Goal: Task Accomplishment & Management: Use online tool/utility

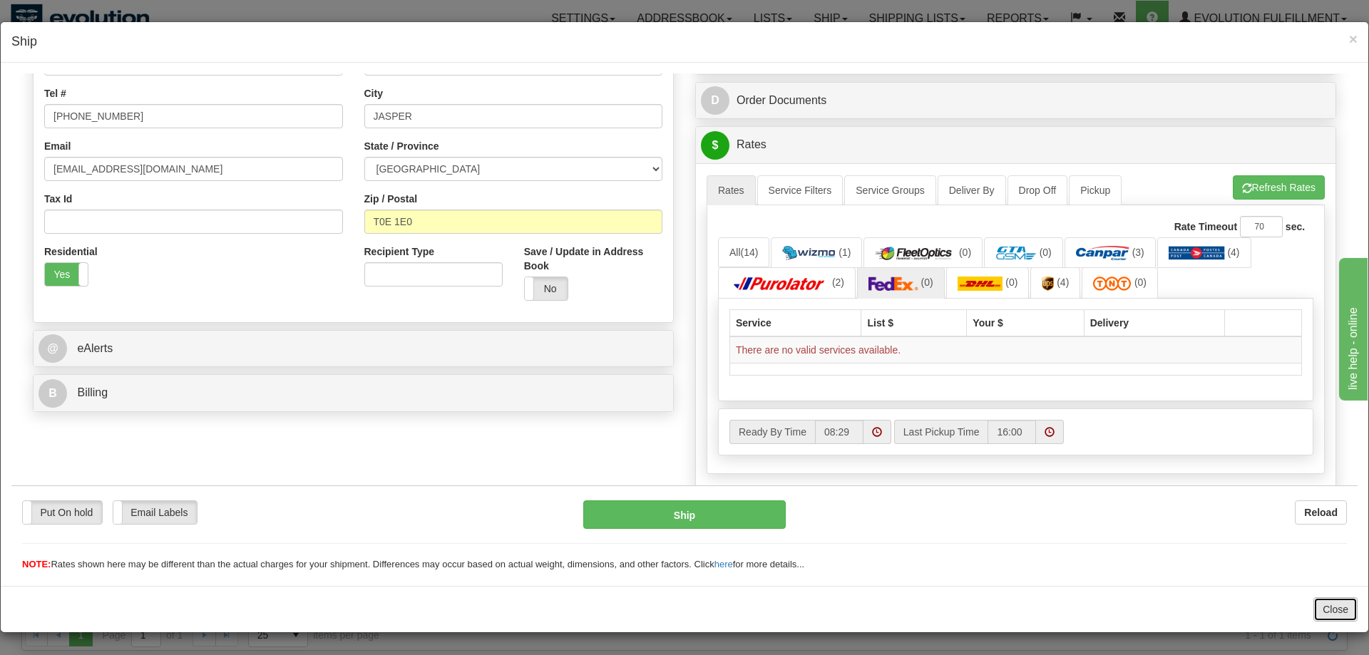
click at [1326, 605] on button "Close" at bounding box center [1336, 610] width 44 height 24
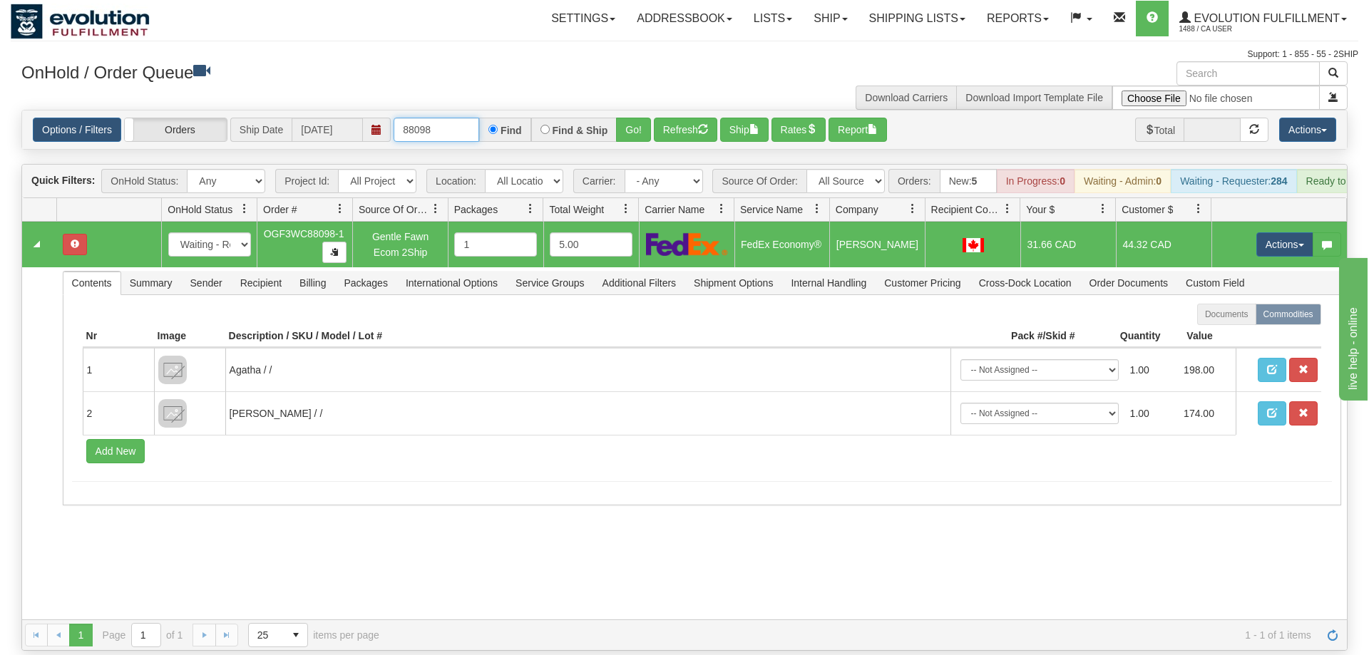
drag, startPoint x: 415, startPoint y: 110, endPoint x: 468, endPoint y: 113, distance: 52.9
click at [468, 118] on input "88098" at bounding box center [437, 130] width 86 height 24
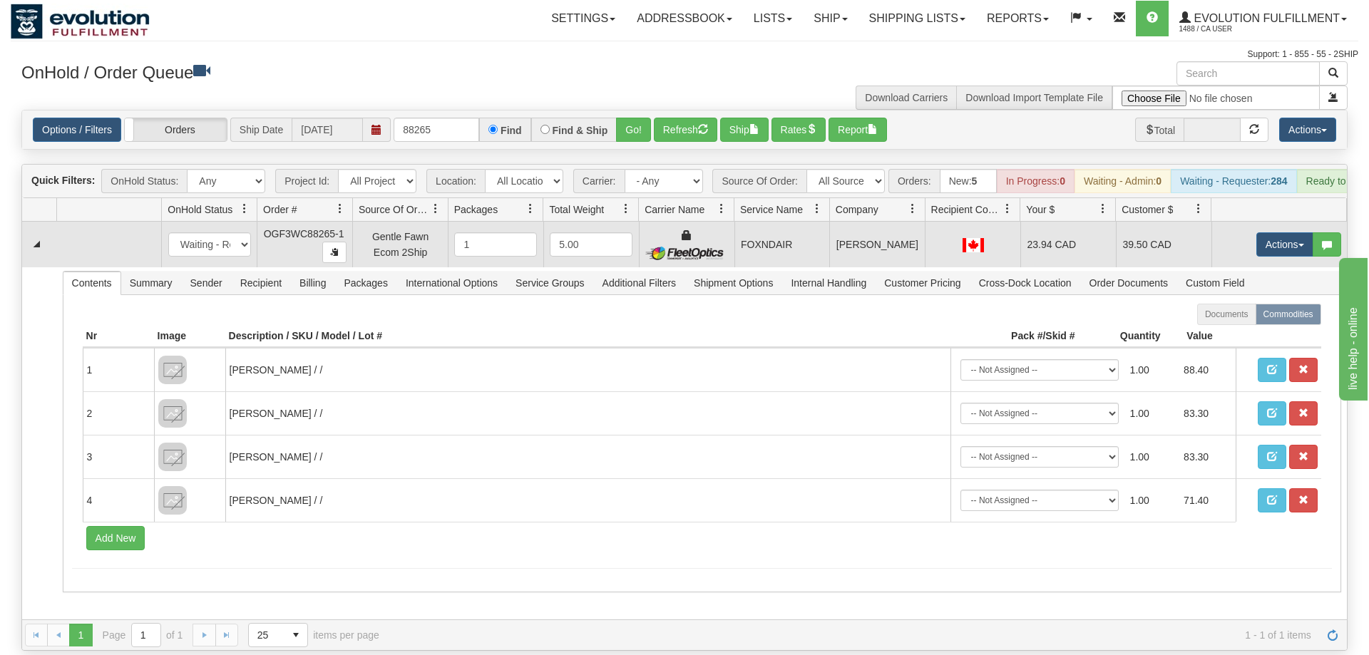
click at [741, 242] on td "FOXNDAIR" at bounding box center [783, 245] width 96 height 46
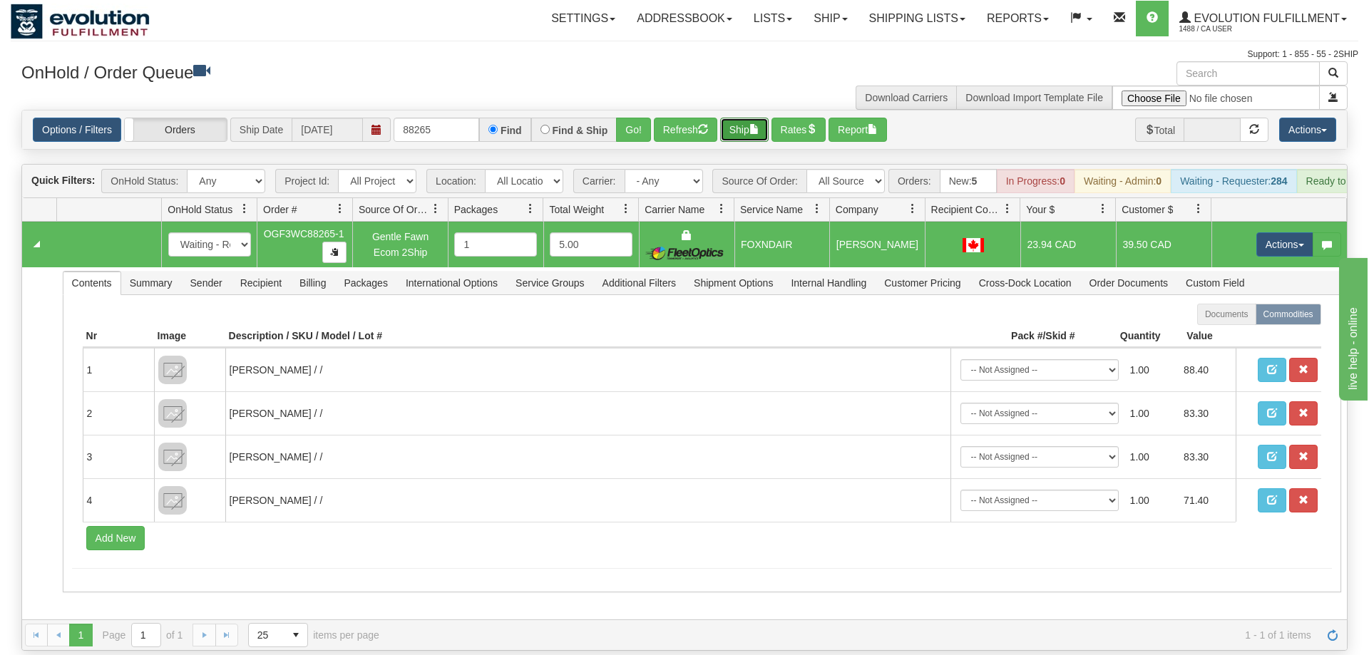
click at [748, 118] on button "Ship" at bounding box center [744, 130] width 48 height 24
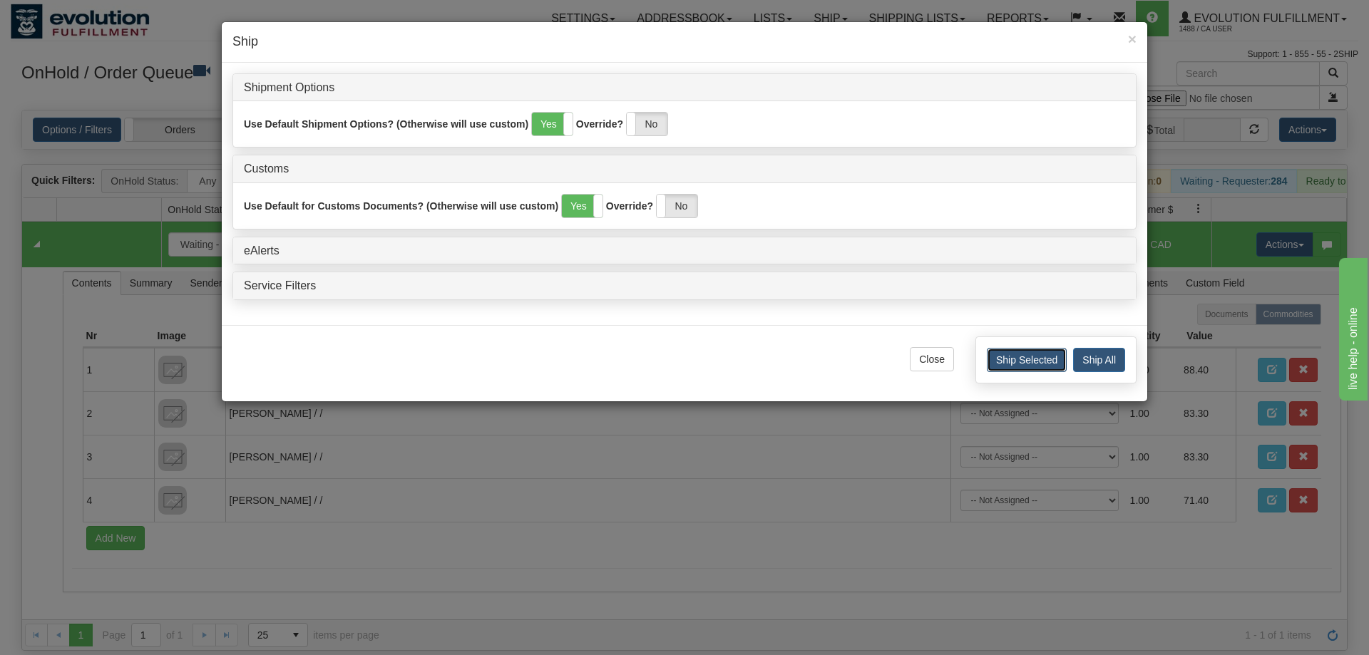
click at [1008, 357] on button "Ship Selected" at bounding box center [1027, 360] width 80 height 24
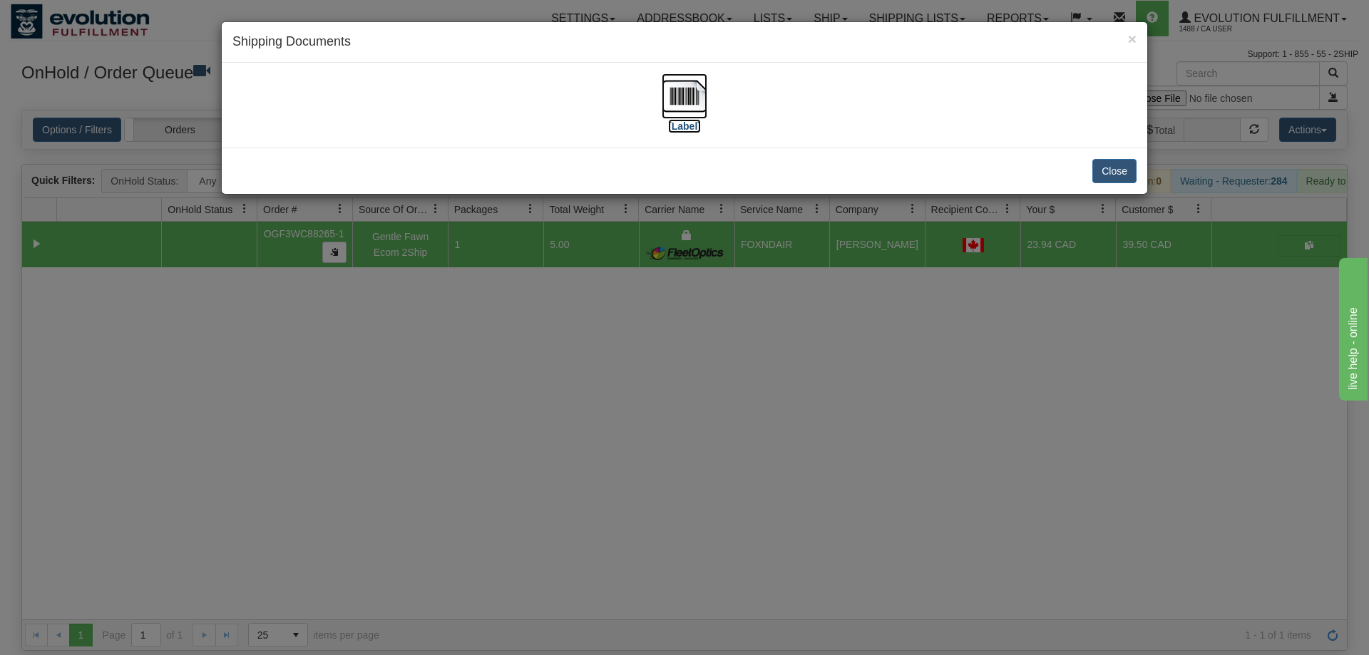
click at [689, 94] on img at bounding box center [685, 96] width 46 height 46
drag, startPoint x: 1116, startPoint y: 173, endPoint x: 1068, endPoint y: 173, distance: 47.8
click at [1117, 173] on button "Close" at bounding box center [1115, 171] width 44 height 24
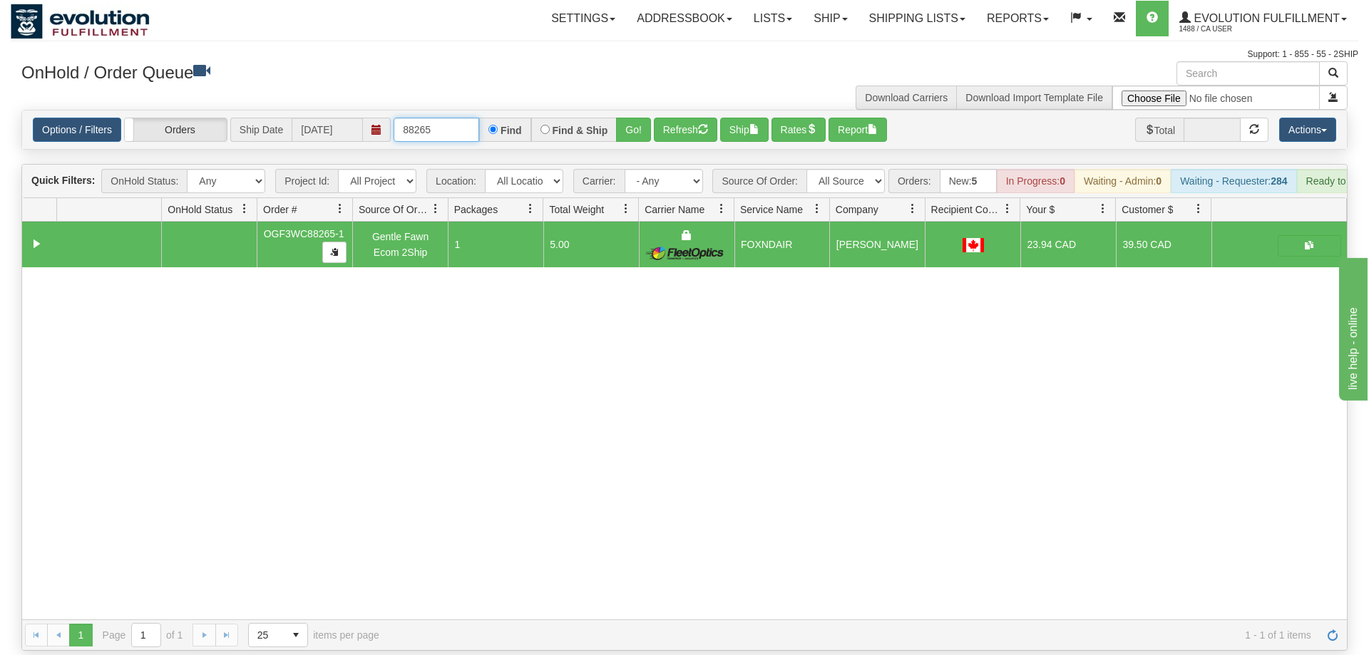
drag, startPoint x: 449, startPoint y: 106, endPoint x: 129, endPoint y: 118, distance: 320.4
click at [394, 118] on input "88265" at bounding box center [437, 130] width 86 height 24
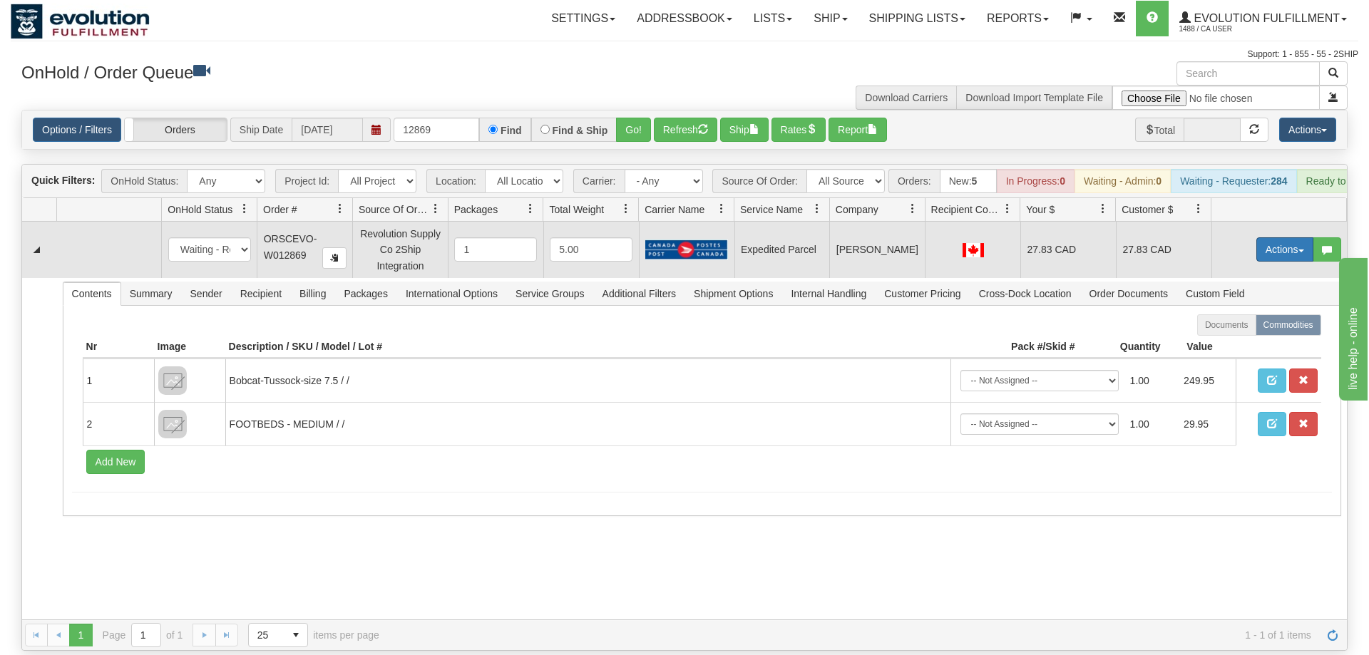
click at [1300, 250] on span "button" at bounding box center [1302, 251] width 6 height 3
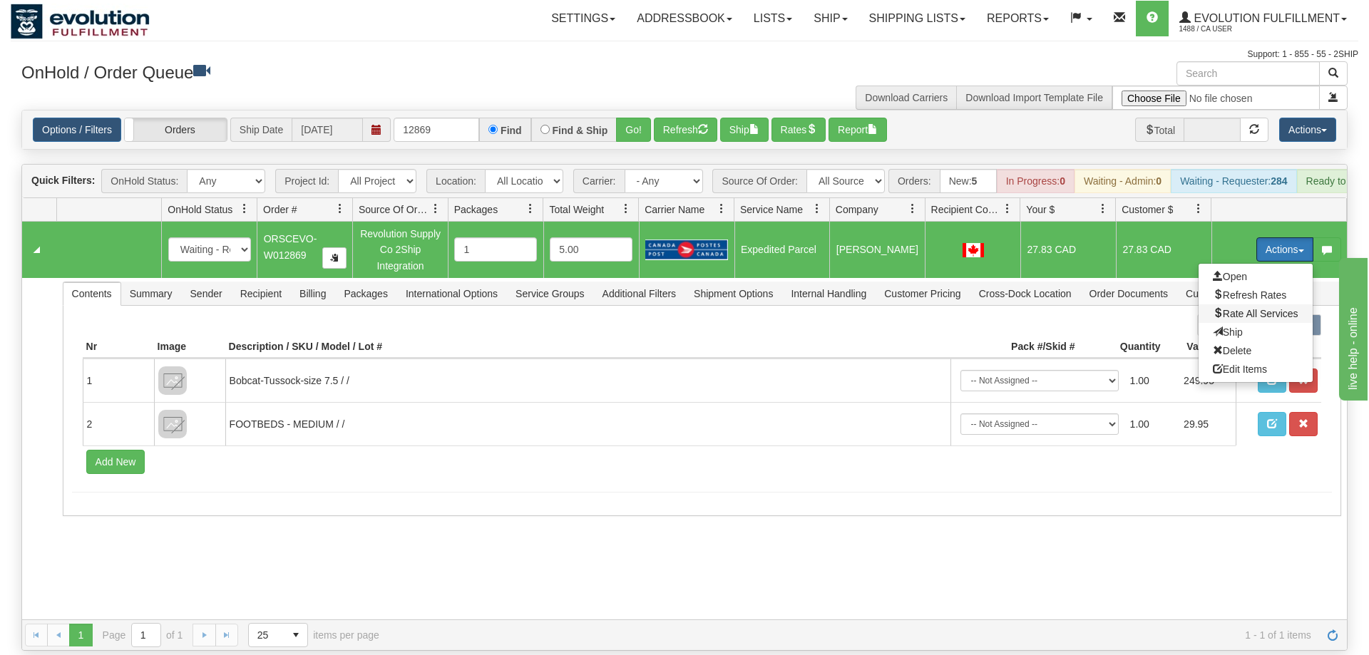
click at [1276, 308] on span "Rate All Services" at bounding box center [1256, 313] width 86 height 11
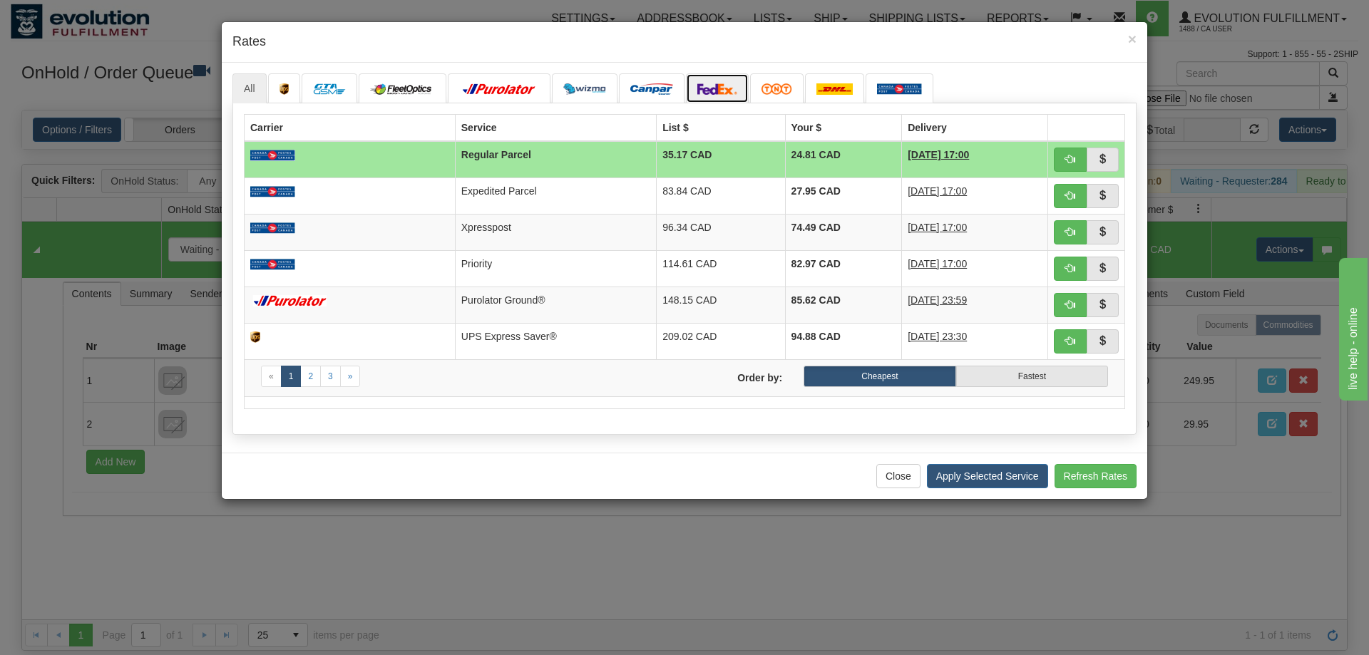
click at [720, 85] on img at bounding box center [717, 88] width 40 height 11
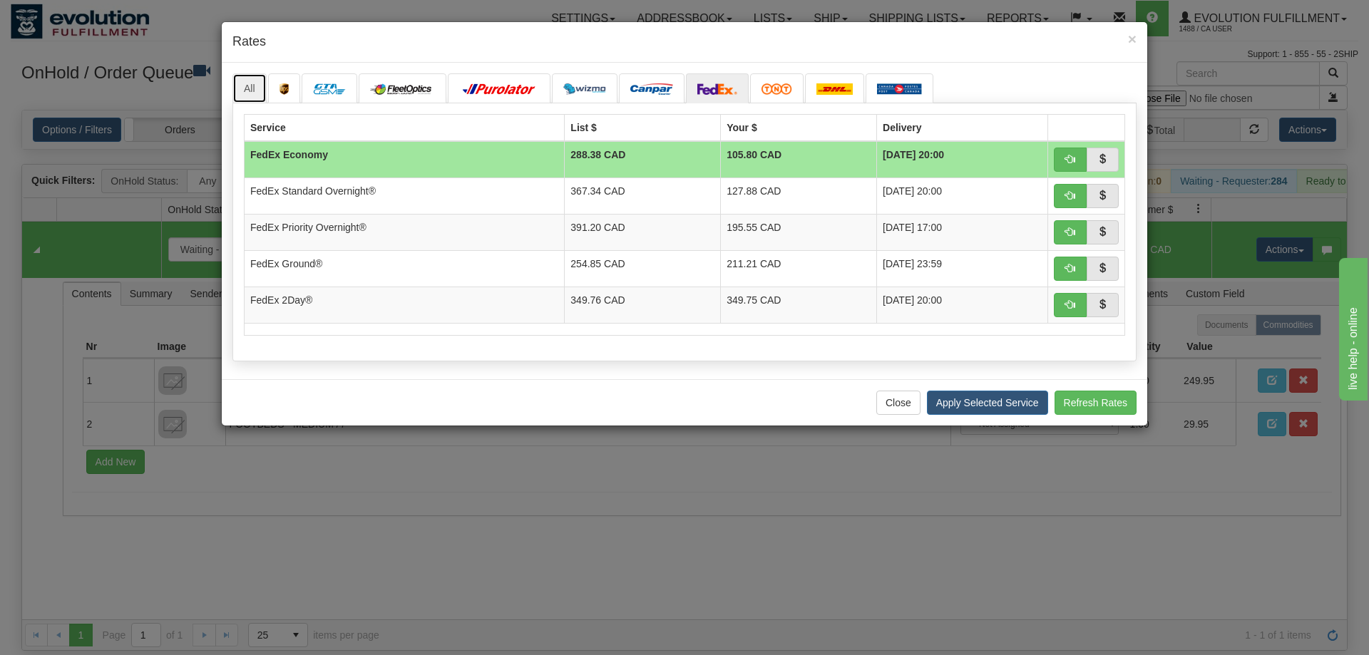
click at [258, 83] on link "All" at bounding box center [249, 88] width 34 height 30
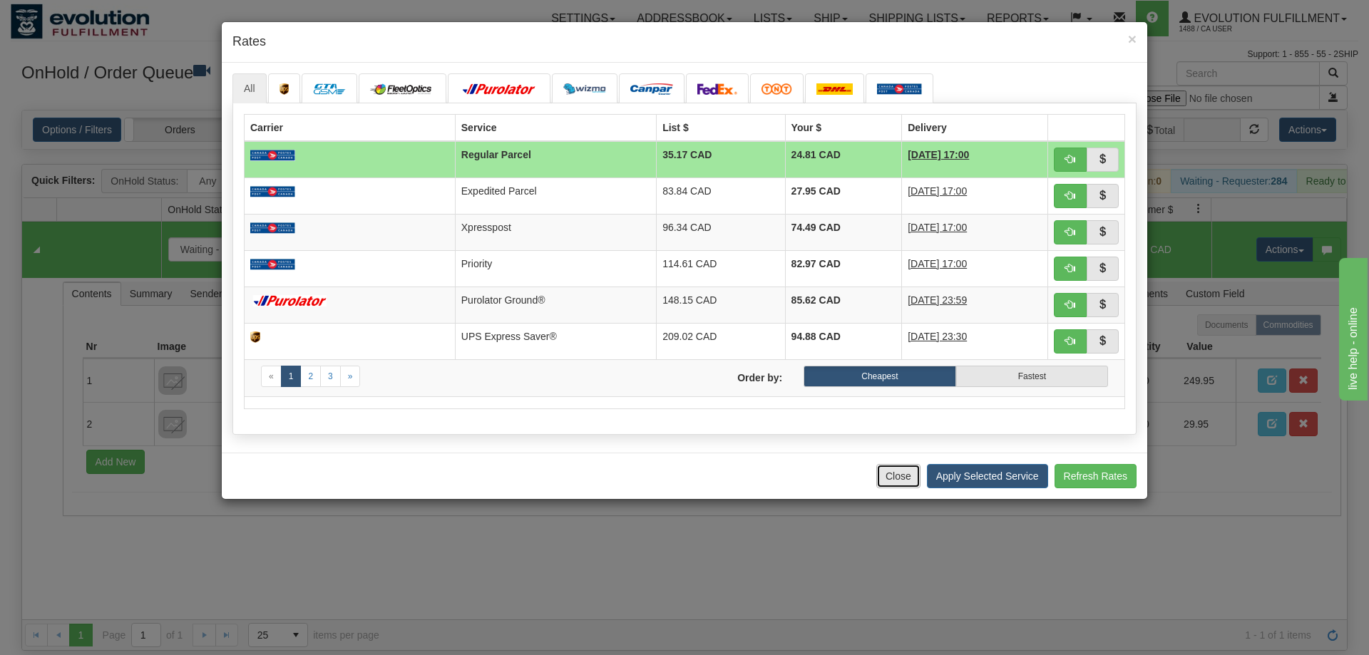
click at [910, 479] on button "Close" at bounding box center [898, 476] width 44 height 24
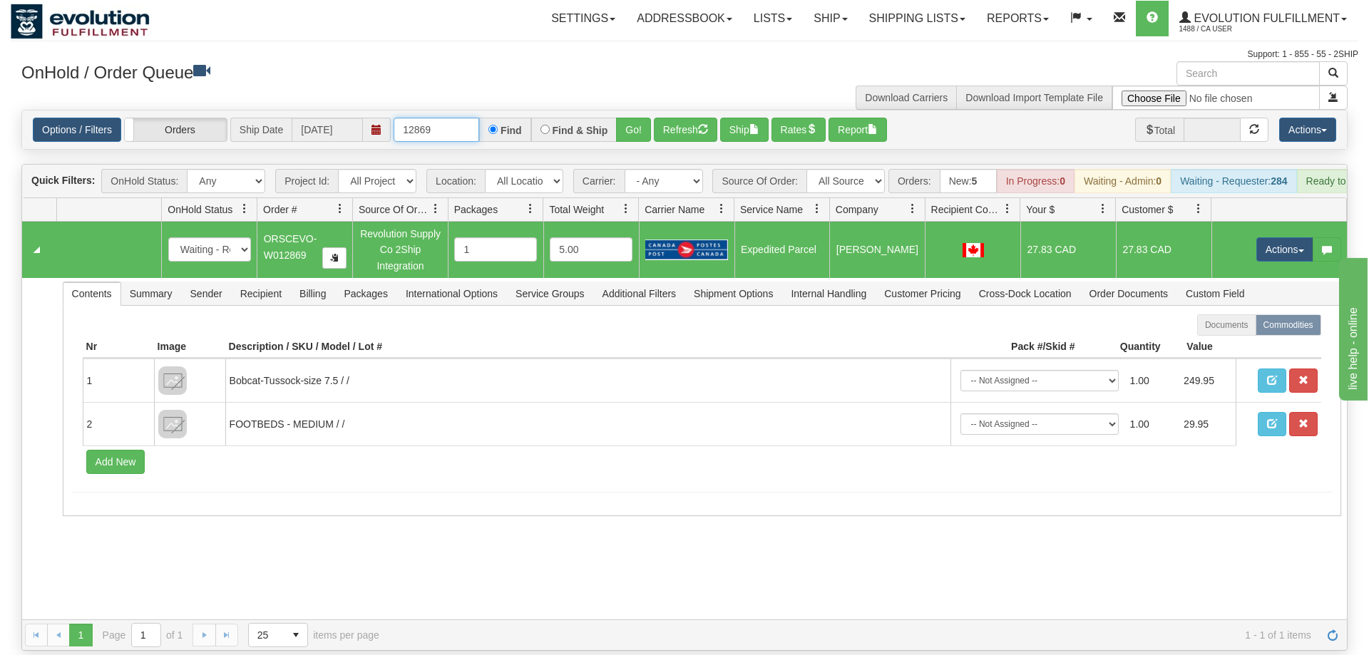
drag, startPoint x: 412, startPoint y: 108, endPoint x: 479, endPoint y: 108, distance: 66.3
click at [479, 118] on input "12869" at bounding box center [437, 130] width 86 height 24
type input "12914"
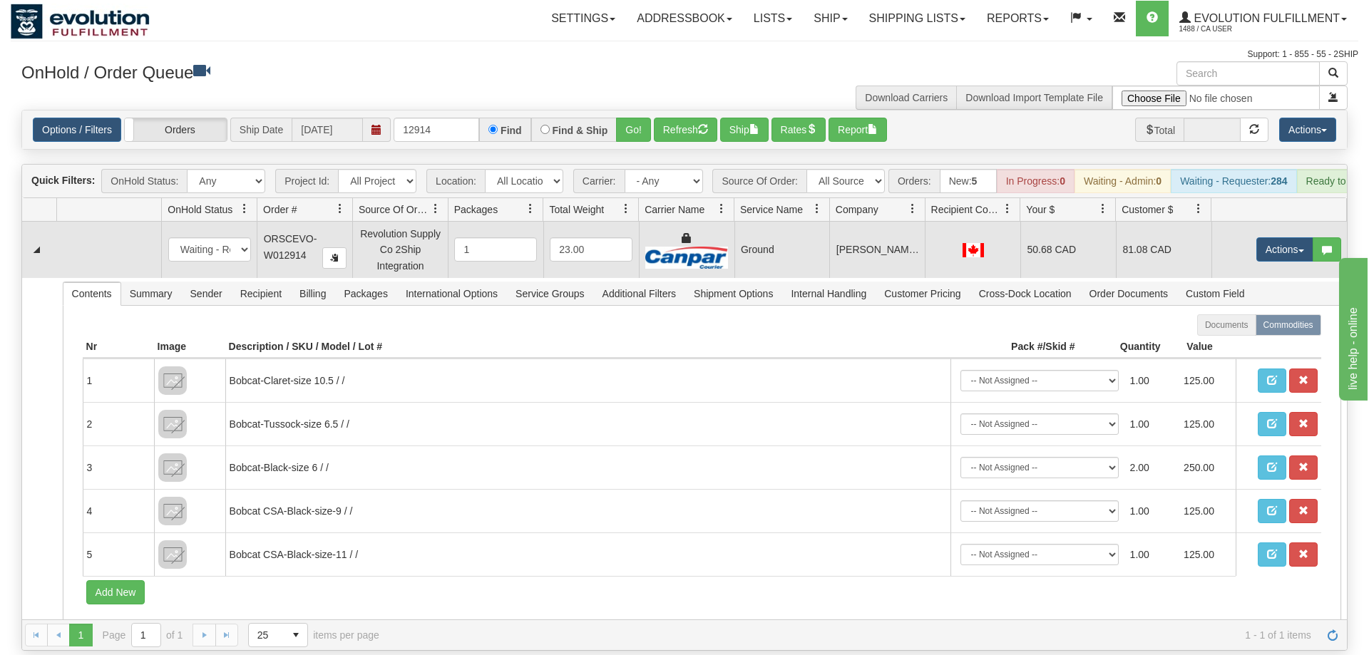
click at [948, 238] on td at bounding box center [973, 250] width 96 height 56
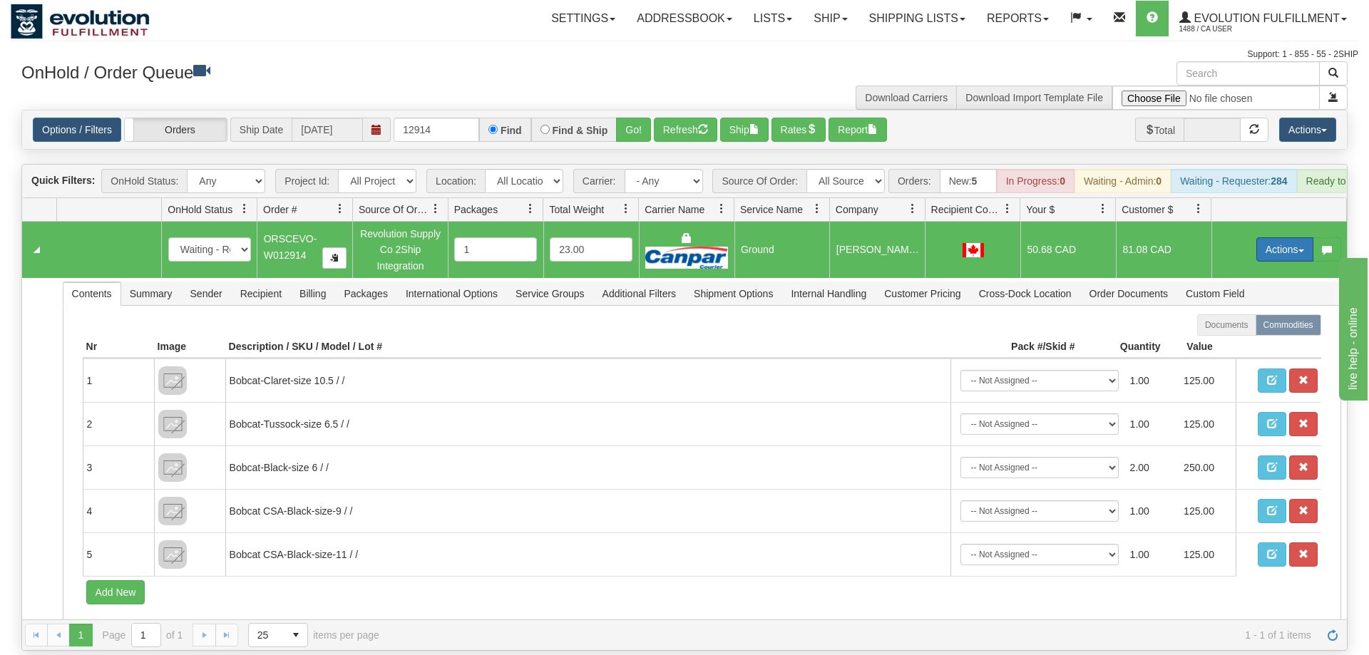
click at [1264, 237] on button "Actions" at bounding box center [1285, 249] width 57 height 24
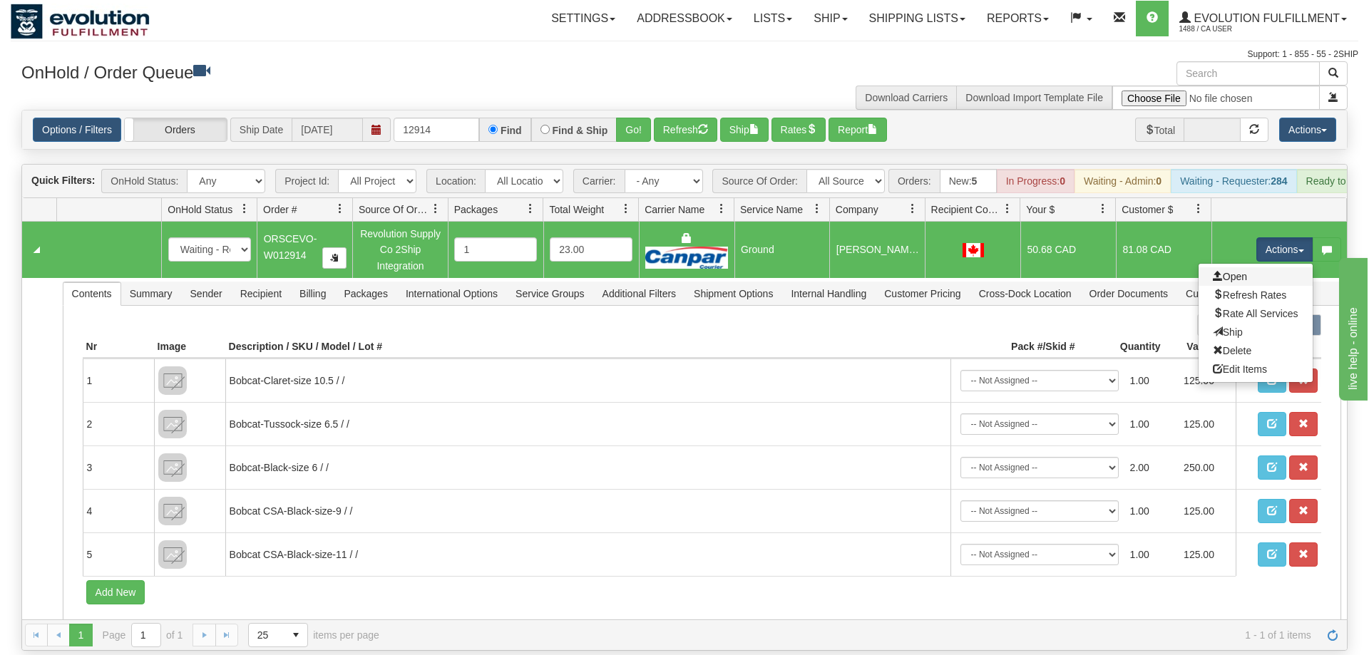
click at [1259, 267] on link "Open" at bounding box center [1256, 276] width 114 height 19
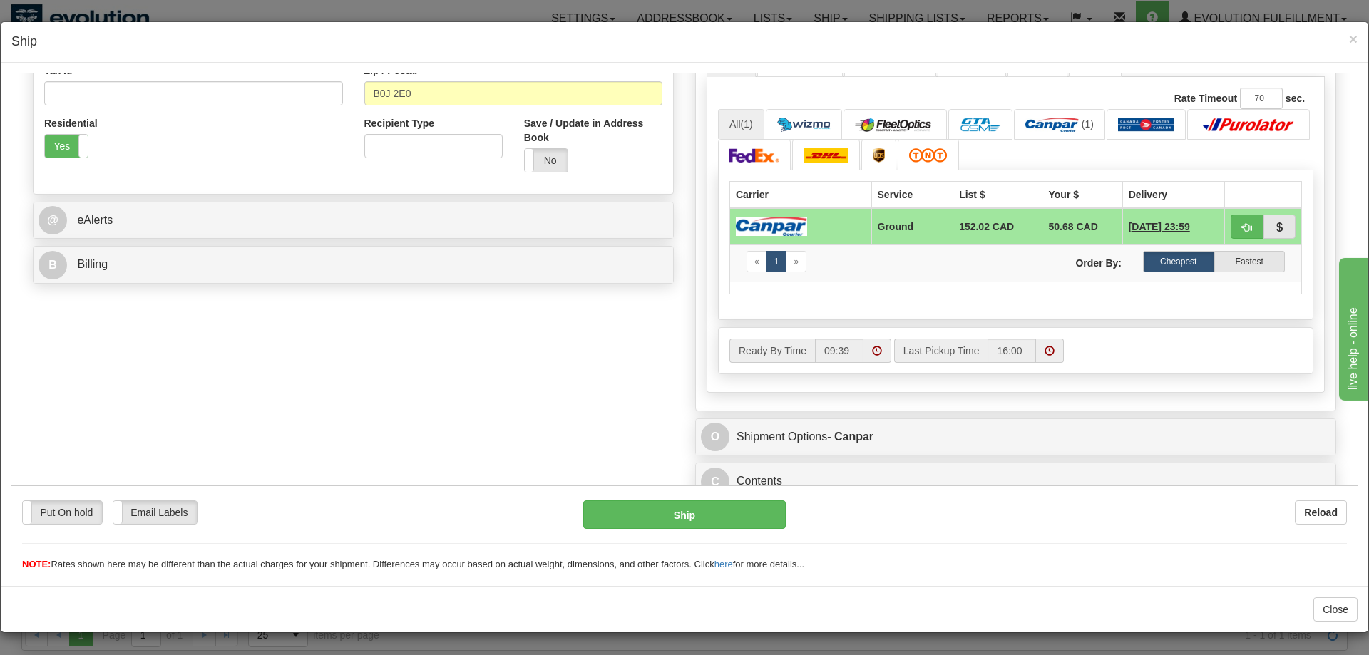
scroll to position [477, 0]
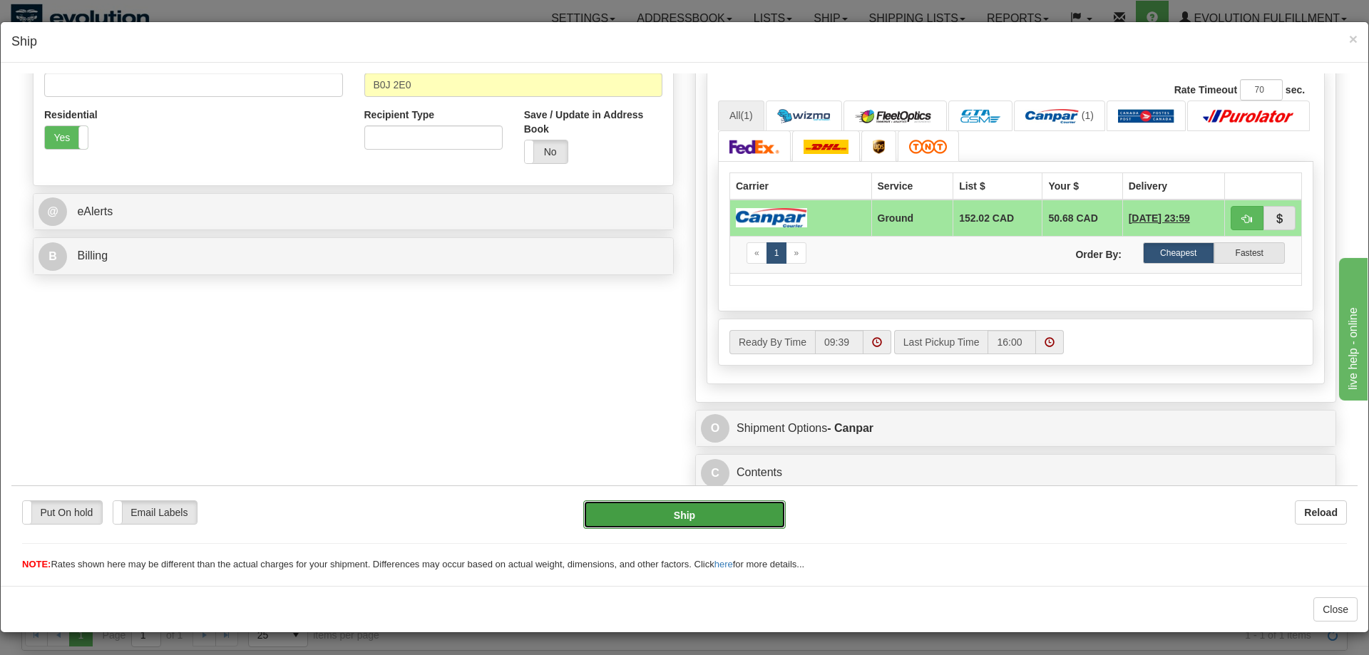
click at [762, 508] on button "Ship" at bounding box center [684, 514] width 203 height 29
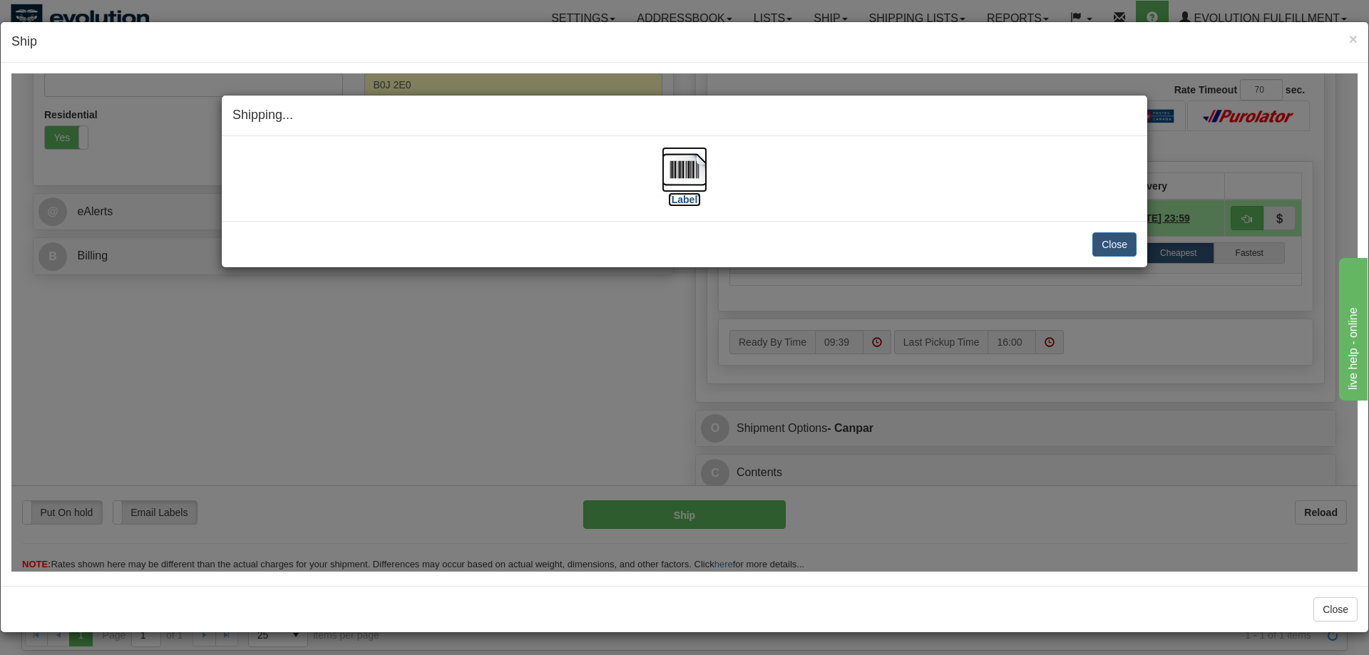
click at [677, 153] on img at bounding box center [685, 169] width 46 height 46
click at [1120, 248] on button "Close" at bounding box center [1115, 244] width 44 height 24
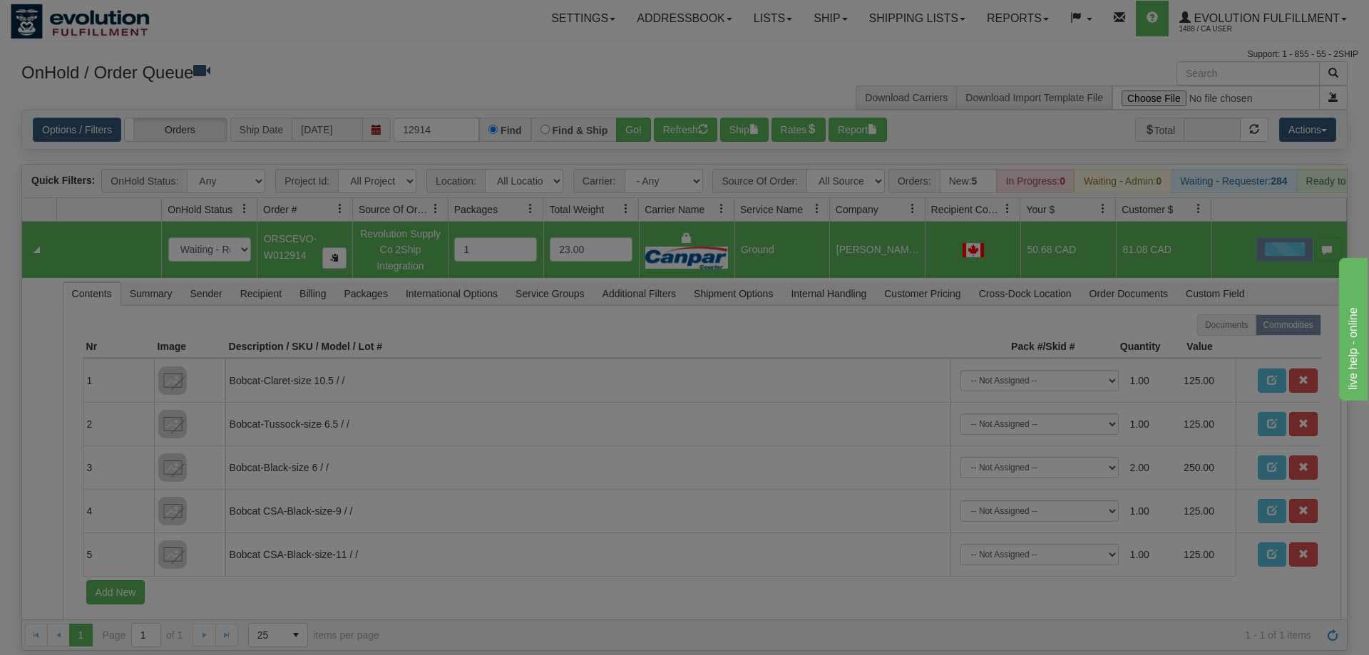
scroll to position [0, 0]
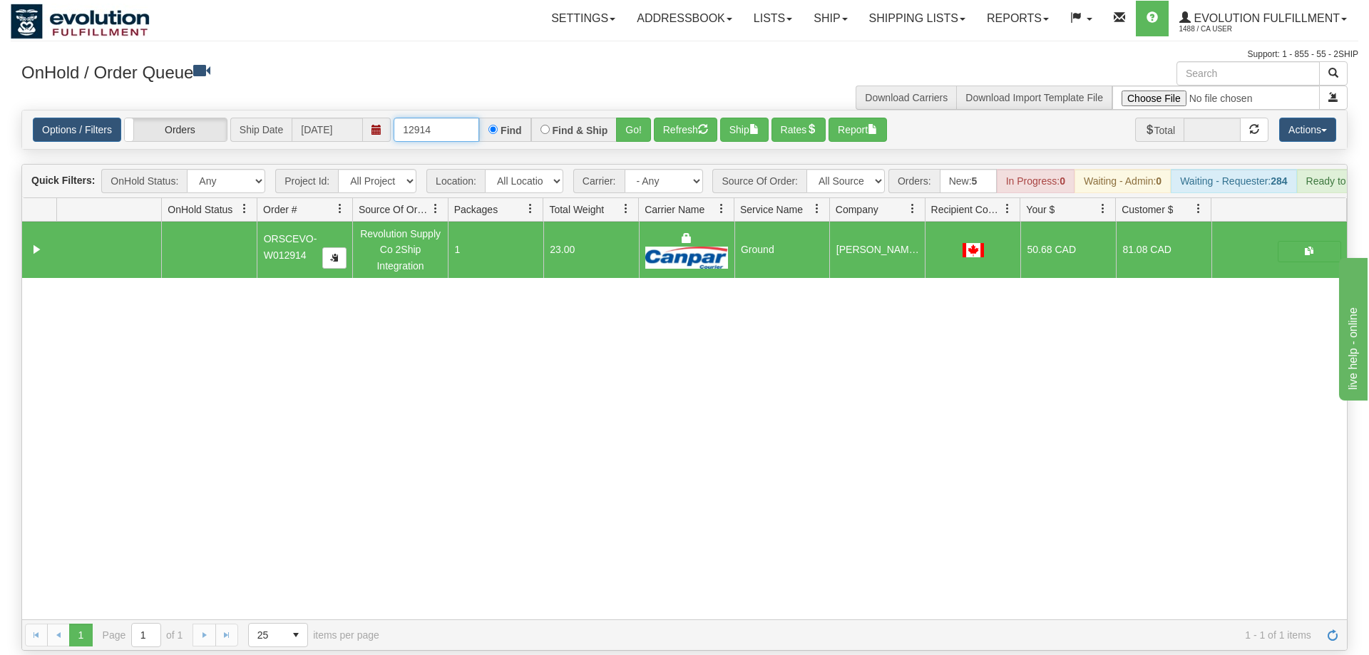
click at [441, 118] on input "12914" at bounding box center [437, 130] width 86 height 24
click at [419, 118] on input "12914" at bounding box center [437, 130] width 86 height 24
click at [543, 386] on div "31741819 EVOLUTION V3 91413781 91413782 ORSCEVO-W012914 Revolution Supply Co 2S…" at bounding box center [684, 421] width 1325 height 398
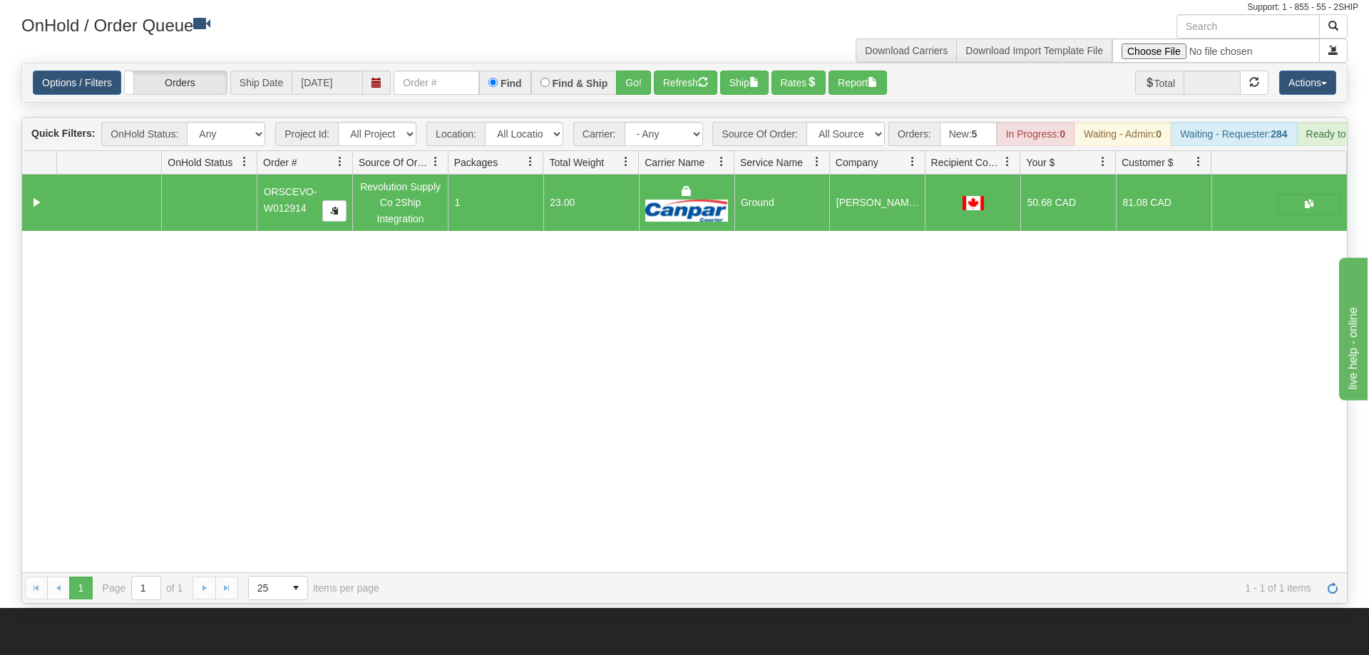
scroll to position [73, 0]
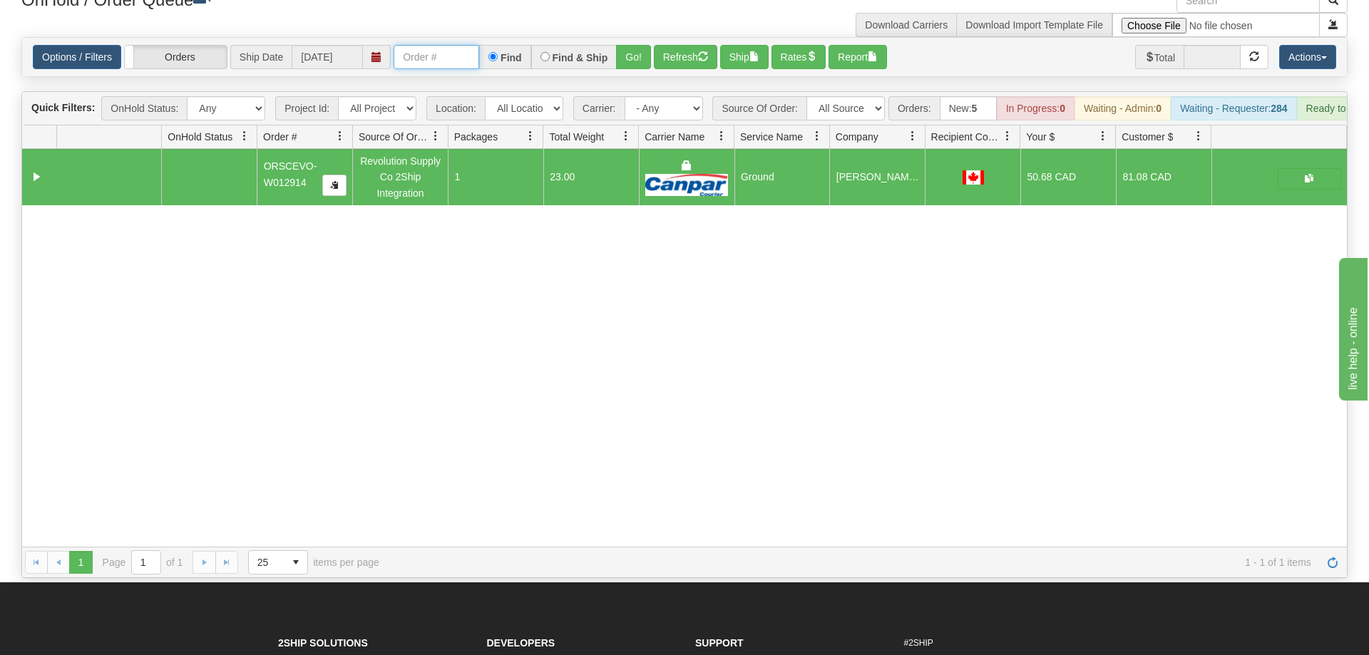
click at [426, 45] on input "text" at bounding box center [437, 57] width 86 height 24
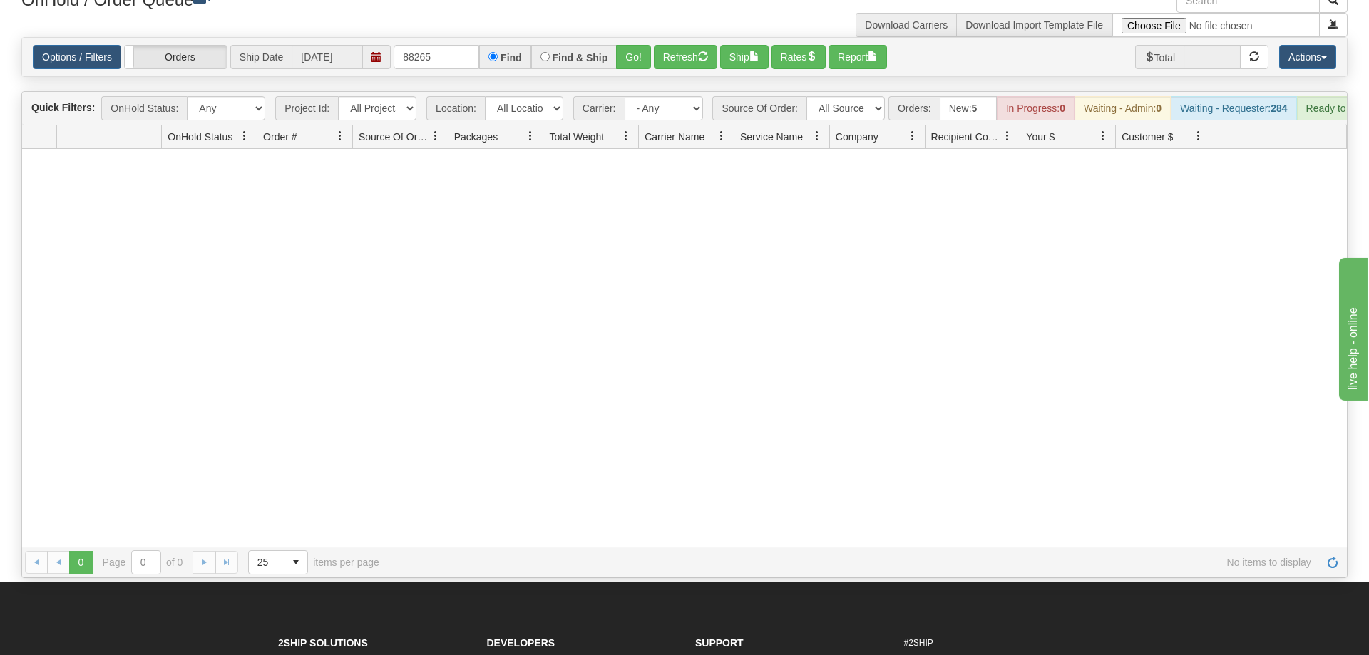
scroll to position [0, 0]
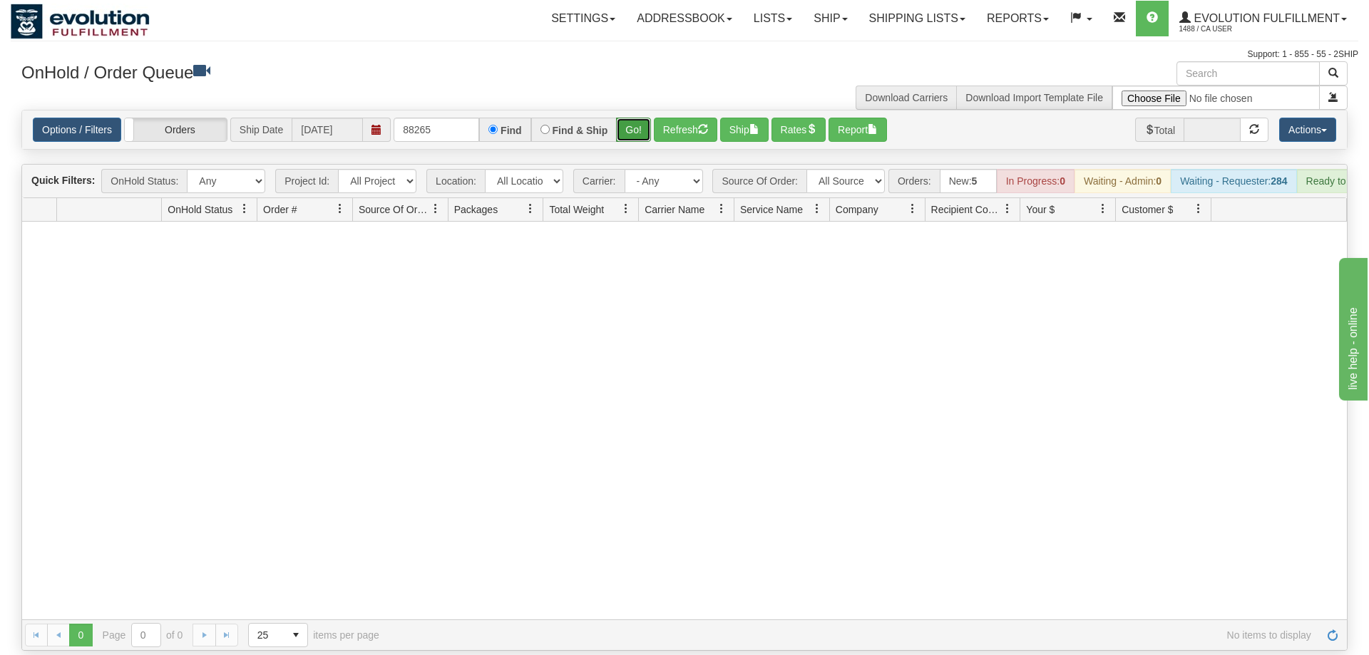
click at [630, 118] on button "Go!" at bounding box center [633, 130] width 35 height 24
click at [426, 118] on input "88265" at bounding box center [437, 130] width 86 height 24
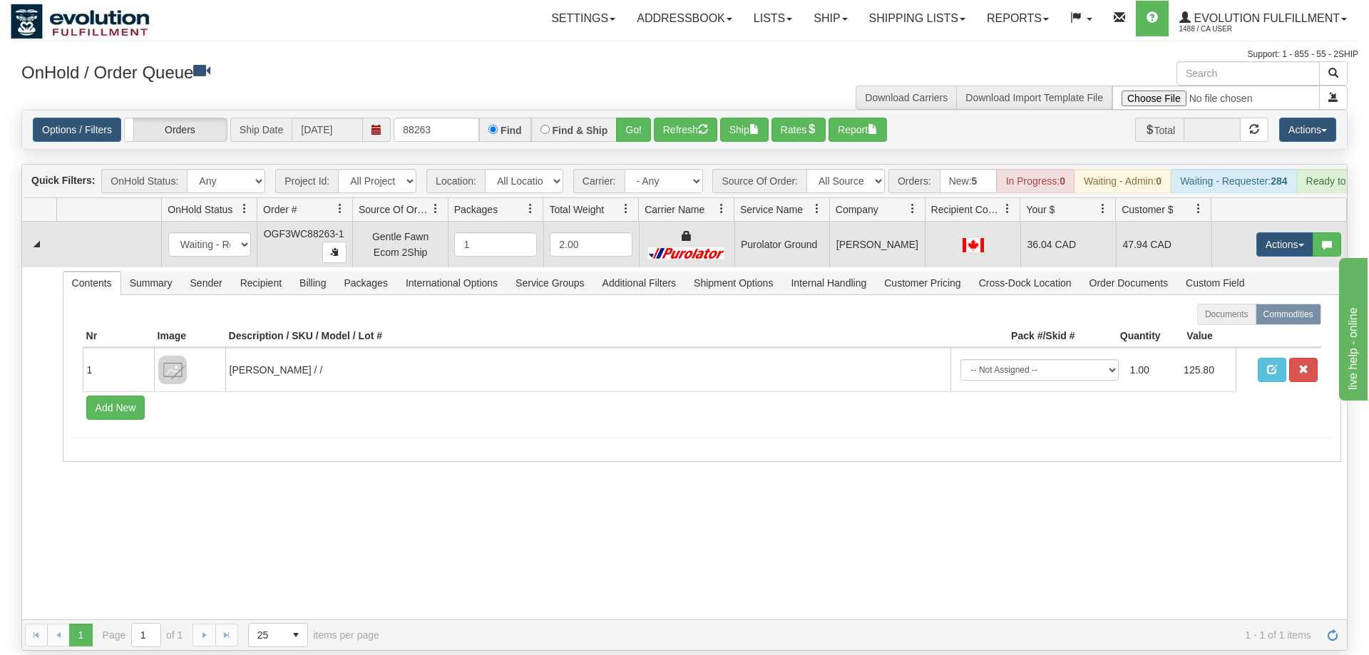
click at [1287, 237] on td "Actions Open Refresh Rates Rate All Services Ship Delete Edit Items" at bounding box center [1279, 245] width 135 height 46
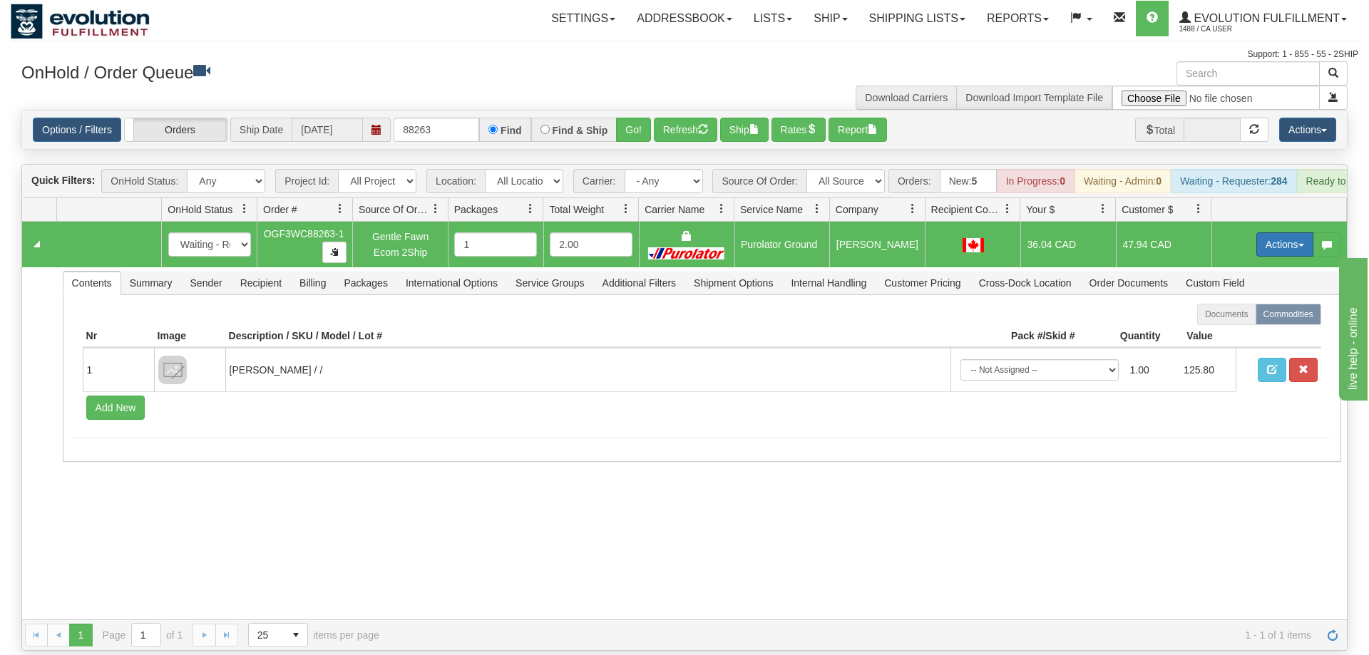
click at [1284, 232] on button "Actions" at bounding box center [1285, 244] width 57 height 24
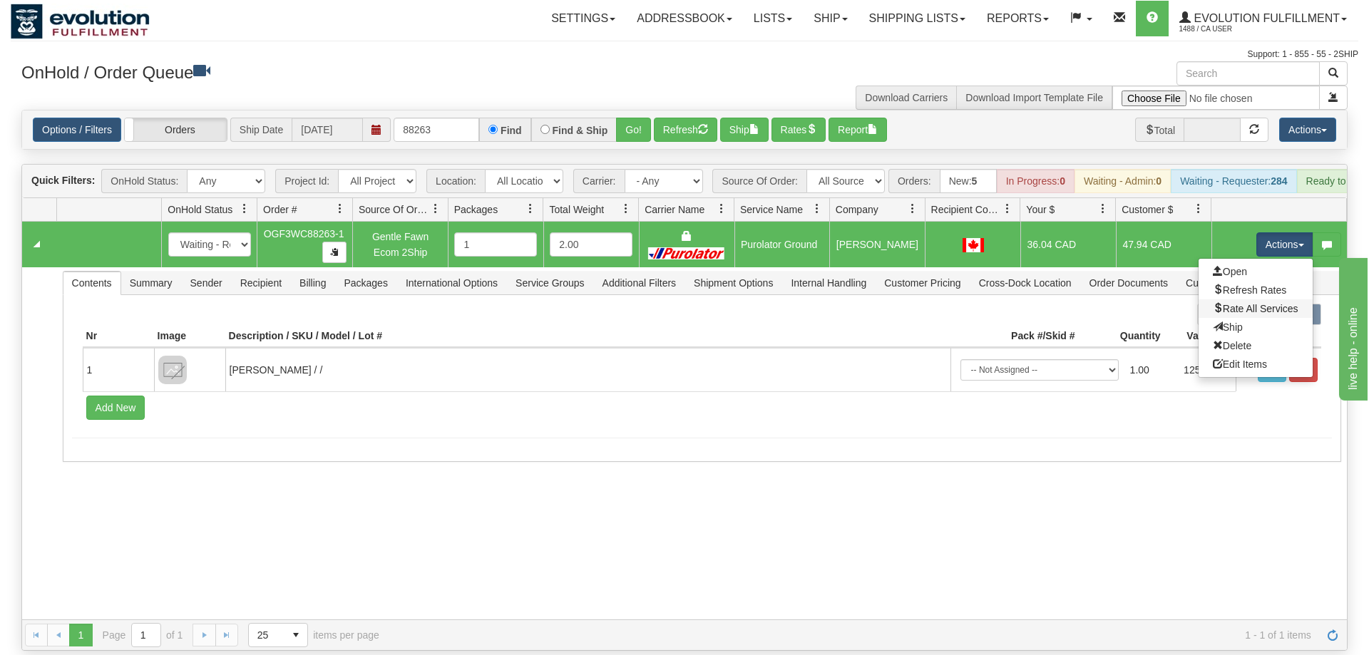
click at [1274, 300] on link "Rate All Services" at bounding box center [1256, 309] width 114 height 19
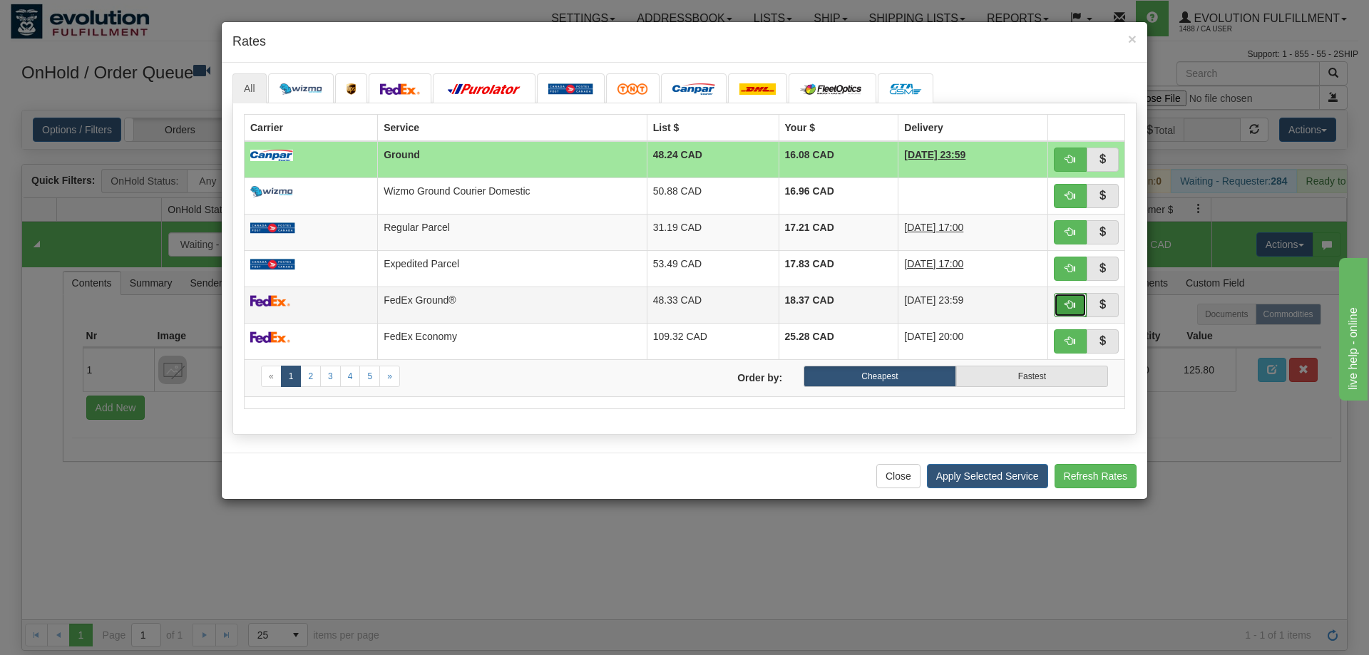
click at [1071, 295] on button "button" at bounding box center [1070, 305] width 33 height 24
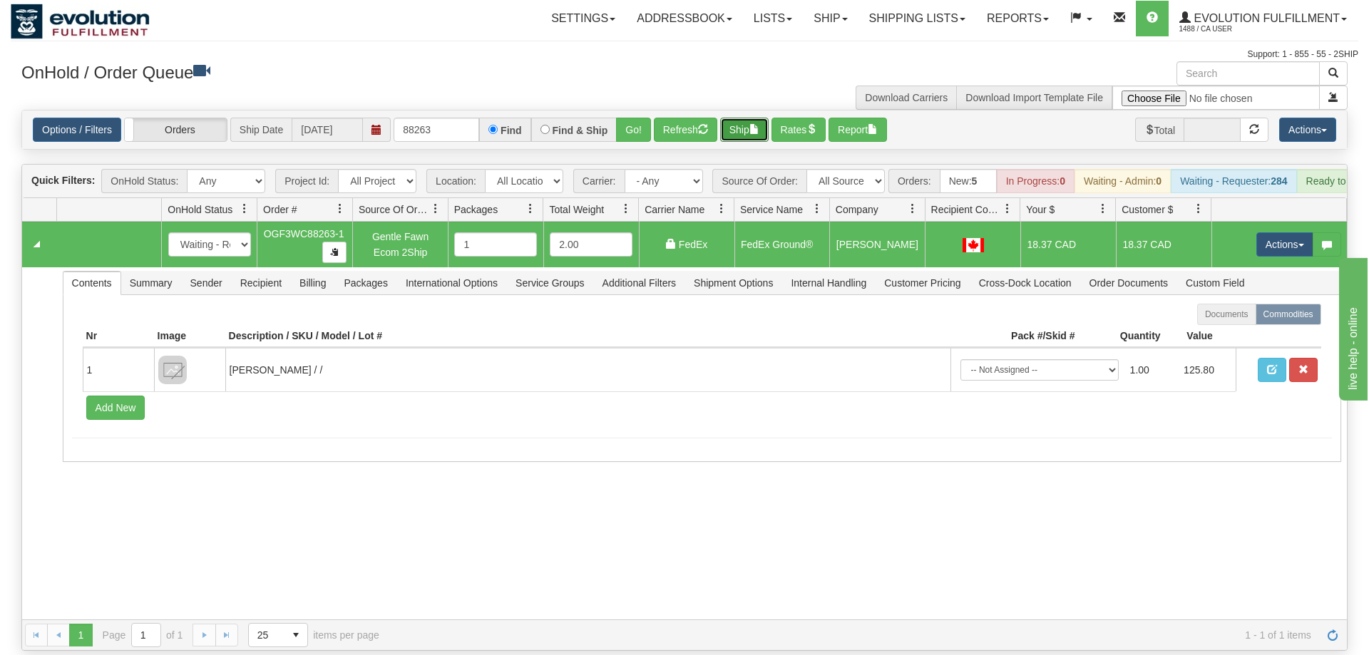
click at [759, 124] on span "button" at bounding box center [754, 129] width 10 height 10
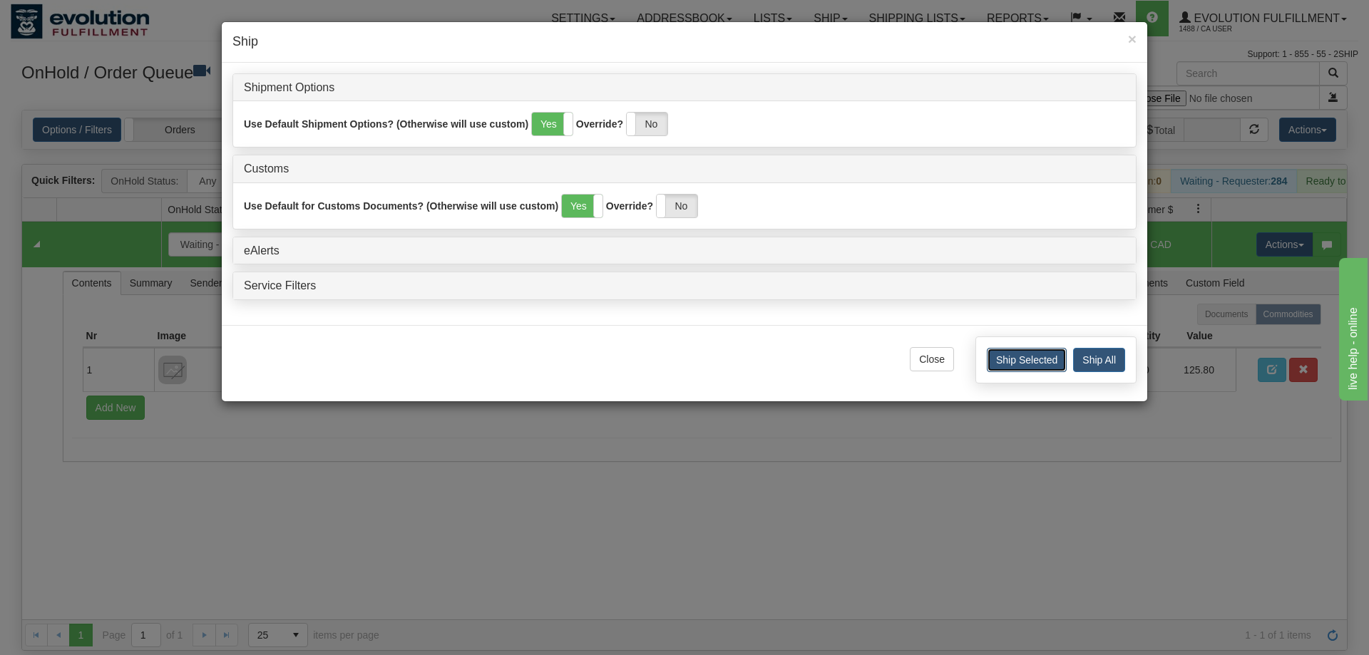
click at [1030, 359] on button "Ship Selected" at bounding box center [1027, 360] width 80 height 24
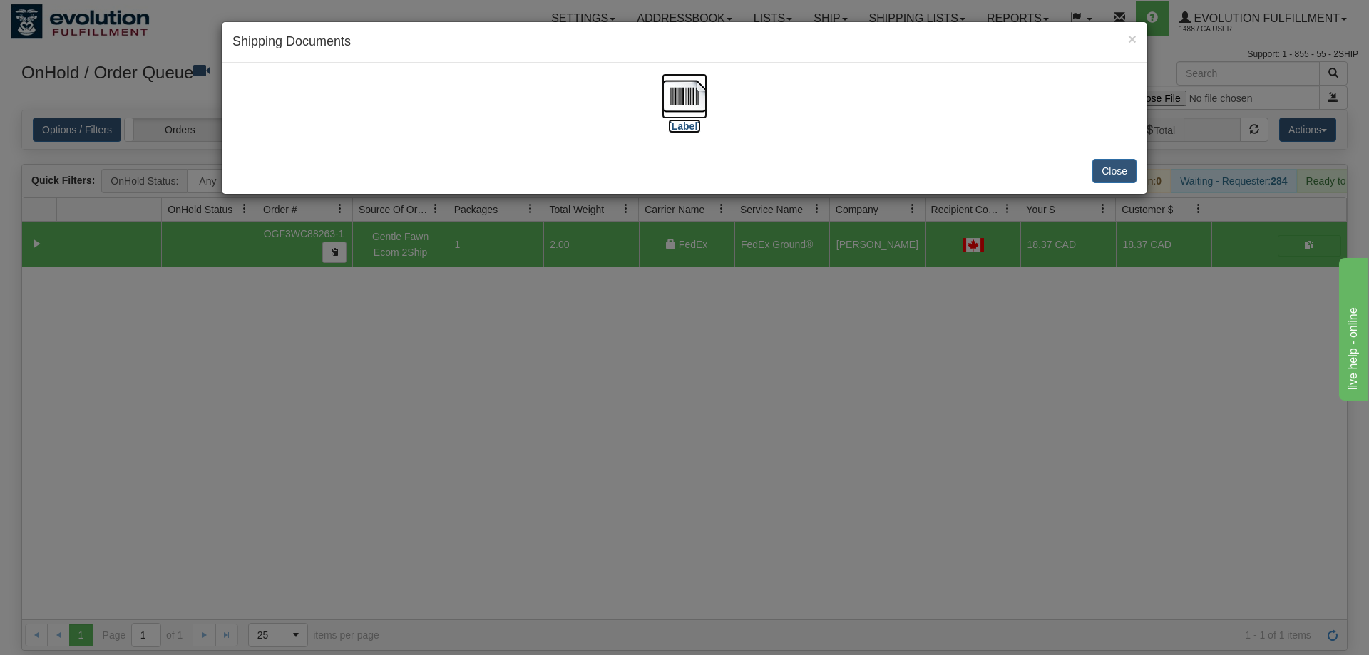
click at [692, 96] on img at bounding box center [685, 96] width 46 height 46
click at [1117, 170] on button "Close" at bounding box center [1115, 171] width 44 height 24
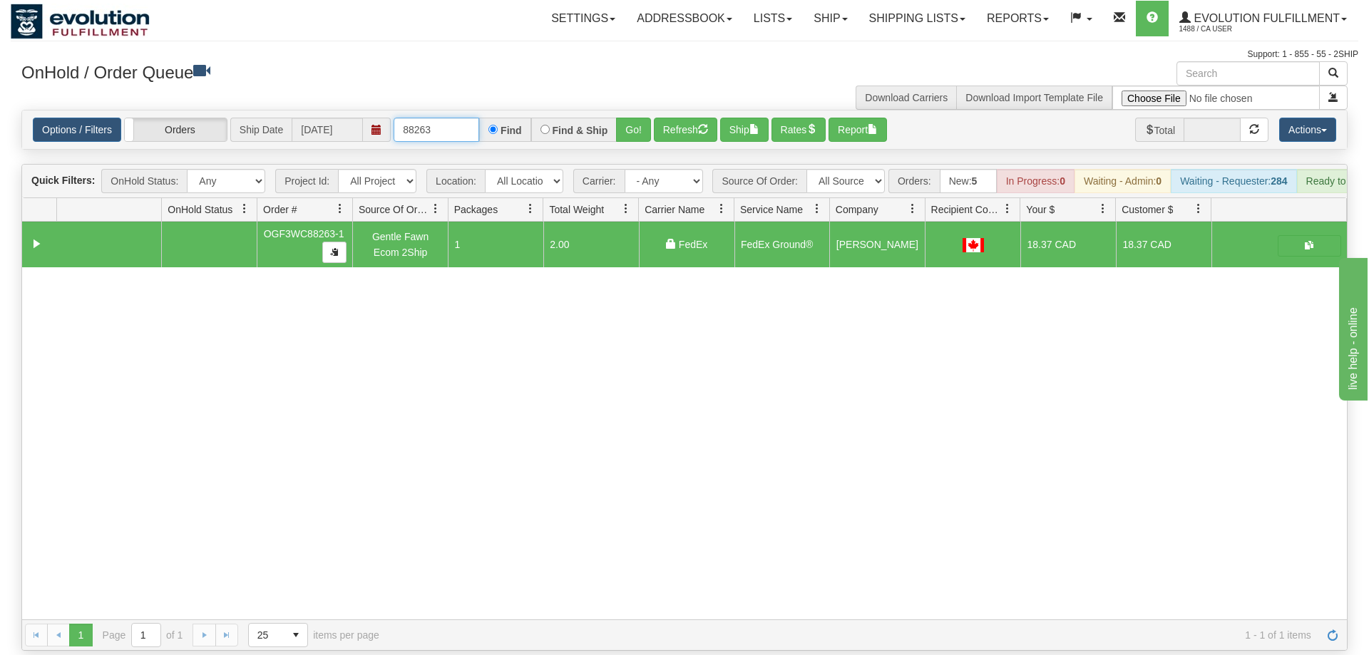
drag, startPoint x: 421, startPoint y: 102, endPoint x: 445, endPoint y: 102, distance: 23.5
click at [445, 118] on input "88263" at bounding box center [437, 130] width 86 height 24
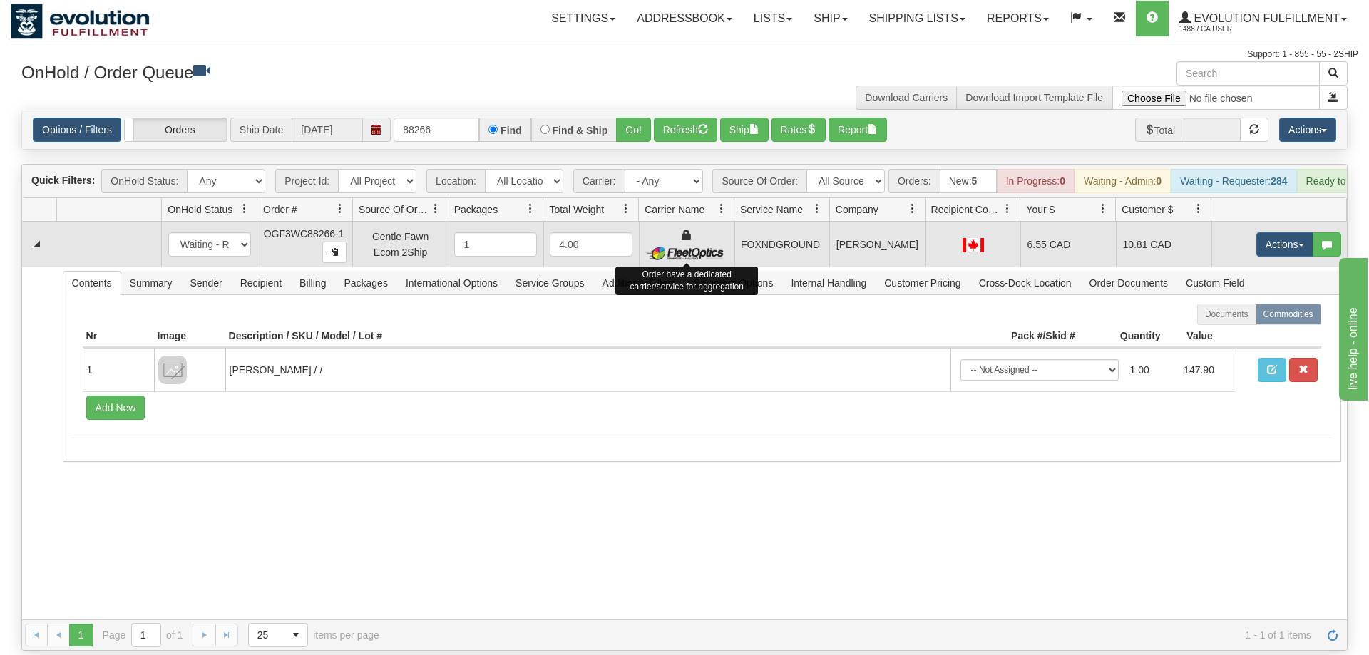
click at [716, 228] on div at bounding box center [686, 244] width 83 height 32
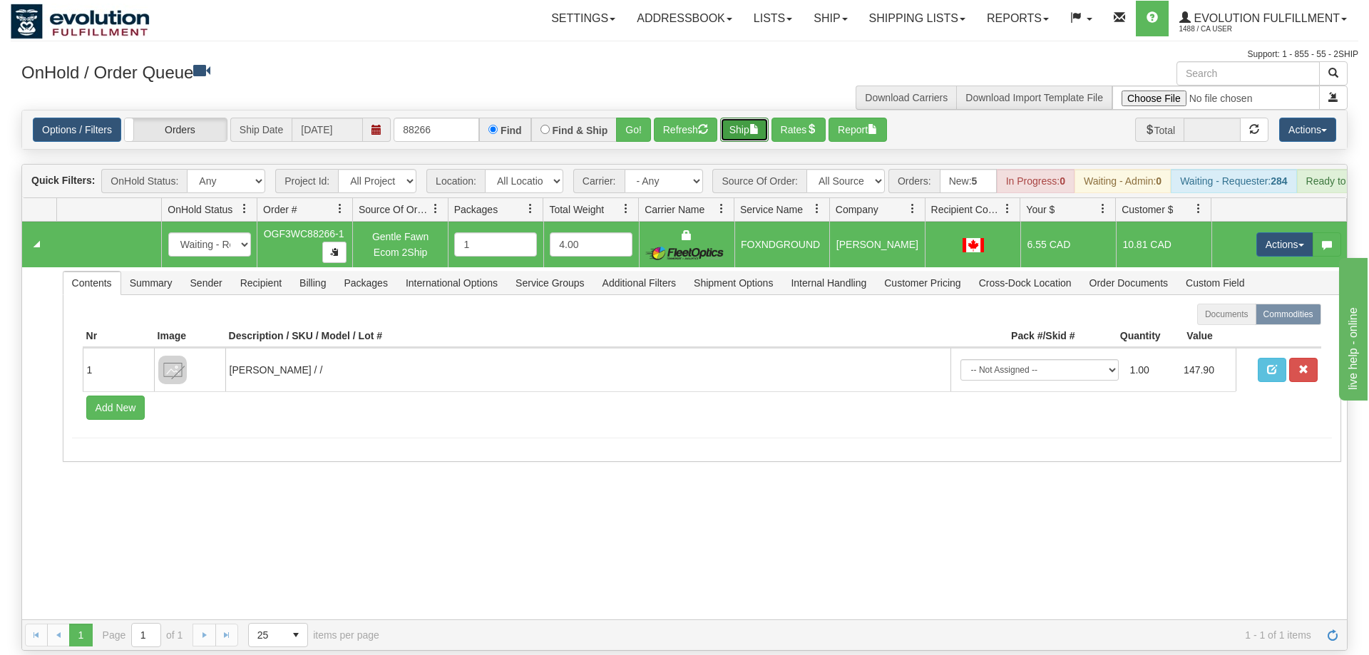
click at [745, 118] on button "Ship" at bounding box center [744, 130] width 48 height 24
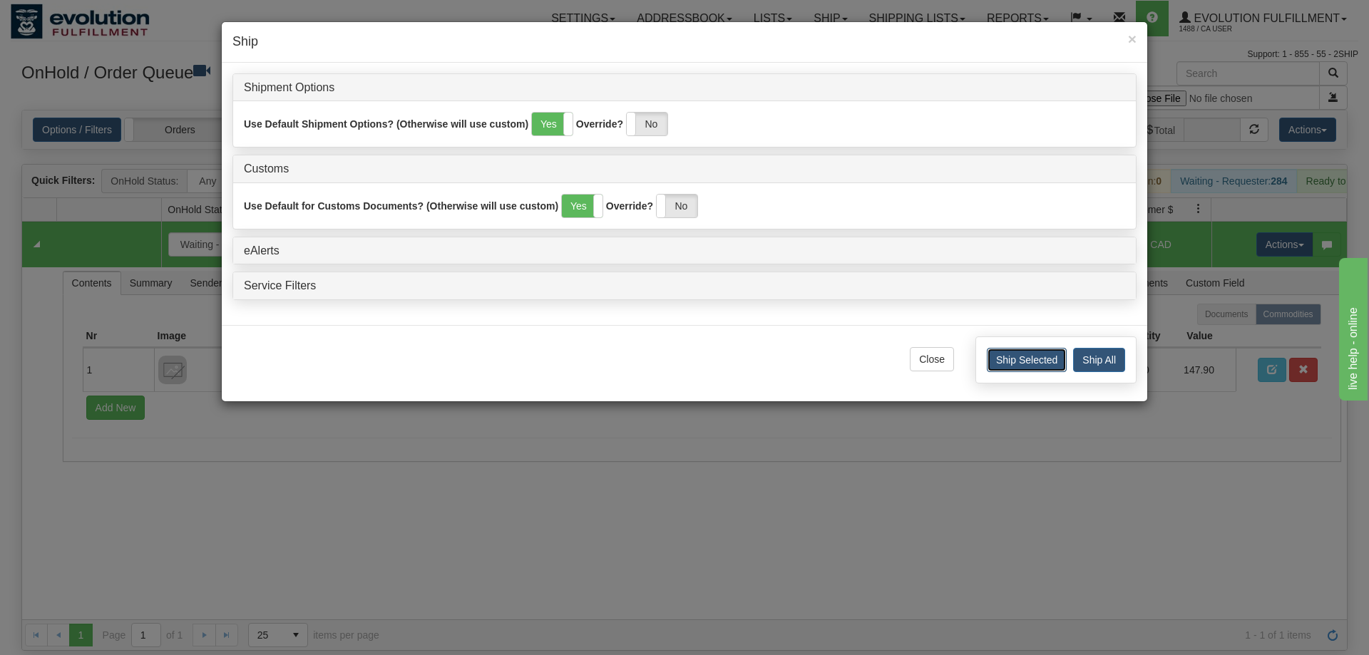
click at [1007, 357] on button "Ship Selected" at bounding box center [1027, 360] width 80 height 24
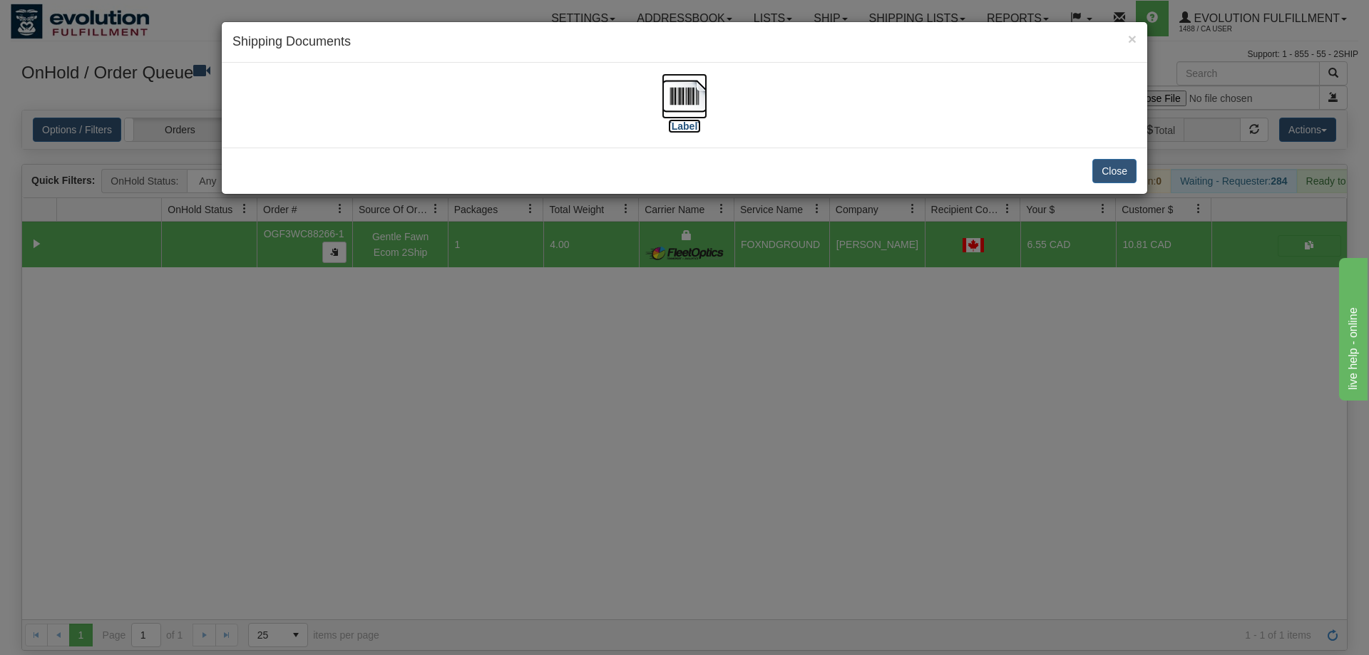
click at [705, 92] on img at bounding box center [685, 96] width 46 height 46
click at [1097, 175] on button "Close" at bounding box center [1115, 171] width 44 height 24
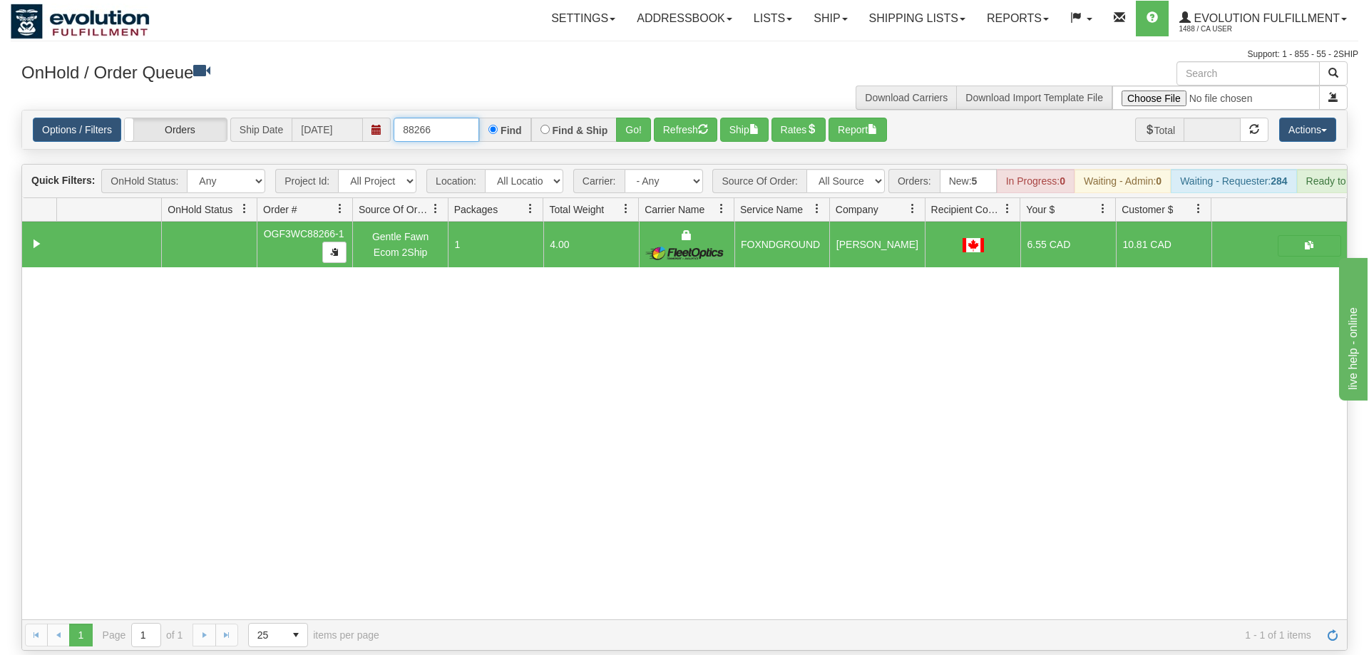
drag, startPoint x: 425, startPoint y: 108, endPoint x: 453, endPoint y: 108, distance: 27.8
click at [453, 118] on input "88266" at bounding box center [437, 130] width 86 height 24
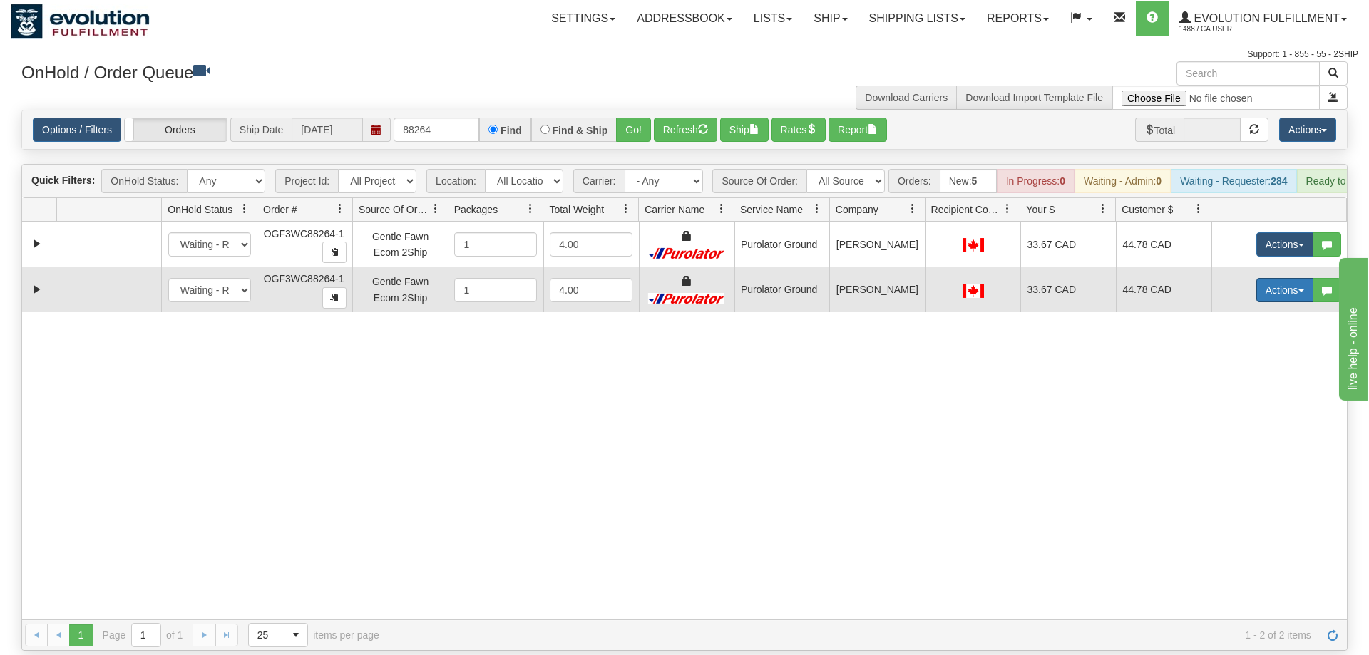
click at [1267, 278] on button "Actions" at bounding box center [1285, 290] width 57 height 24
click at [1267, 349] on span "Rate All Services" at bounding box center [1256, 354] width 86 height 11
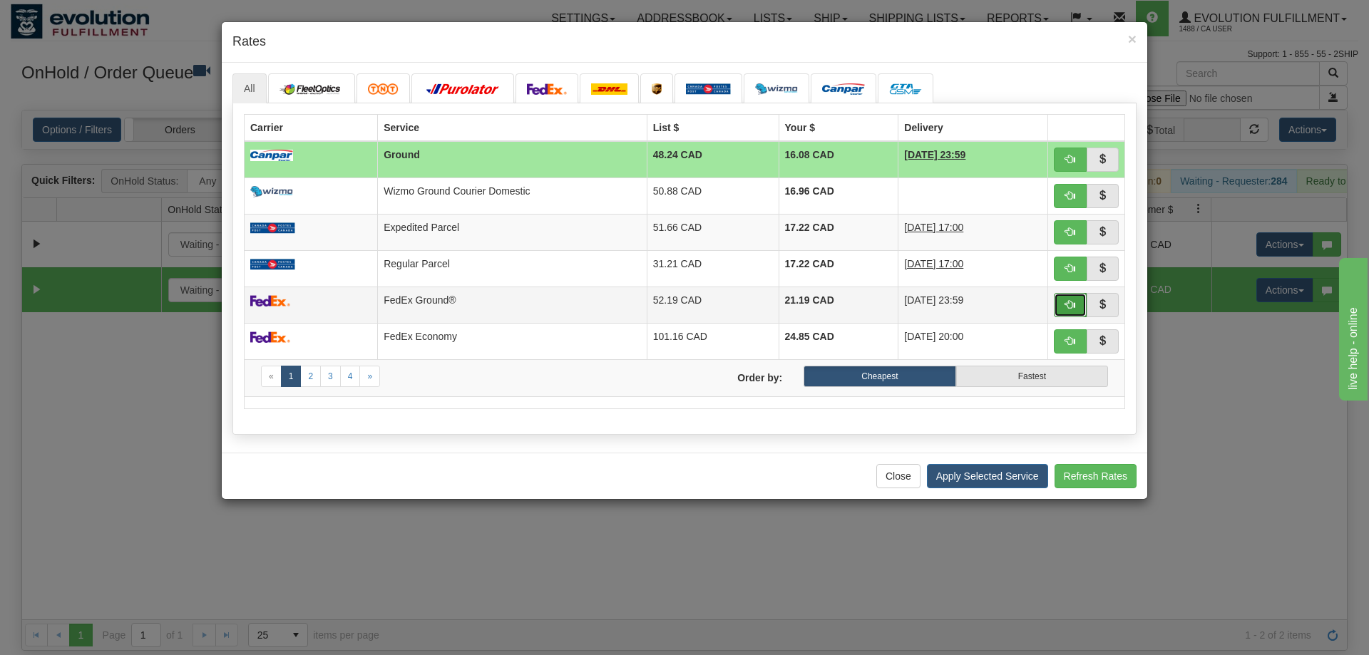
click at [1058, 309] on button "button" at bounding box center [1070, 305] width 33 height 24
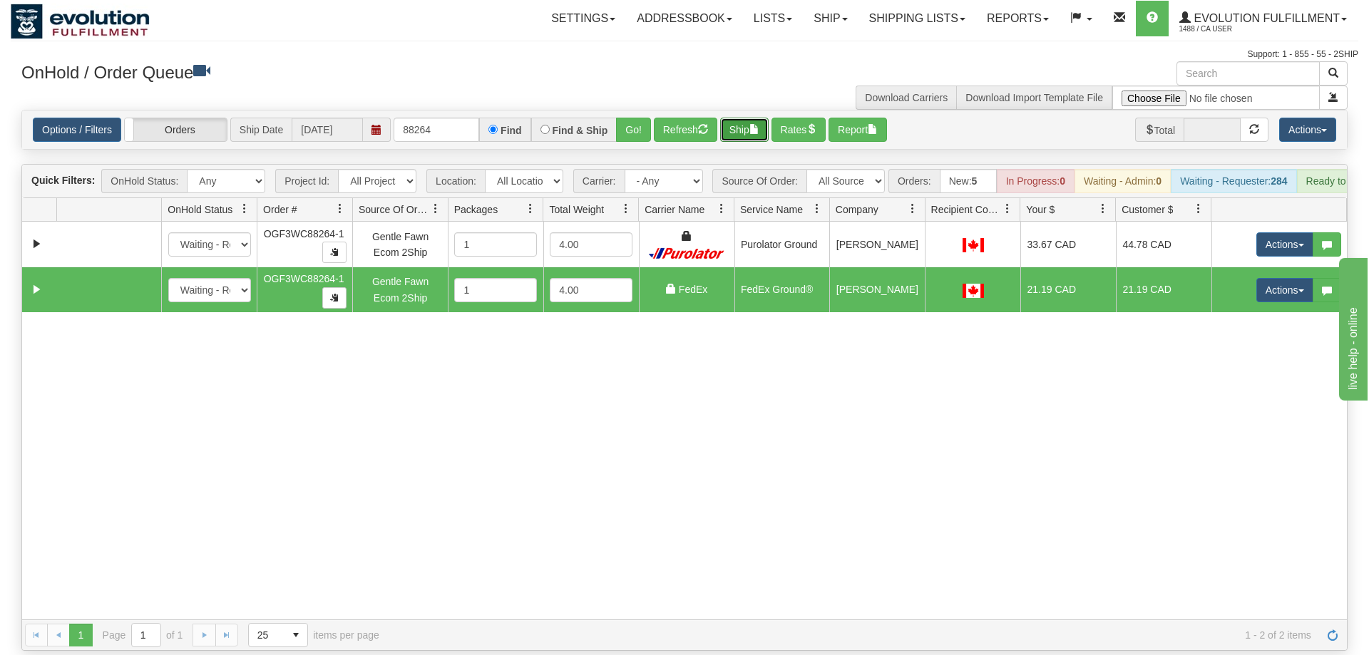
click at [745, 118] on button "Ship" at bounding box center [744, 130] width 48 height 24
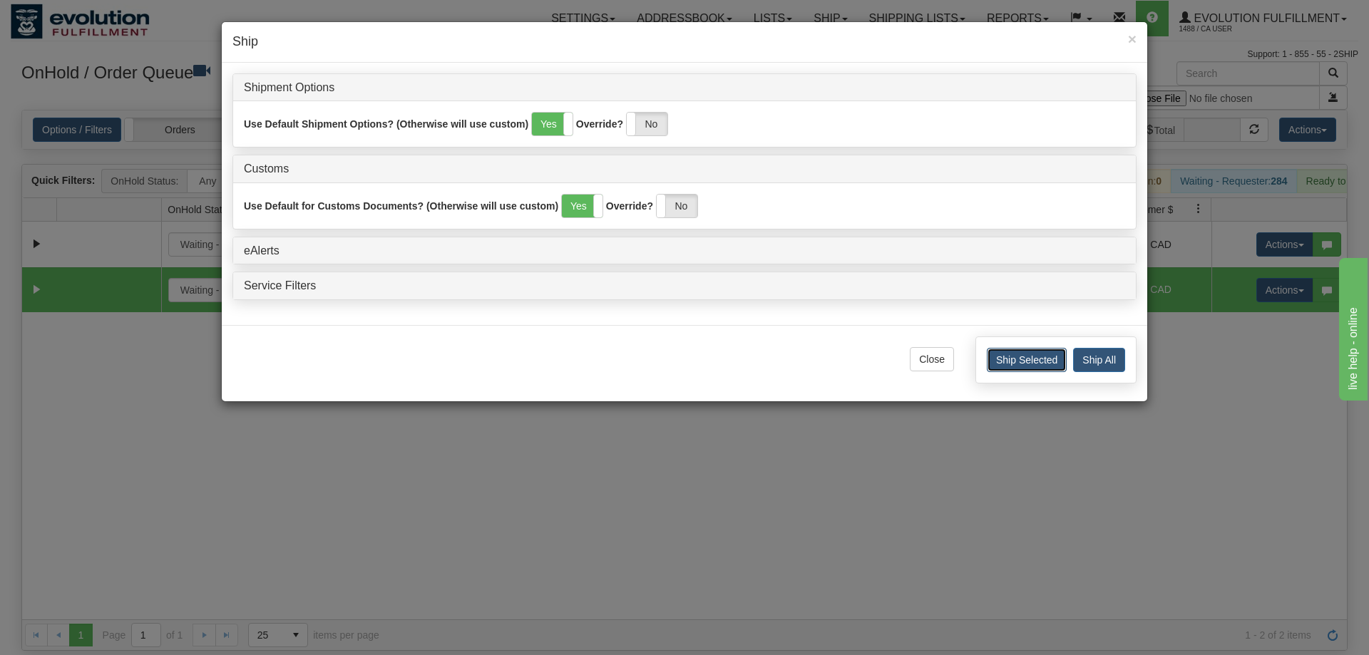
click at [1042, 363] on button "Ship Selected" at bounding box center [1027, 360] width 80 height 24
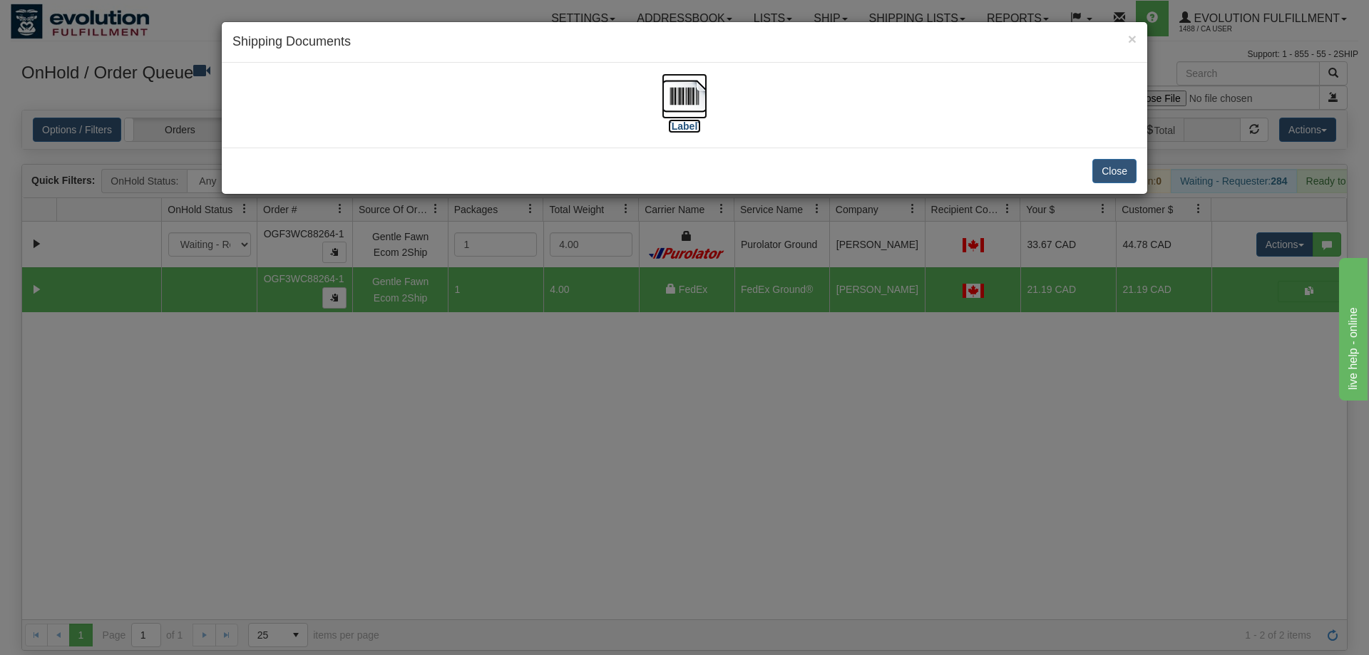
click at [690, 102] on img at bounding box center [685, 96] width 46 height 46
click at [1113, 174] on button "Close" at bounding box center [1115, 171] width 44 height 24
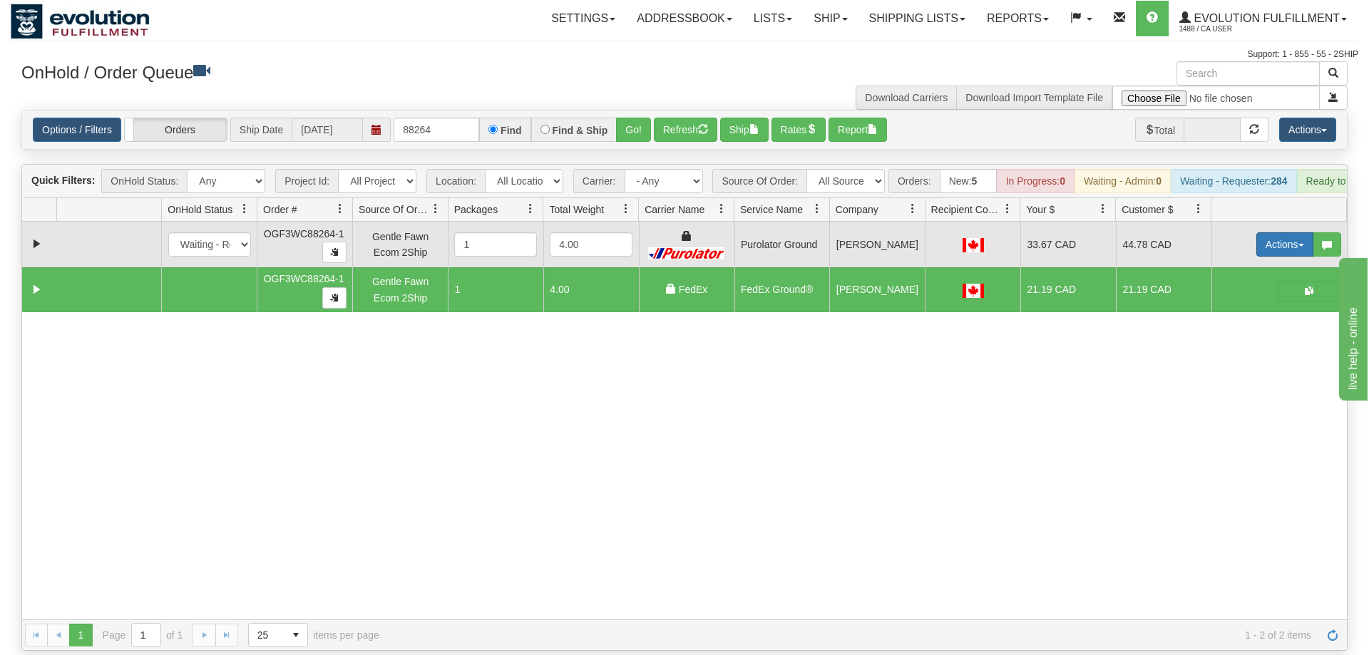
click at [1276, 232] on button "Actions" at bounding box center [1285, 244] width 57 height 24
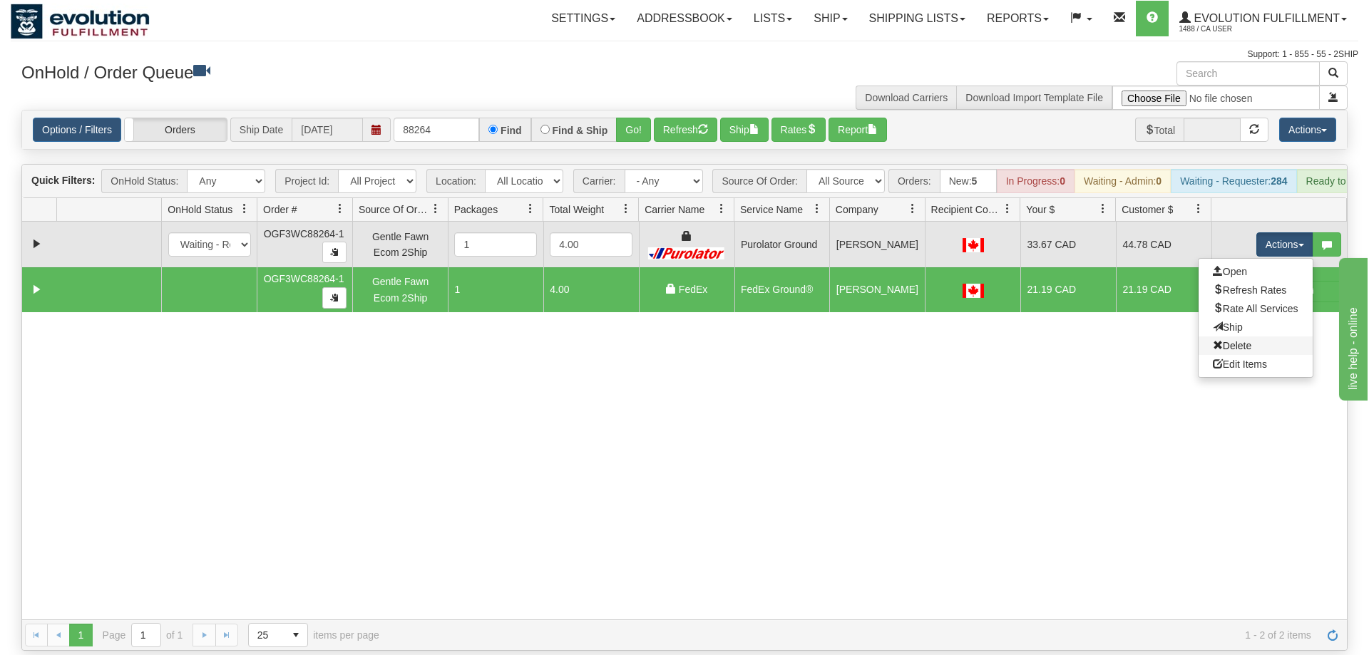
click at [1238, 337] on link "Delete" at bounding box center [1256, 346] width 114 height 19
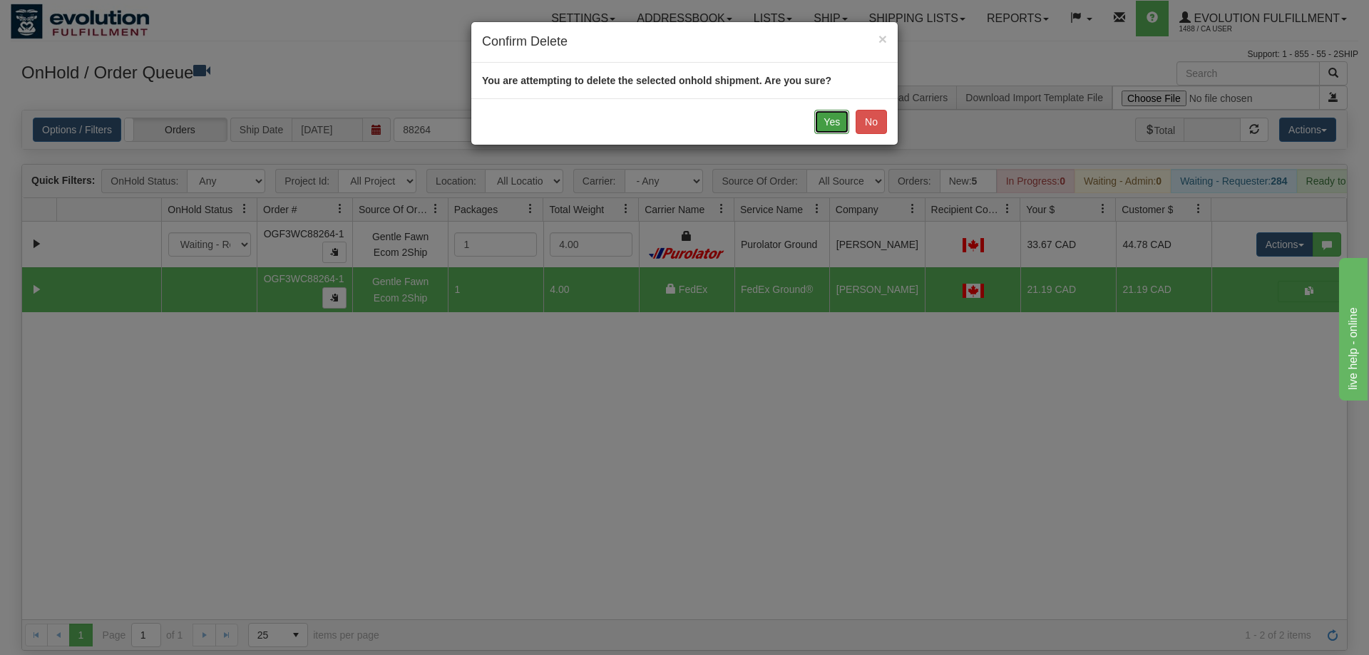
click at [838, 125] on button "Yes" at bounding box center [831, 122] width 35 height 24
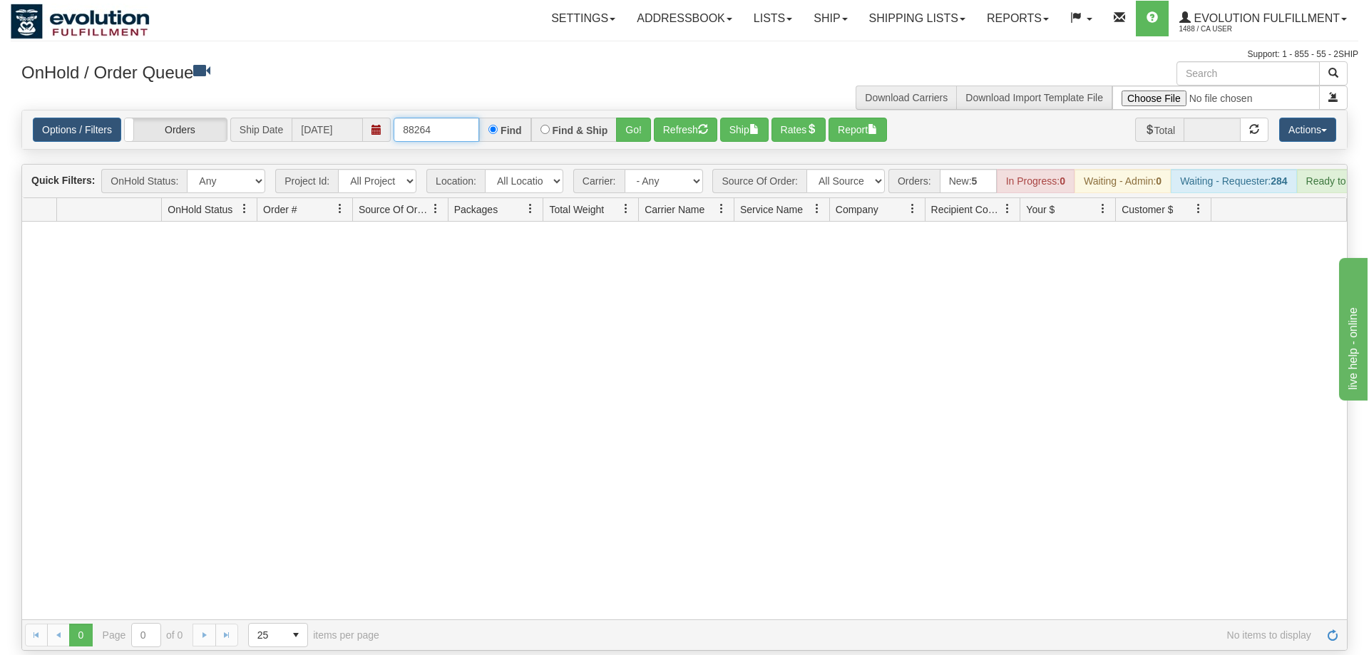
drag, startPoint x: 412, startPoint y: 113, endPoint x: 515, endPoint y: 121, distance: 103.0
click at [479, 121] on input "88264" at bounding box center [437, 130] width 86 height 24
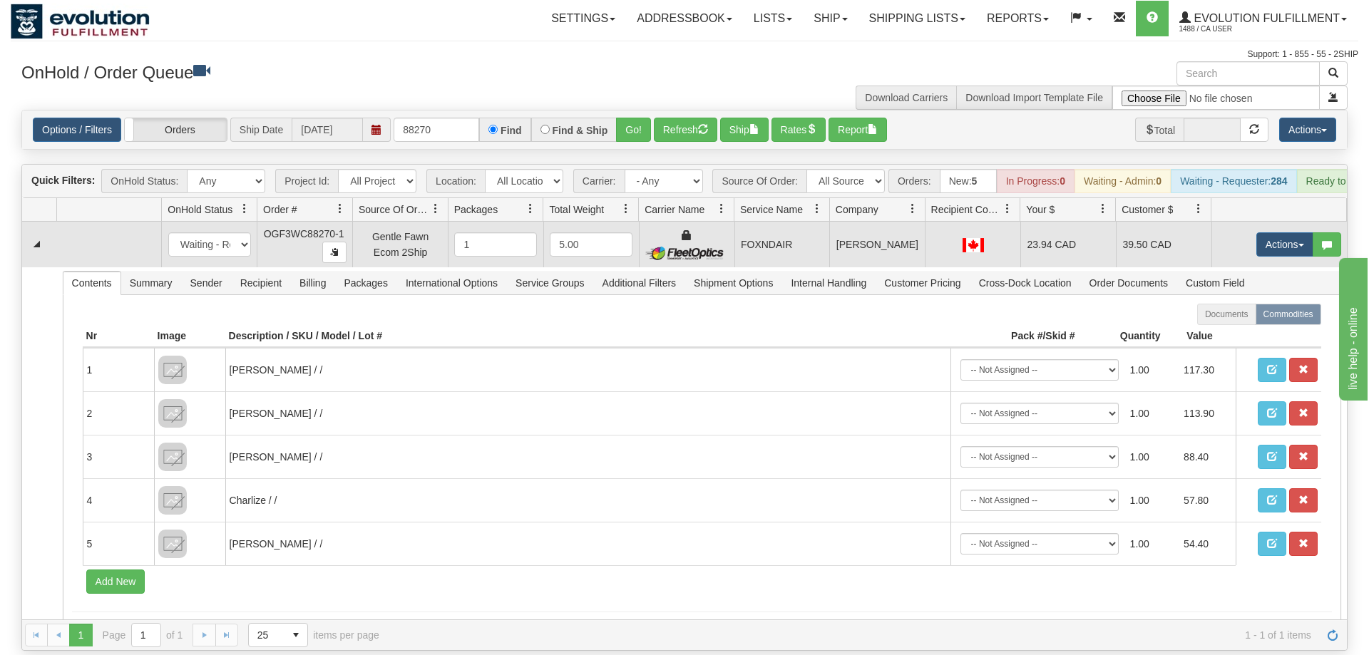
click at [773, 241] on td "FOXNDAIR" at bounding box center [783, 245] width 96 height 46
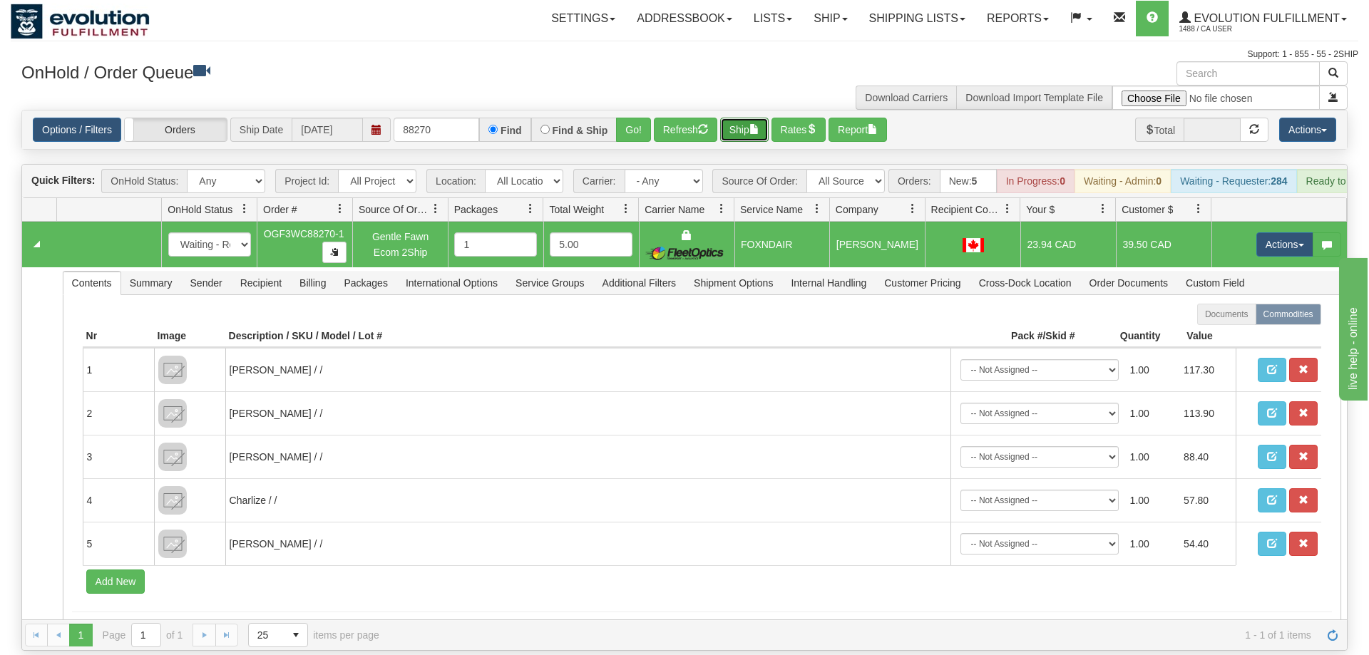
click at [733, 118] on button "Ship" at bounding box center [744, 130] width 48 height 24
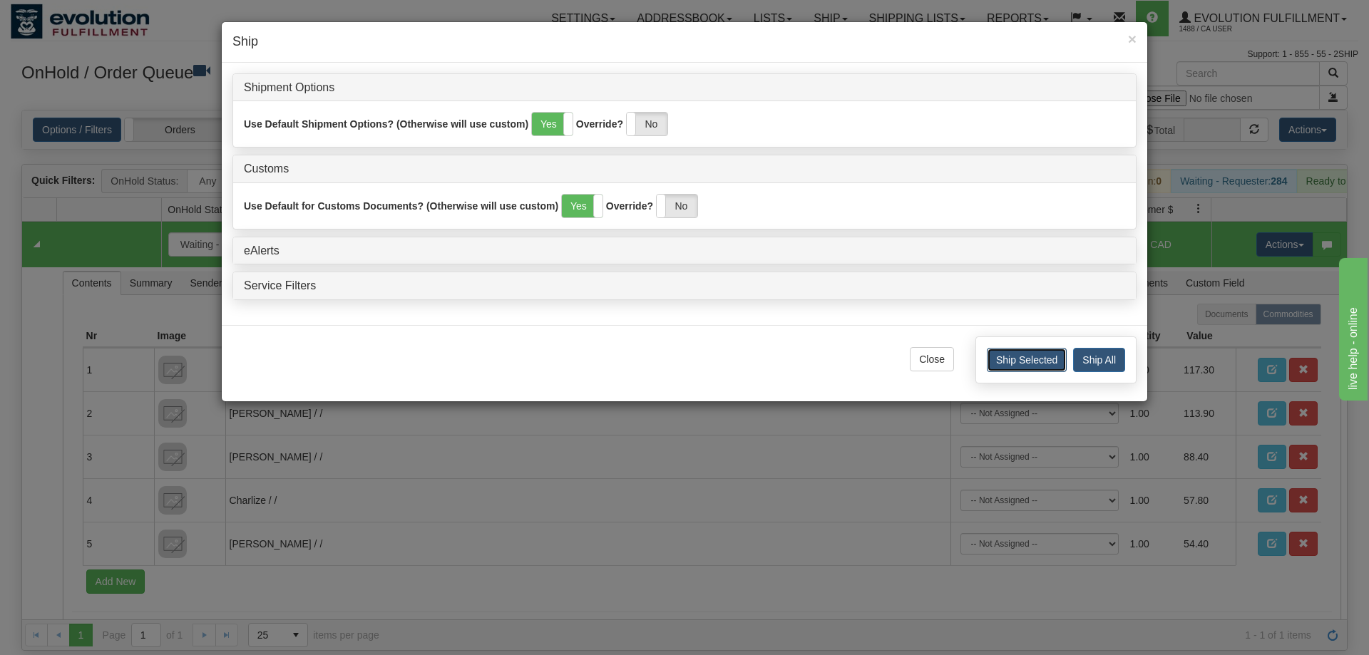
click at [1020, 362] on button "Ship Selected" at bounding box center [1027, 360] width 80 height 24
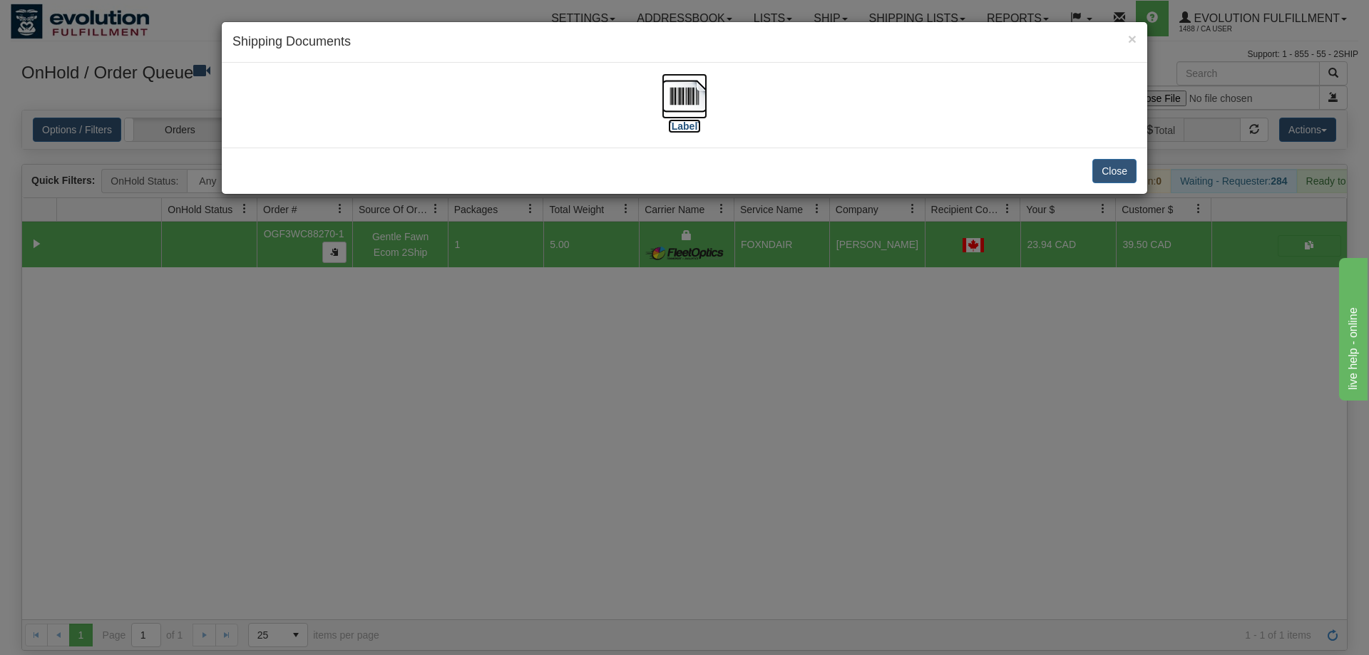
click at [675, 83] on img at bounding box center [685, 96] width 46 height 46
click at [1110, 175] on button "Close" at bounding box center [1115, 171] width 44 height 24
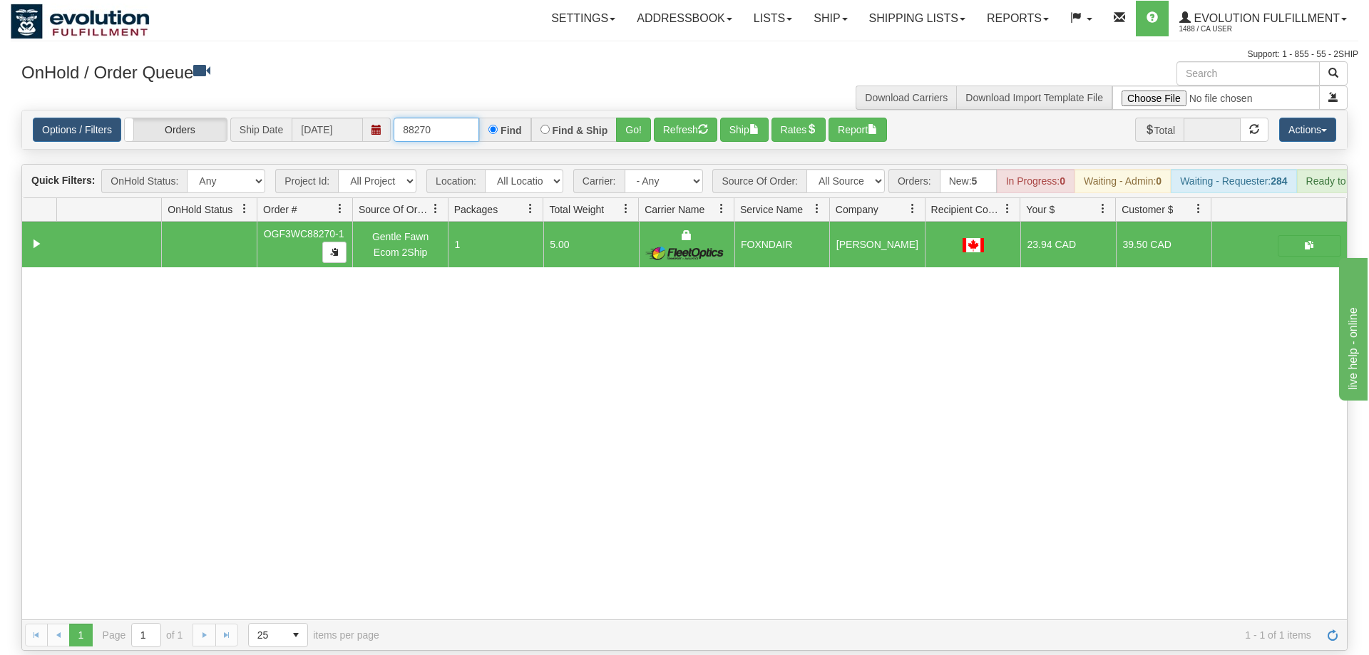
drag, startPoint x: 448, startPoint y: 114, endPoint x: 304, endPoint y: 114, distance: 144.1
click at [394, 118] on input "88270" at bounding box center [437, 130] width 86 height 24
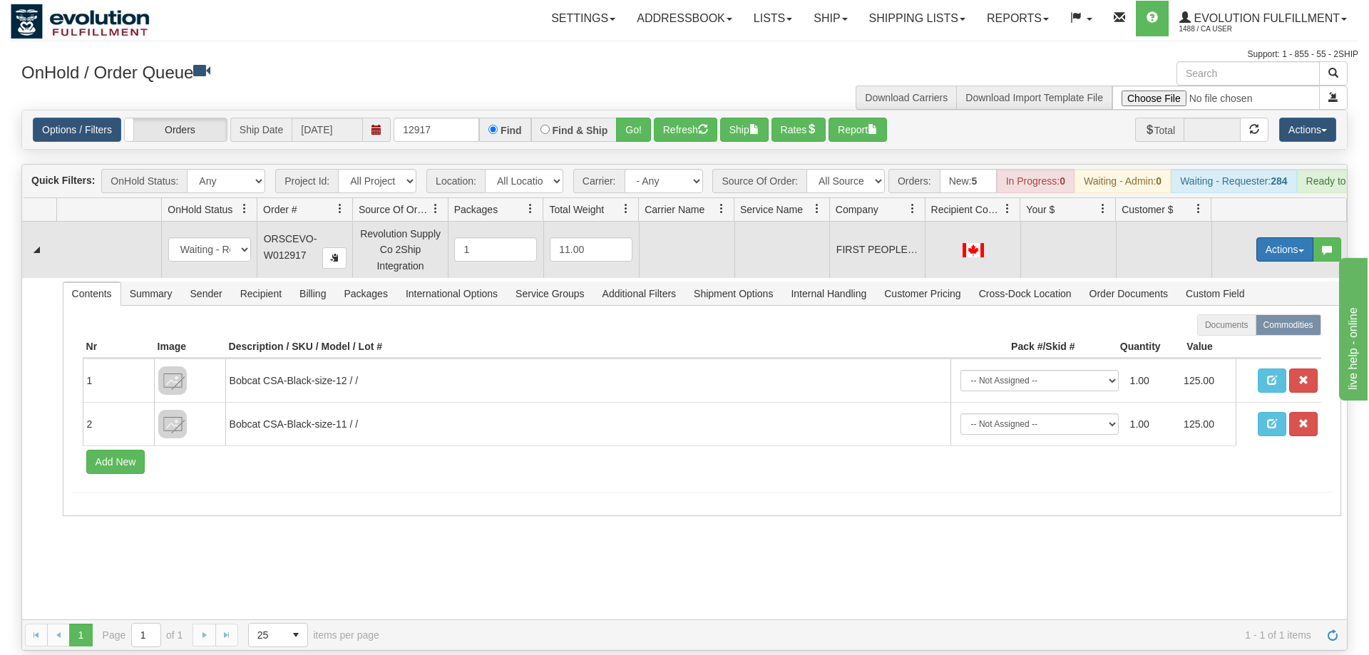
click at [1308, 237] on button "Actions" at bounding box center [1285, 249] width 57 height 24
click at [1254, 305] on link "Rate All Services" at bounding box center [1256, 314] width 114 height 19
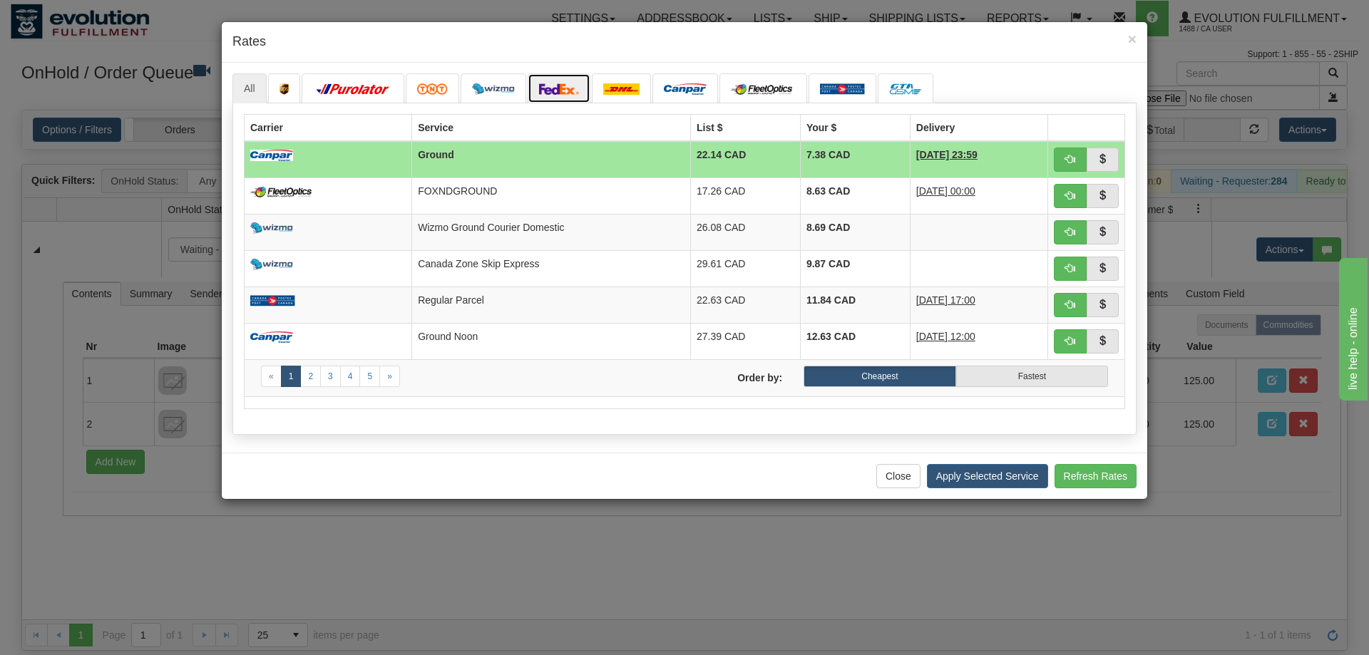
click at [563, 74] on link at bounding box center [559, 88] width 63 height 30
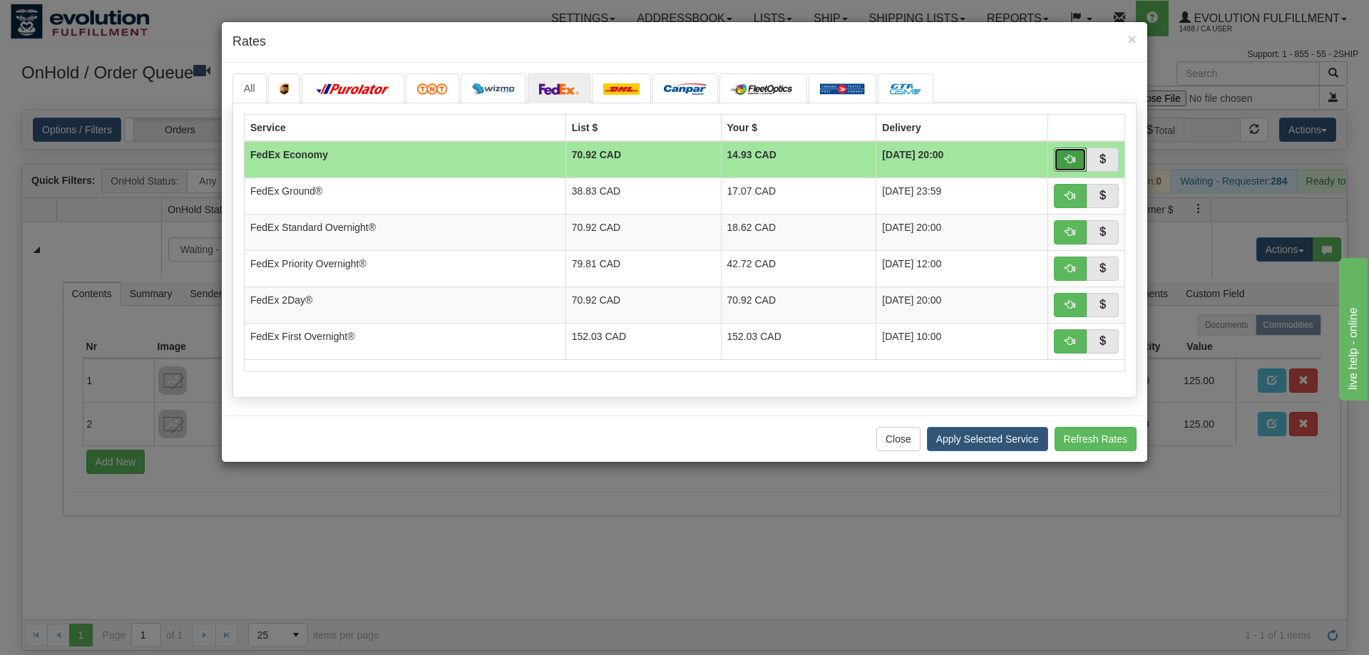
click at [1068, 160] on span "button" at bounding box center [1070, 159] width 10 height 10
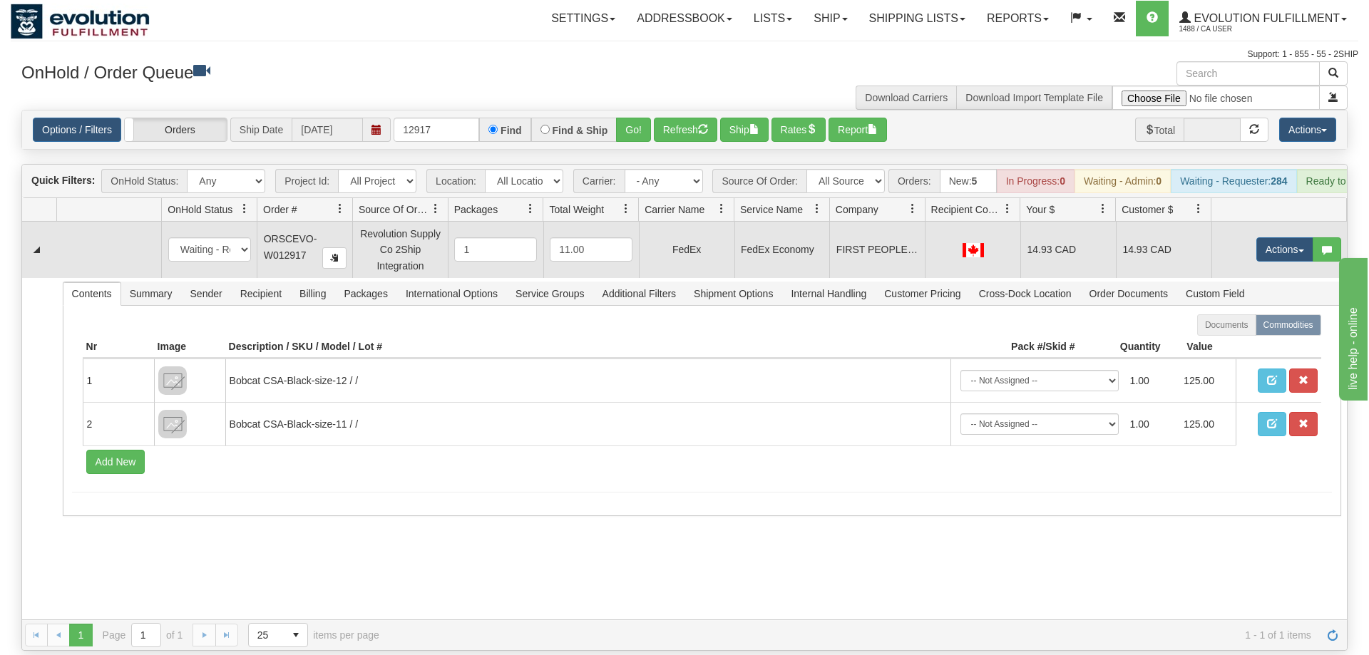
click at [888, 227] on td "FIRST PEOPLES LAW LLP" at bounding box center [877, 250] width 96 height 56
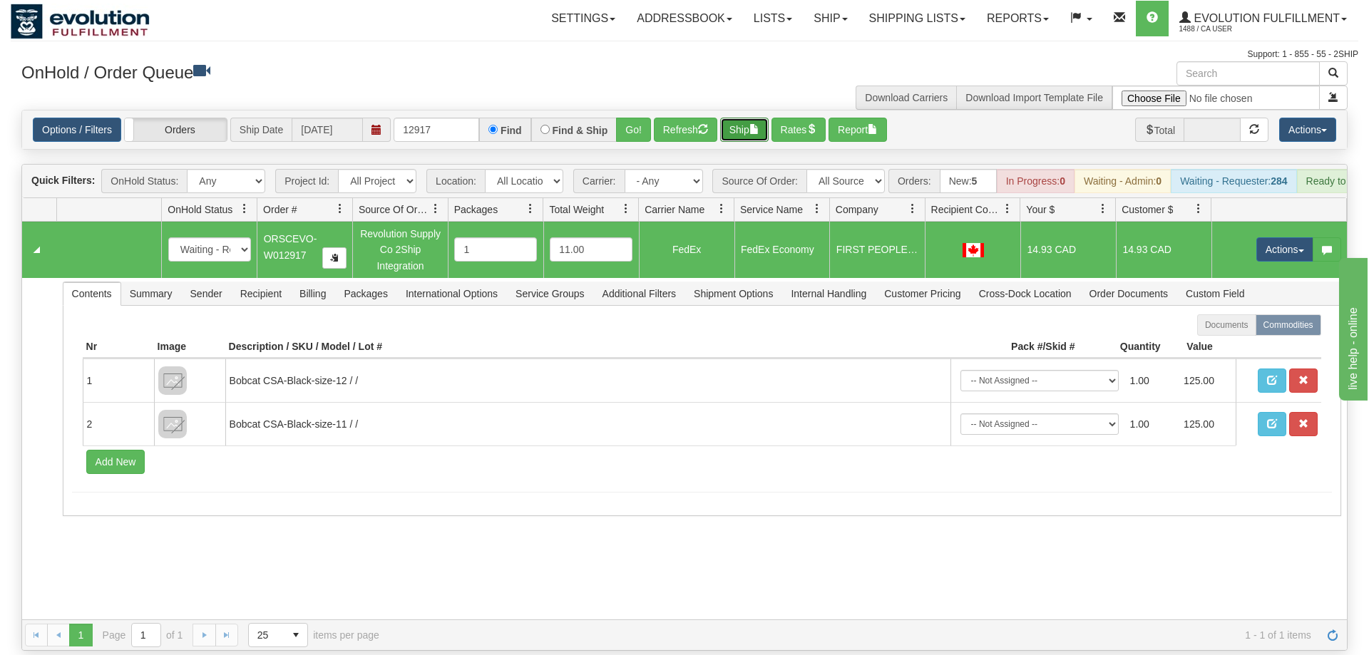
click at [754, 118] on button "Ship" at bounding box center [744, 130] width 48 height 24
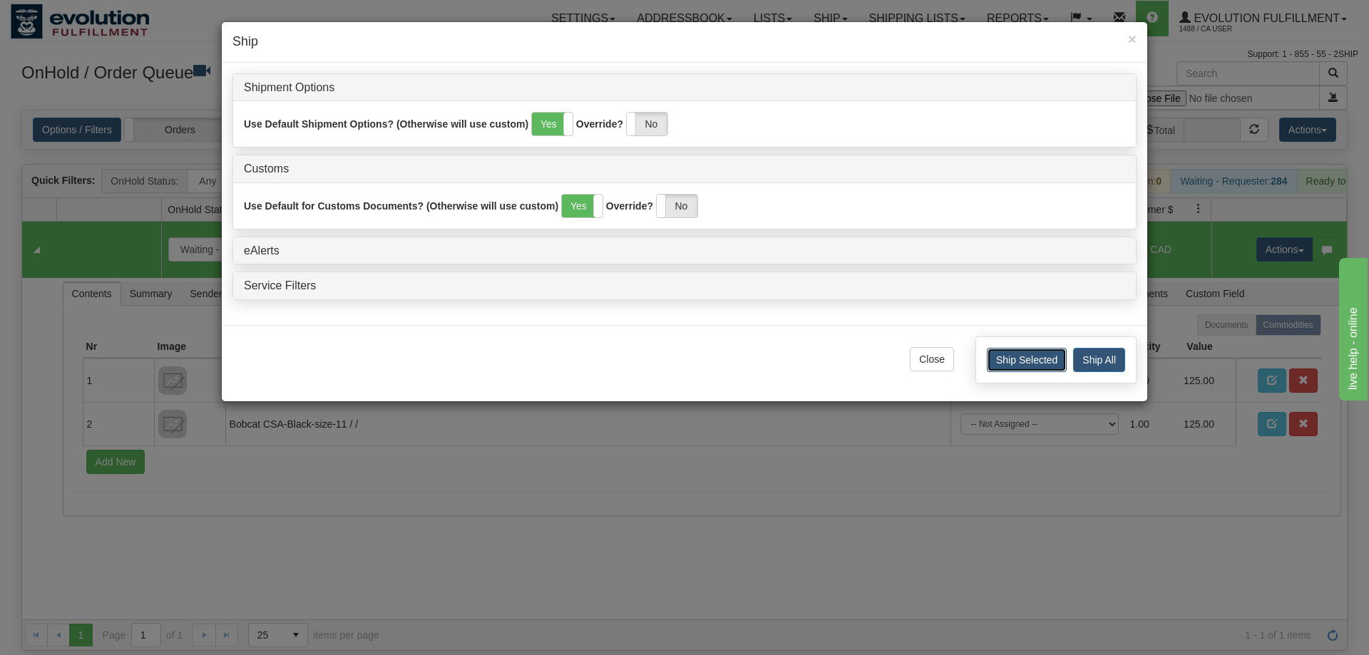
click at [1023, 363] on button "Ship Selected" at bounding box center [1027, 360] width 80 height 24
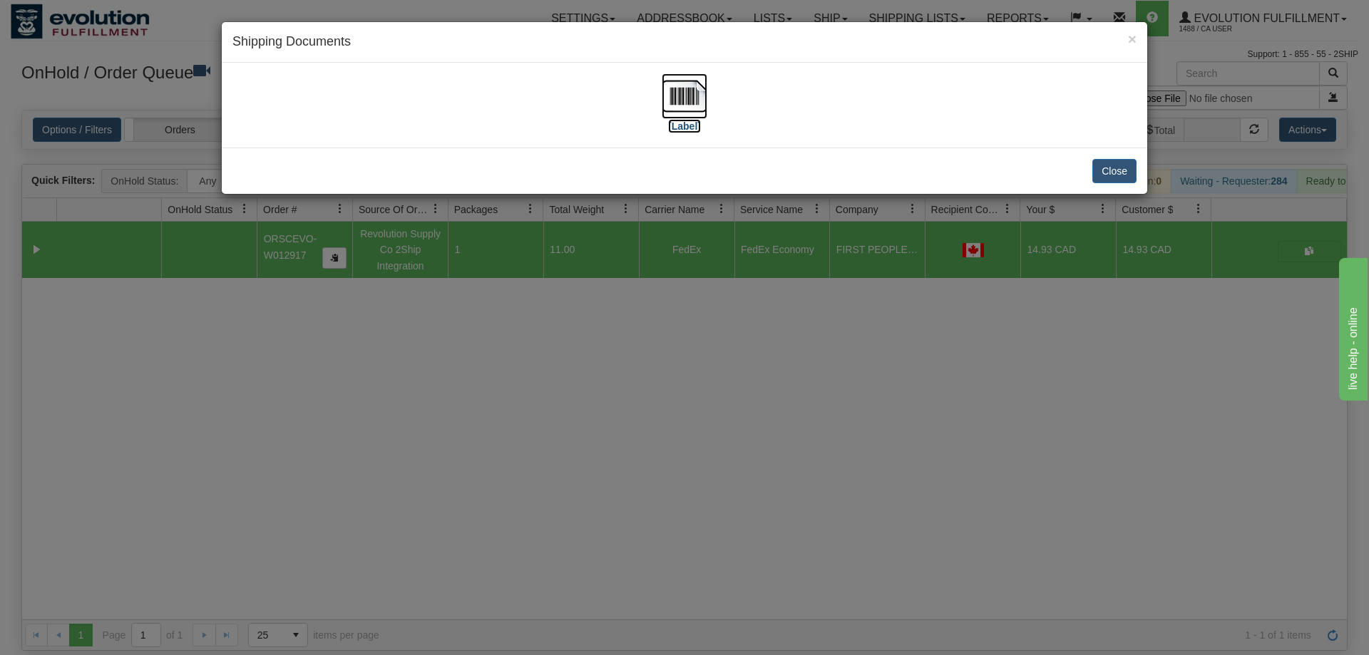
click at [662, 76] on img at bounding box center [685, 96] width 46 height 46
click at [1115, 171] on button "Close" at bounding box center [1115, 171] width 44 height 24
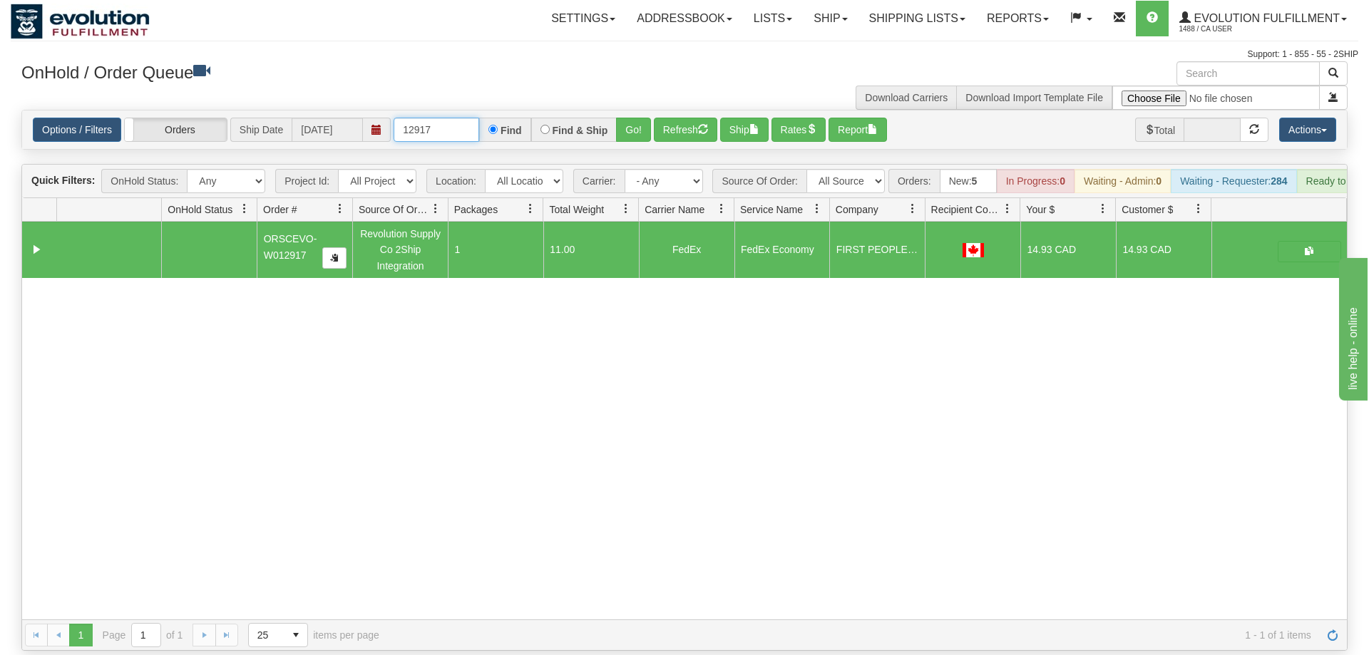
drag, startPoint x: 441, startPoint y: 106, endPoint x: 392, endPoint y: 101, distance: 48.7
click at [394, 118] on input "12917" at bounding box center [437, 130] width 86 height 24
type input "88138"
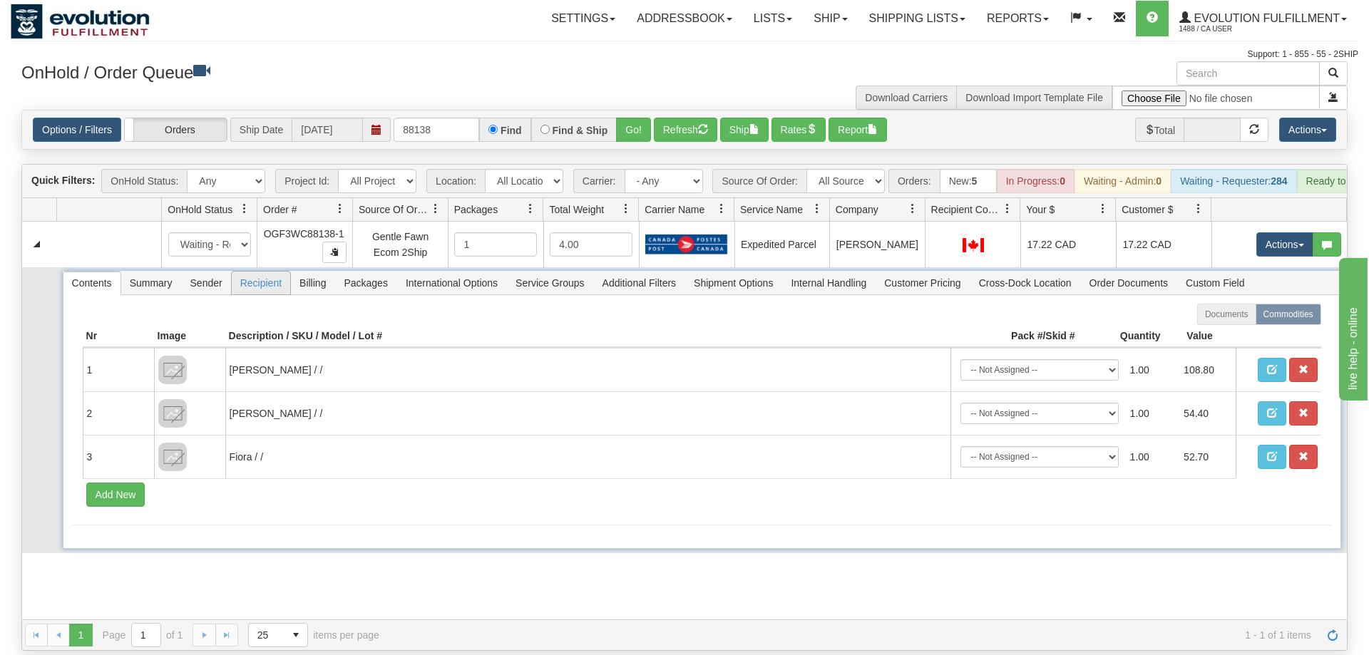
click at [262, 272] on span "Recipient" at bounding box center [261, 283] width 58 height 23
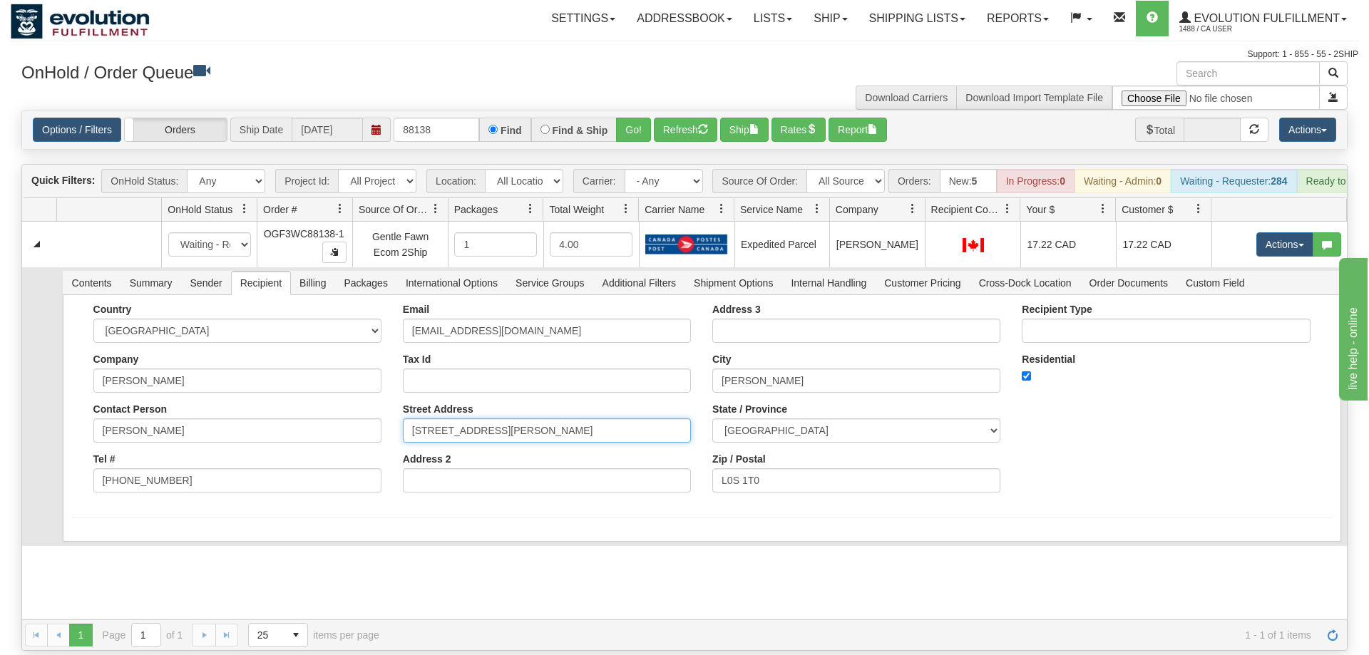
drag, startPoint x: 513, startPoint y: 417, endPoint x: 612, endPoint y: 423, distance: 98.6
click at [612, 423] on input "[STREET_ADDRESS][PERSON_NAME]" at bounding box center [547, 431] width 288 height 24
drag, startPoint x: 608, startPoint y: 414, endPoint x: 514, endPoint y: 417, distance: 94.2
click at [514, 419] on input "[STREET_ADDRESS][PERSON_NAME]" at bounding box center [547, 431] width 288 height 24
type input "4 [PERSON_NAME] COURT"
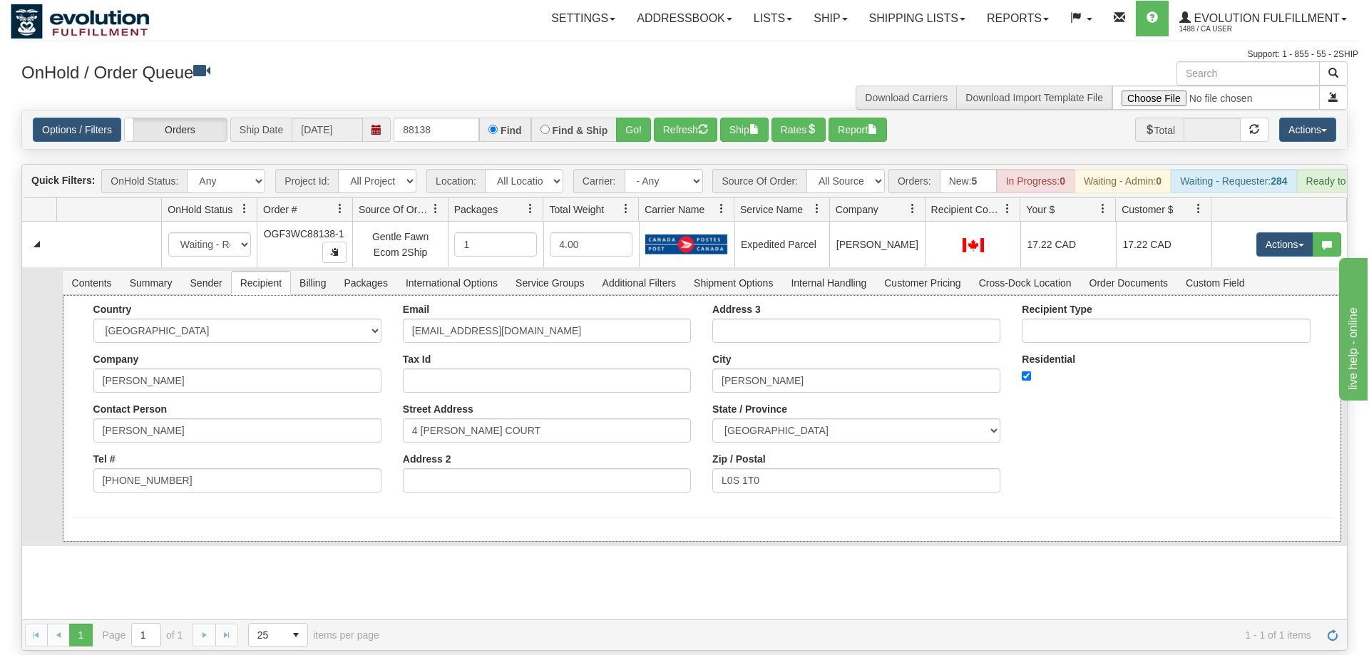
click at [498, 517] on div "Country [GEOGRAPHIC_DATA] [GEOGRAPHIC_DATA] [GEOGRAPHIC_DATA] [GEOGRAPHIC_DATA]…" at bounding box center [702, 418] width 1279 height 247
click at [88, 533] on button "Save" at bounding box center [92, 545] width 41 height 24
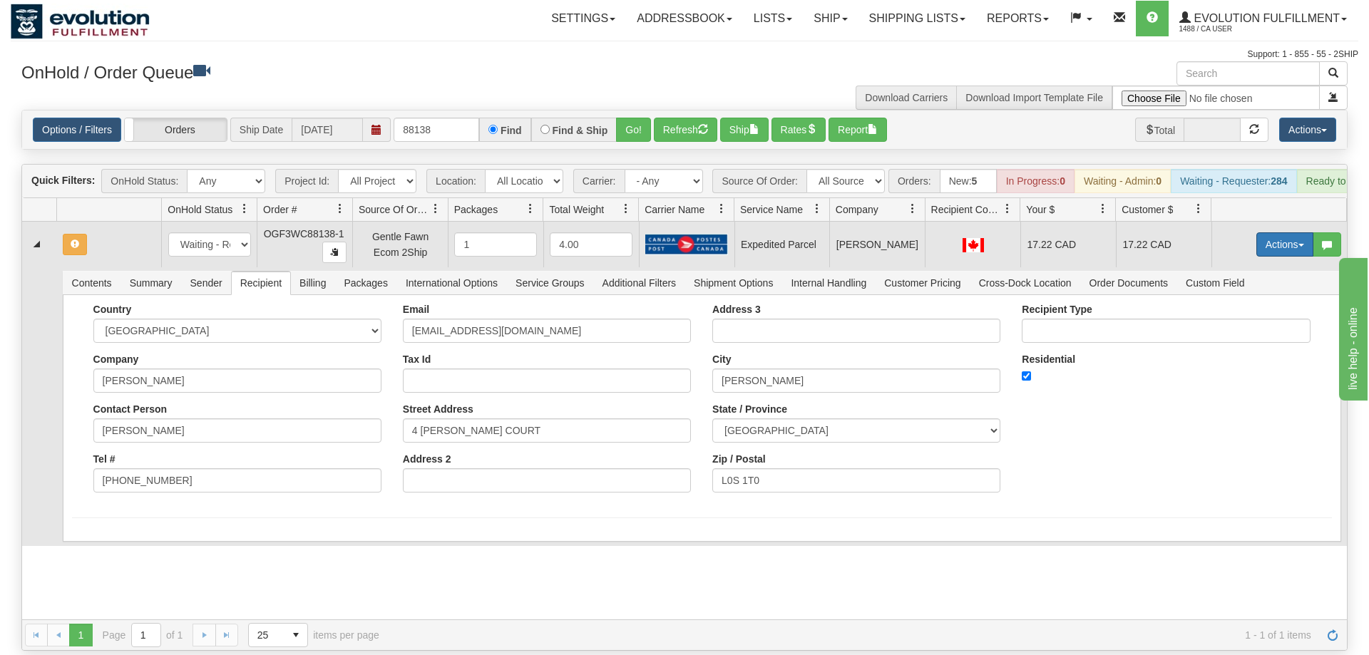
click at [1264, 232] on button "Actions" at bounding box center [1285, 244] width 57 height 24
click at [1238, 303] on span "Rate All Services" at bounding box center [1256, 308] width 86 height 11
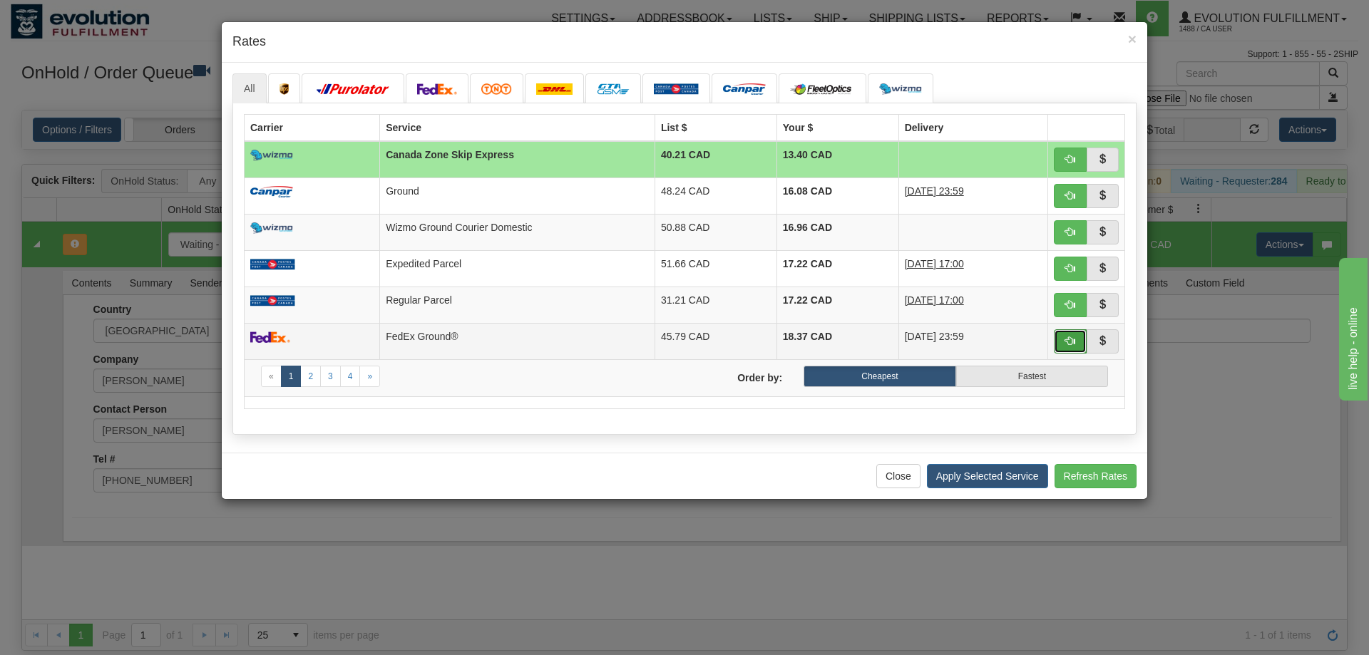
click at [1068, 345] on span "button" at bounding box center [1070, 341] width 10 height 10
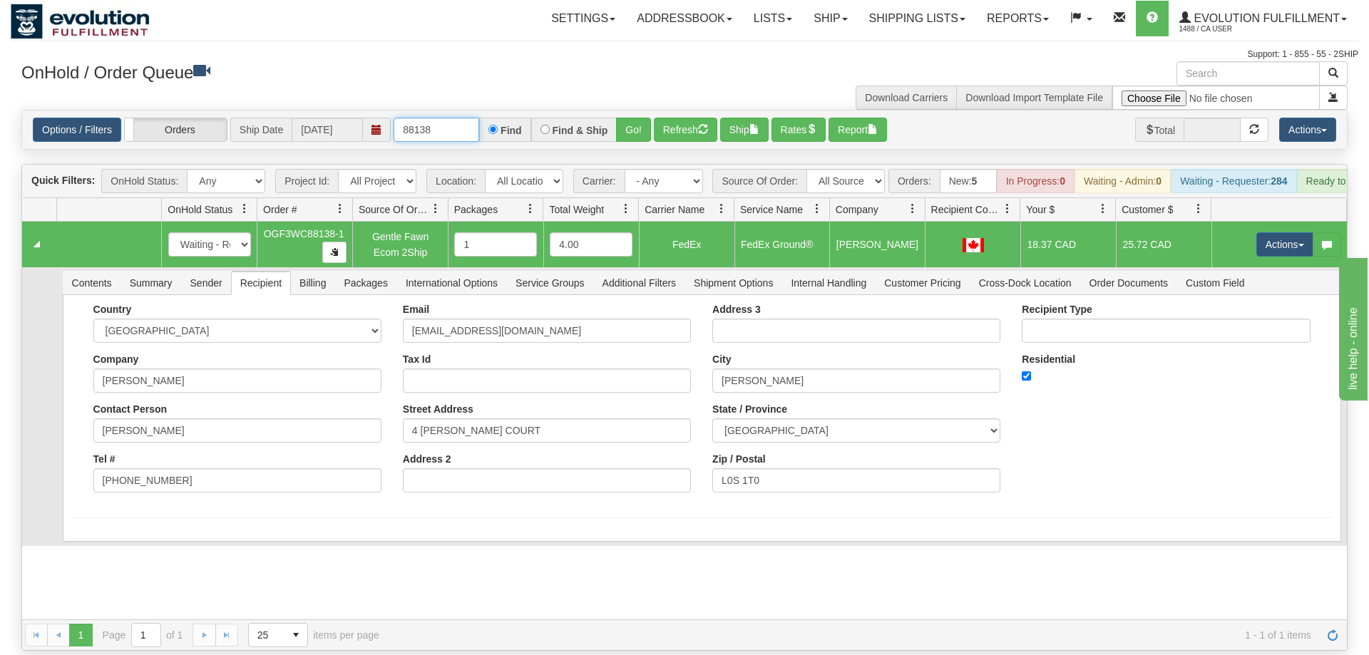
drag, startPoint x: 422, startPoint y: 106, endPoint x: 456, endPoint y: 105, distance: 34.3
click at [456, 118] on input "88138" at bounding box center [437, 130] width 86 height 24
type input "88140"
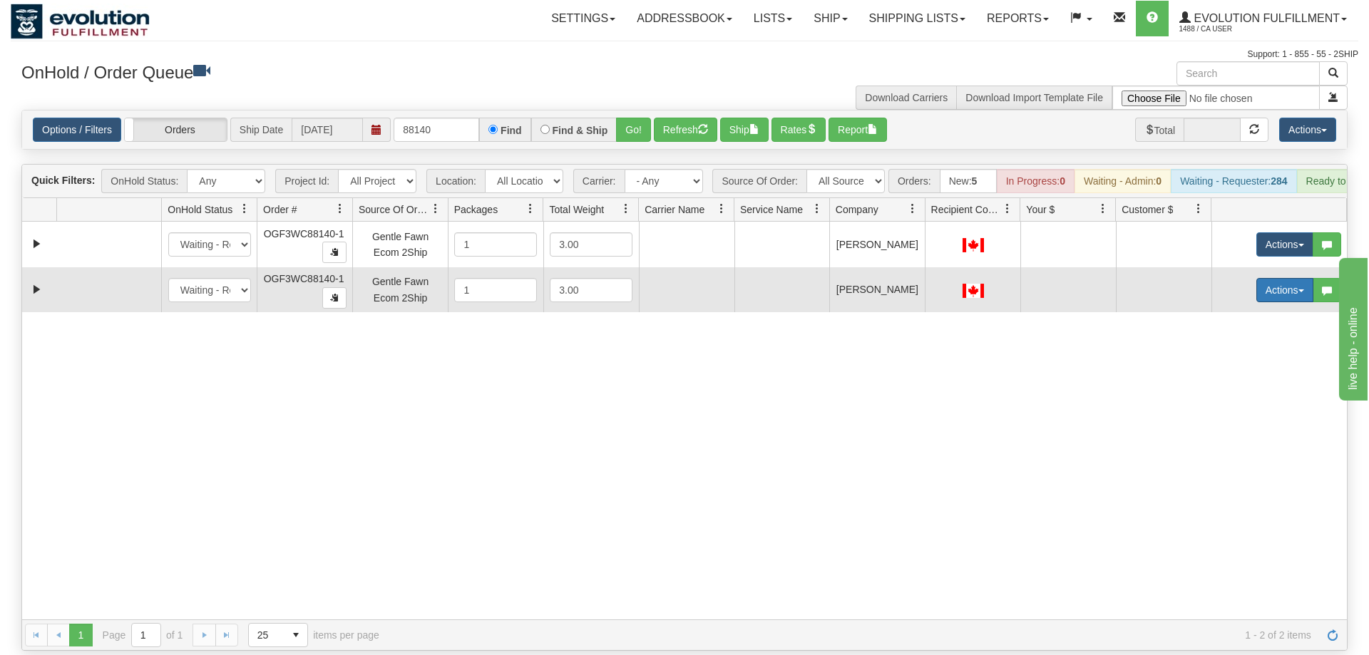
click at [1268, 278] on button "Actions" at bounding box center [1285, 290] width 57 height 24
click at [1274, 308] on link "Open" at bounding box center [1256, 317] width 114 height 19
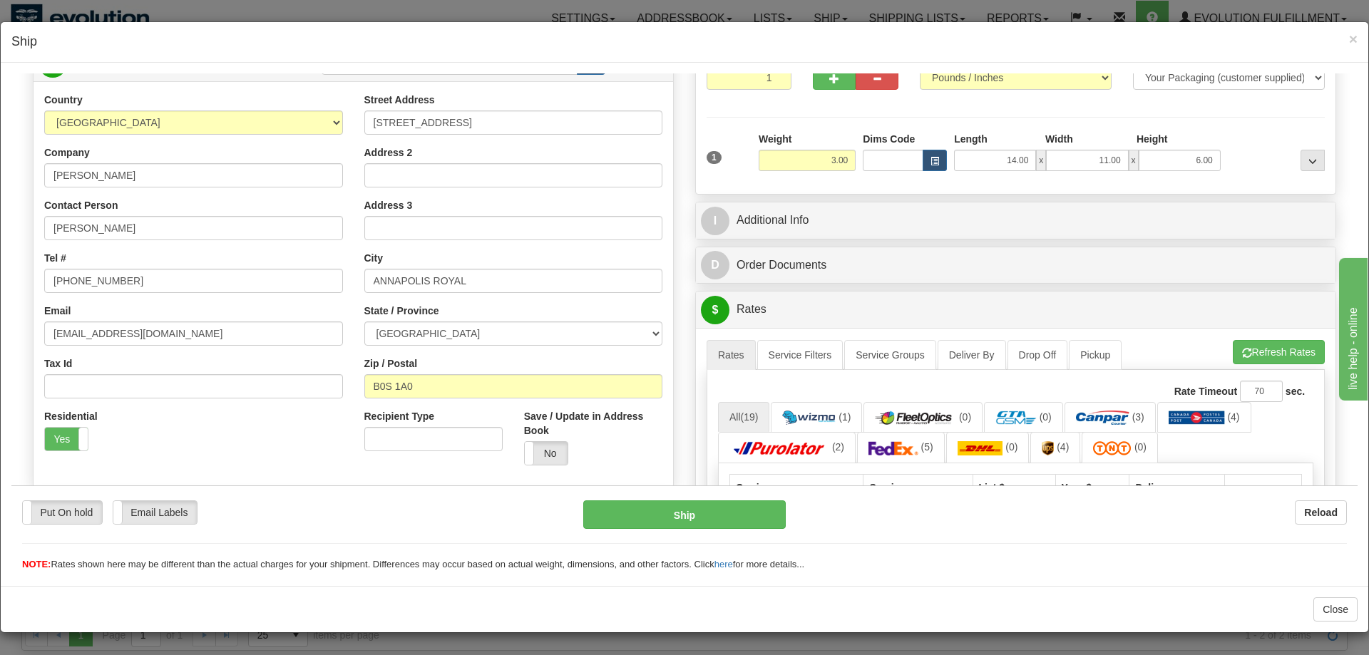
scroll to position [145, 0]
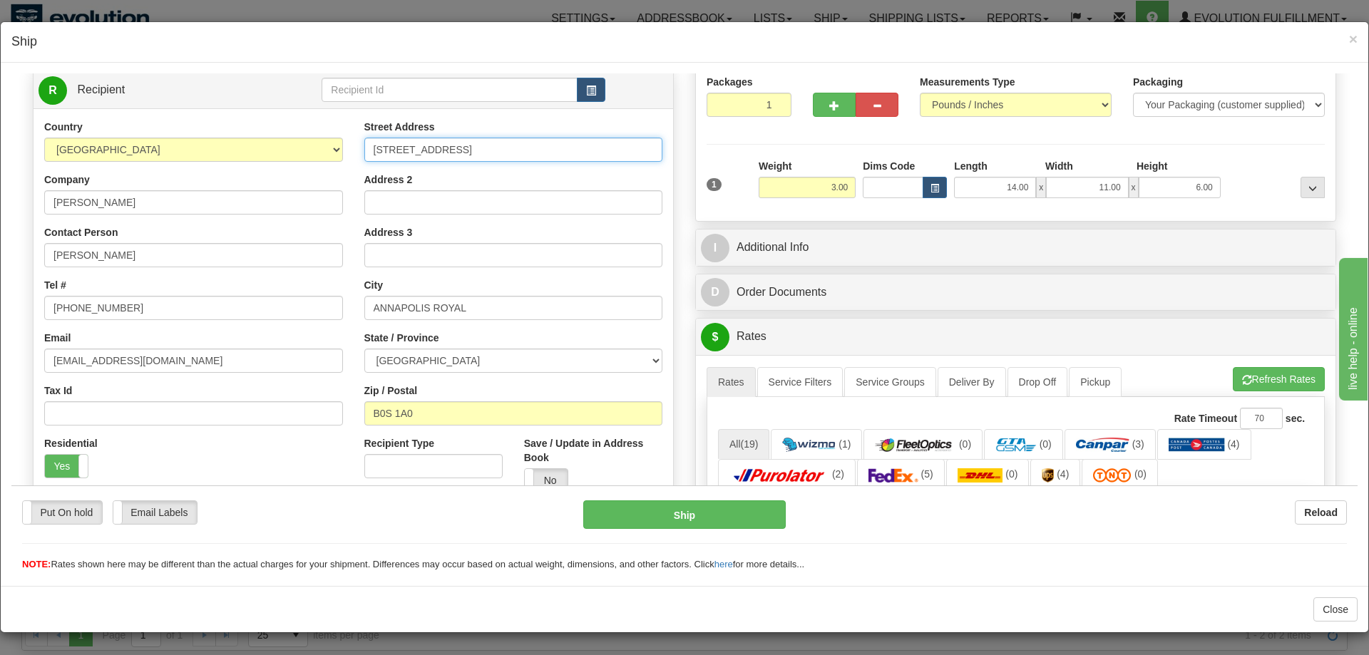
drag, startPoint x: 476, startPoint y: 152, endPoint x: 566, endPoint y: 147, distance: 90.0
click at [566, 147] on input "[STREET_ADDRESS]" at bounding box center [513, 149] width 299 height 24
type input "[STREET_ADDRESS]"
click at [547, 202] on input "Address 2" at bounding box center [513, 202] width 299 height 24
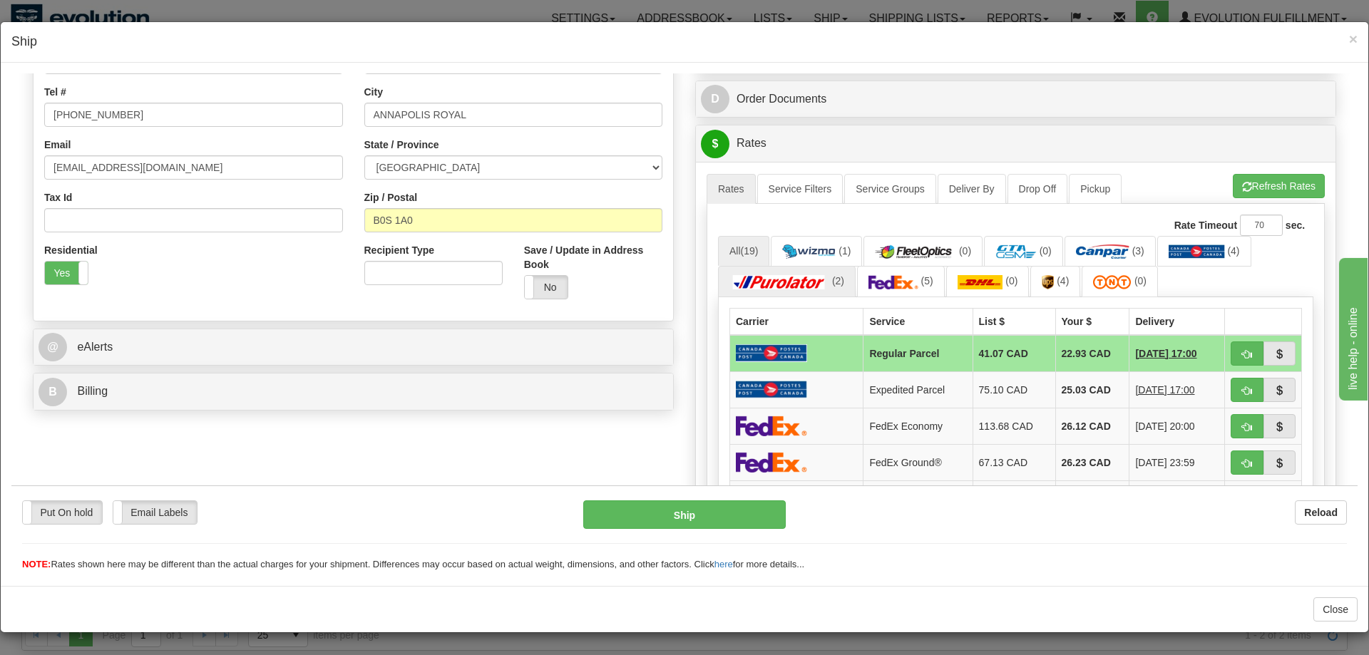
scroll to position [364, 0]
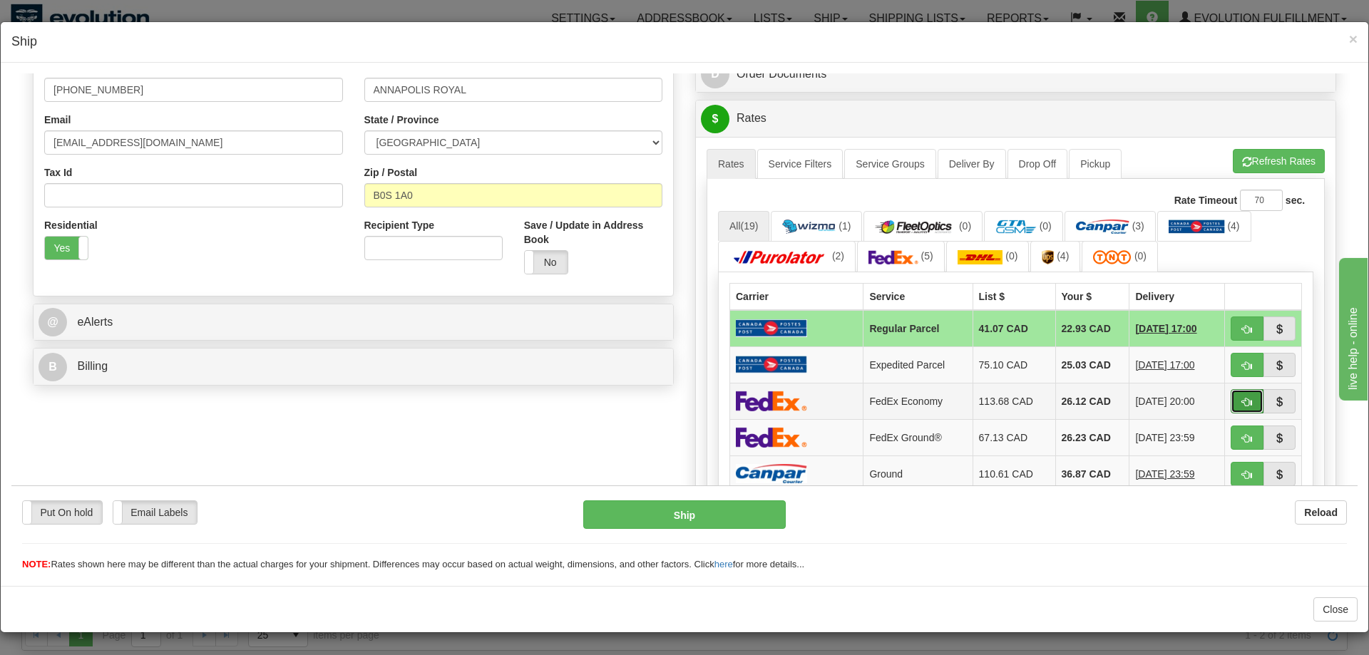
click at [1241, 403] on button "button" at bounding box center [1247, 401] width 33 height 24
type input "20"
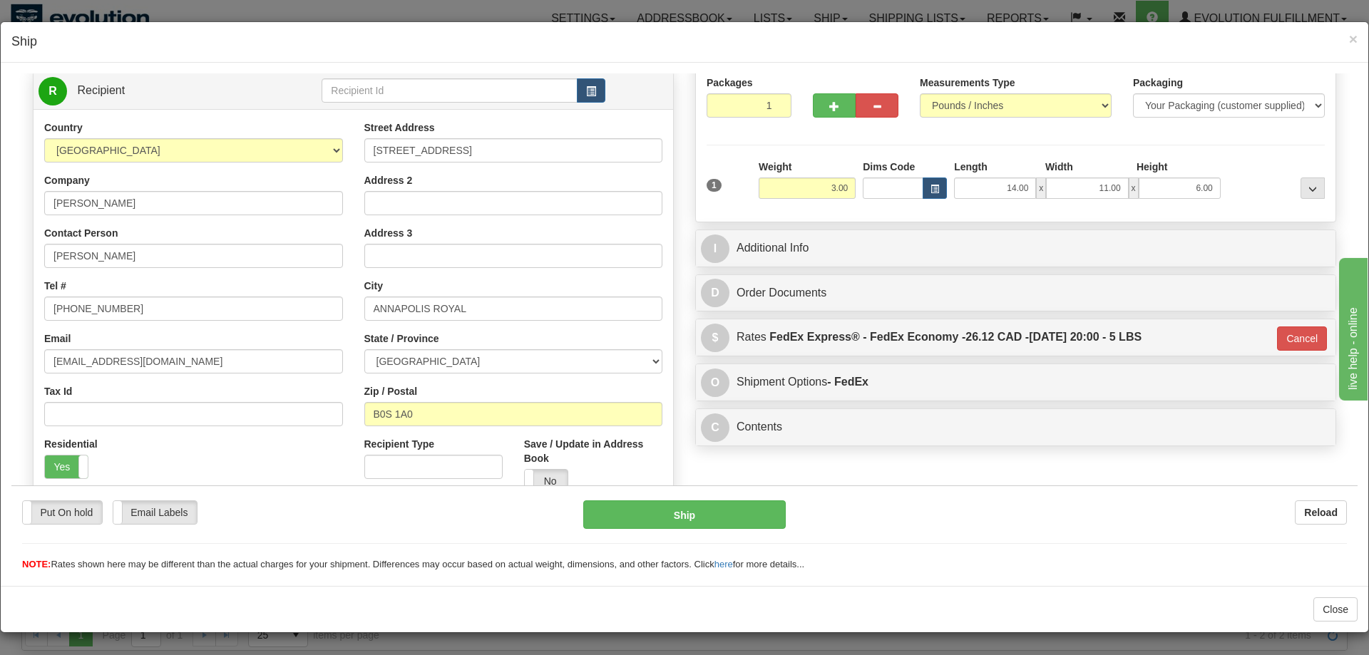
scroll to position [145, 0]
click at [610, 519] on button "Ship" at bounding box center [684, 514] width 203 height 29
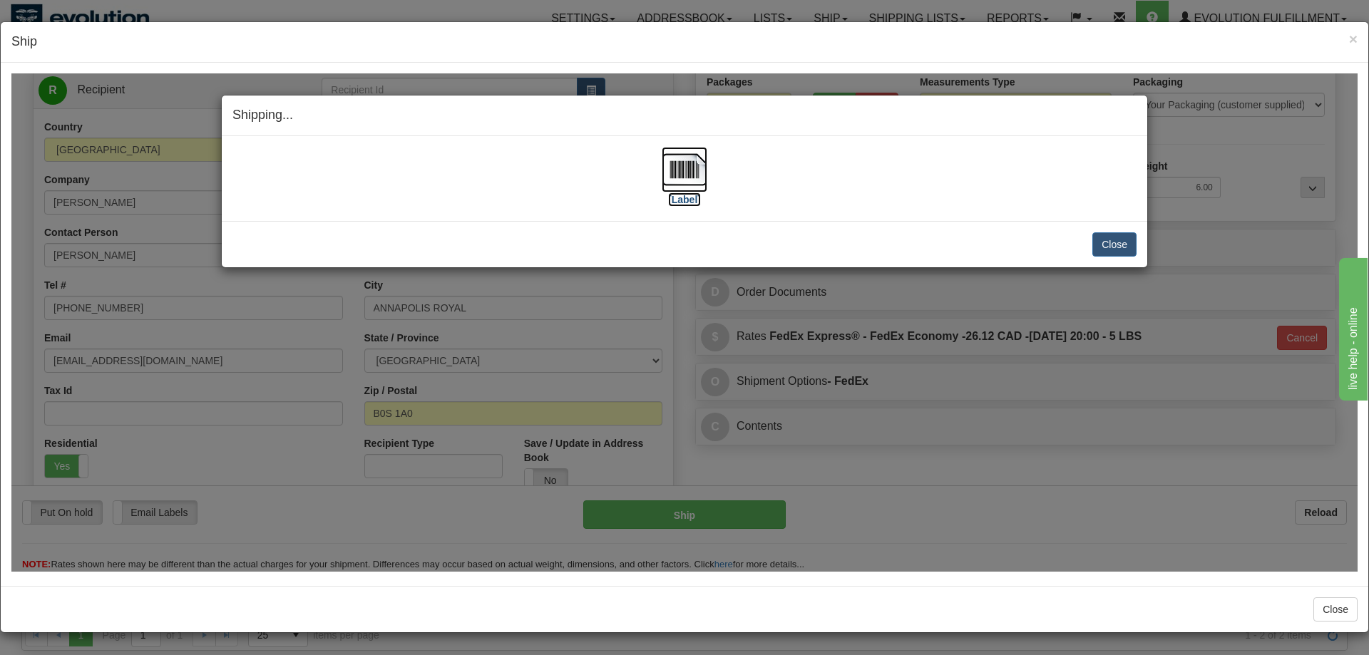
click at [700, 153] on img at bounding box center [685, 169] width 46 height 46
click at [1125, 245] on button "Close" at bounding box center [1115, 244] width 44 height 24
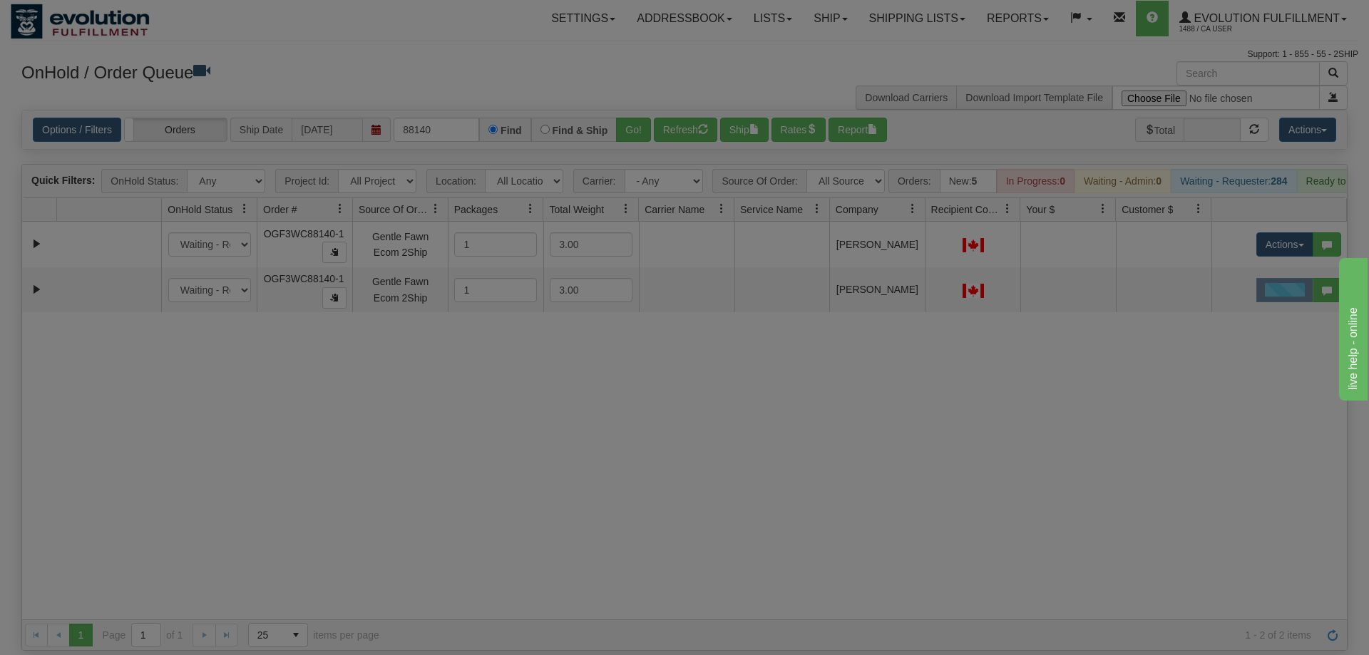
scroll to position [0, 0]
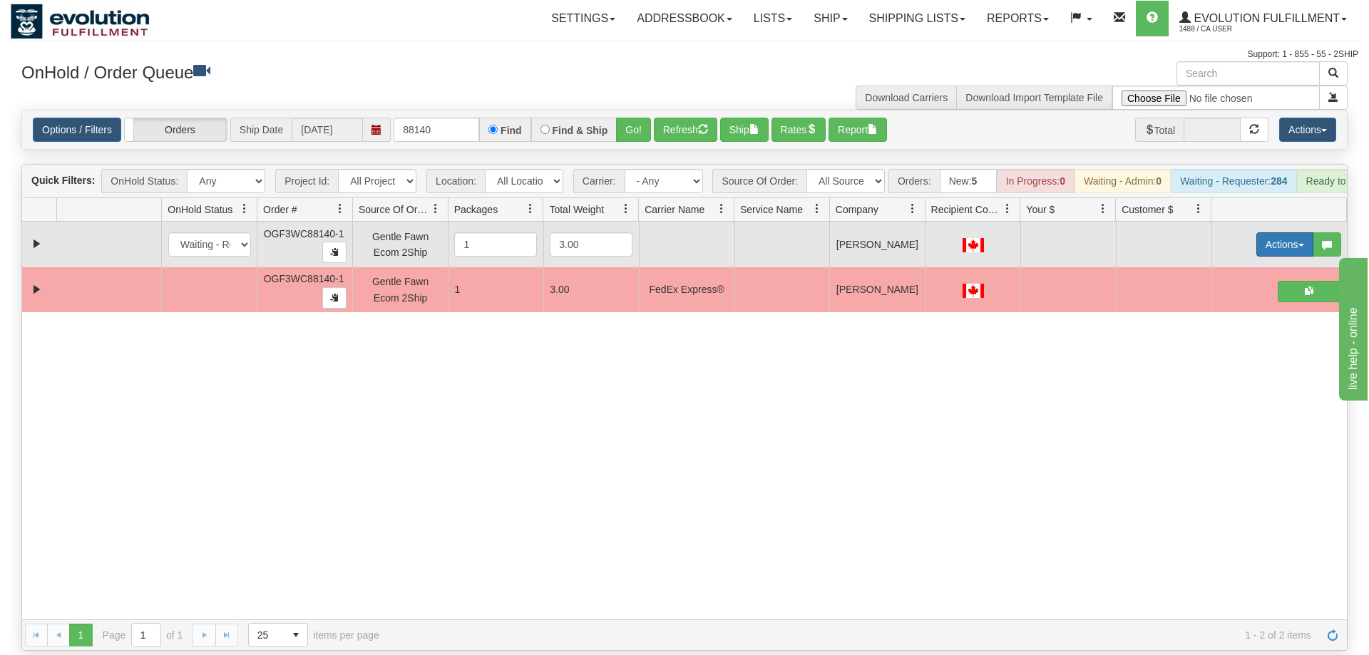
click at [1268, 232] on button "Actions" at bounding box center [1285, 244] width 57 height 24
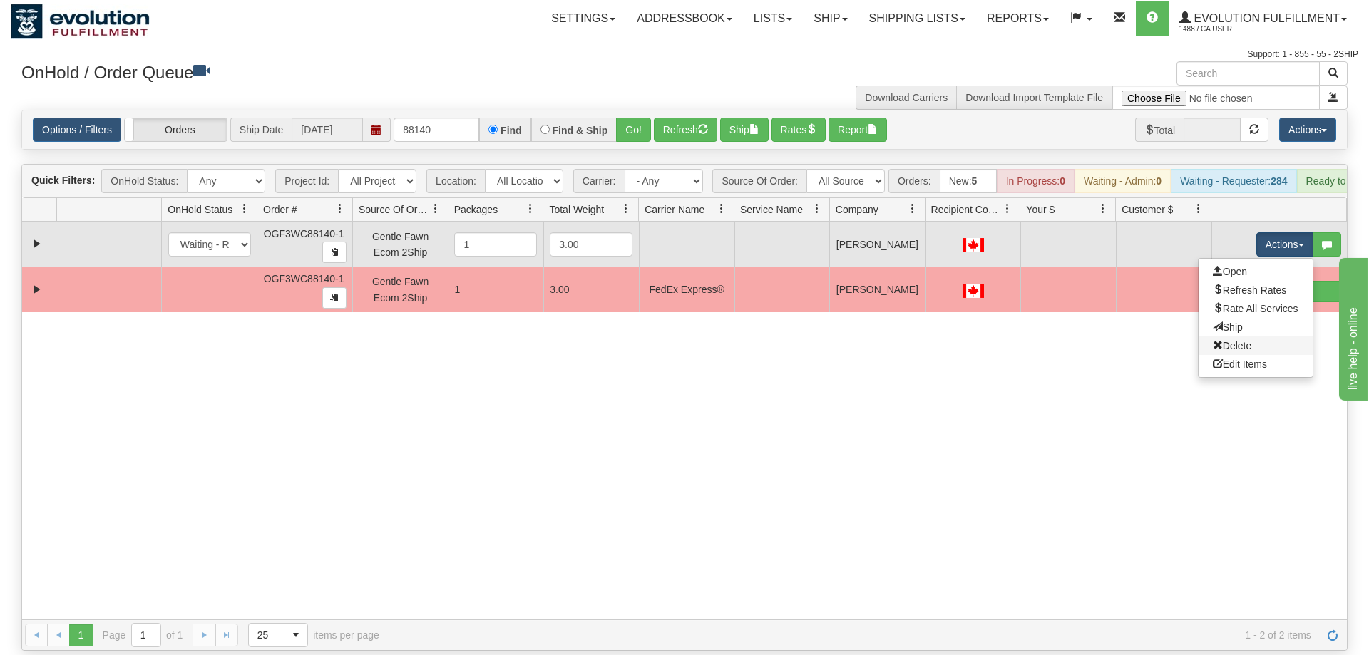
click at [1257, 337] on link "Delete" at bounding box center [1256, 346] width 114 height 19
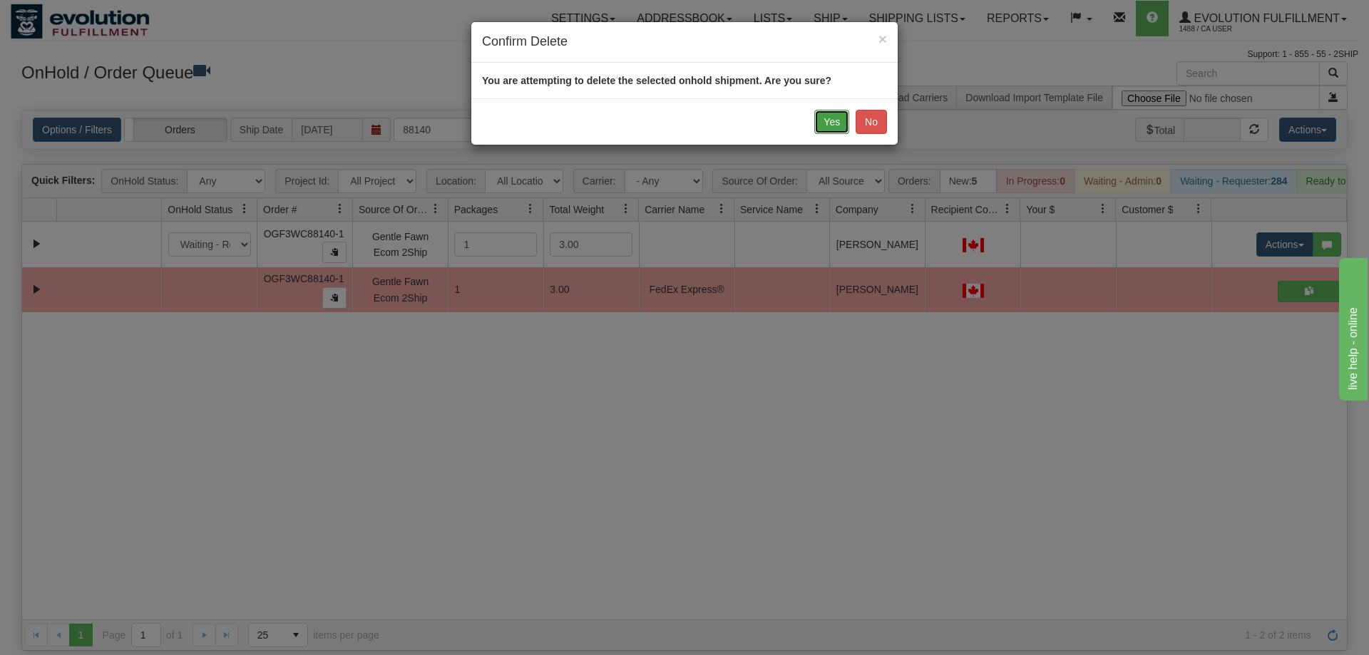
click at [833, 131] on button "Yes" at bounding box center [831, 122] width 35 height 24
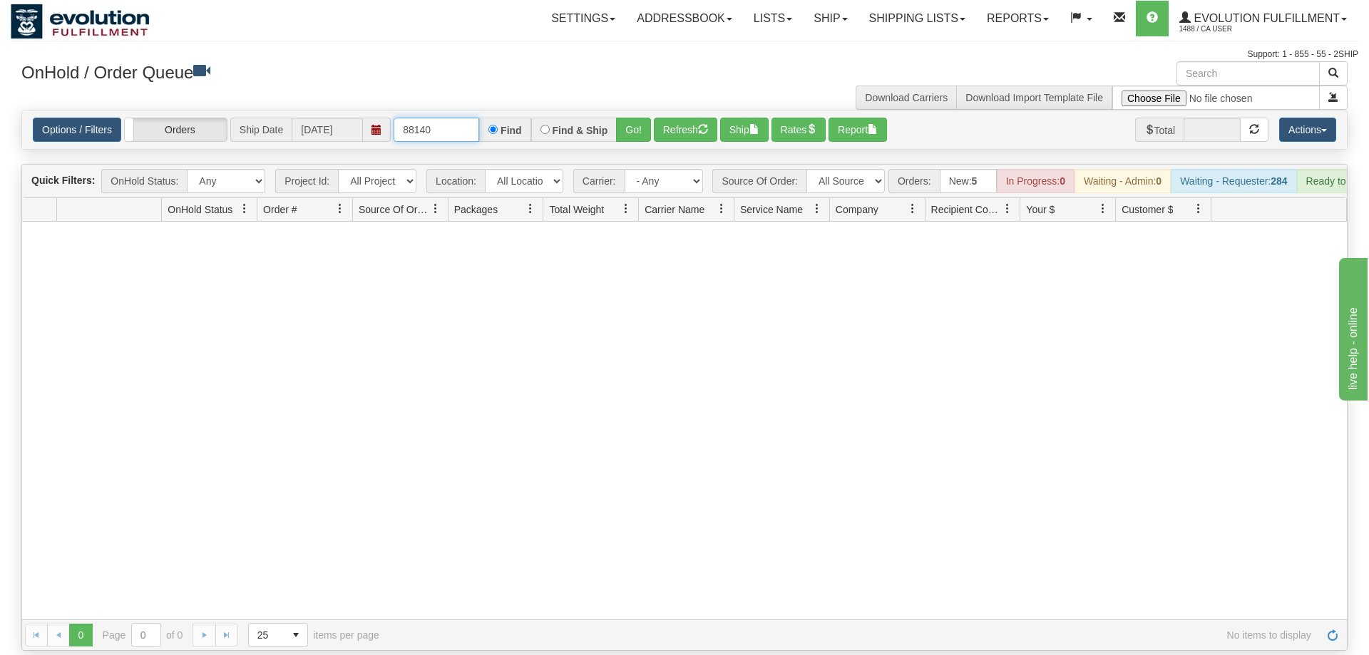
drag, startPoint x: 416, startPoint y: 111, endPoint x: 460, endPoint y: 110, distance: 44.2
click at [460, 118] on input "88140" at bounding box center [437, 130] width 86 height 24
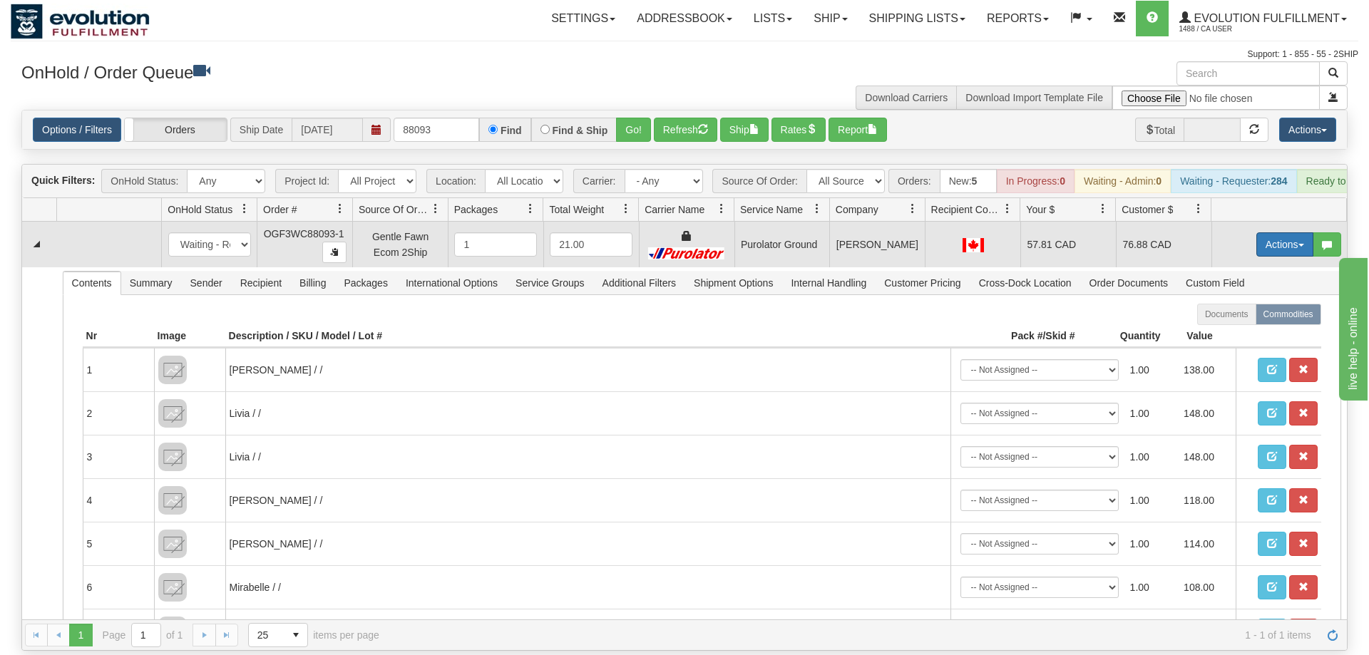
click at [1286, 232] on button "Actions" at bounding box center [1285, 244] width 57 height 24
click at [1265, 303] on span "Rate All Services" at bounding box center [1256, 308] width 86 height 11
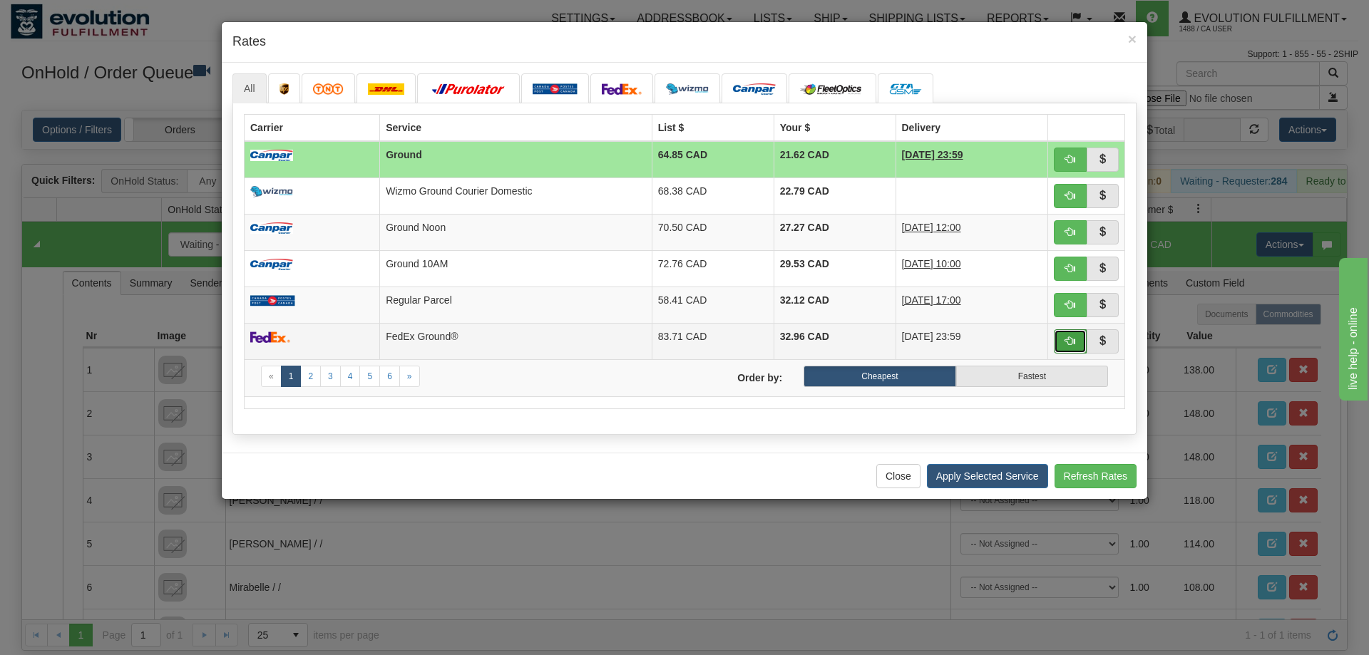
click at [1075, 345] on button "button" at bounding box center [1070, 341] width 33 height 24
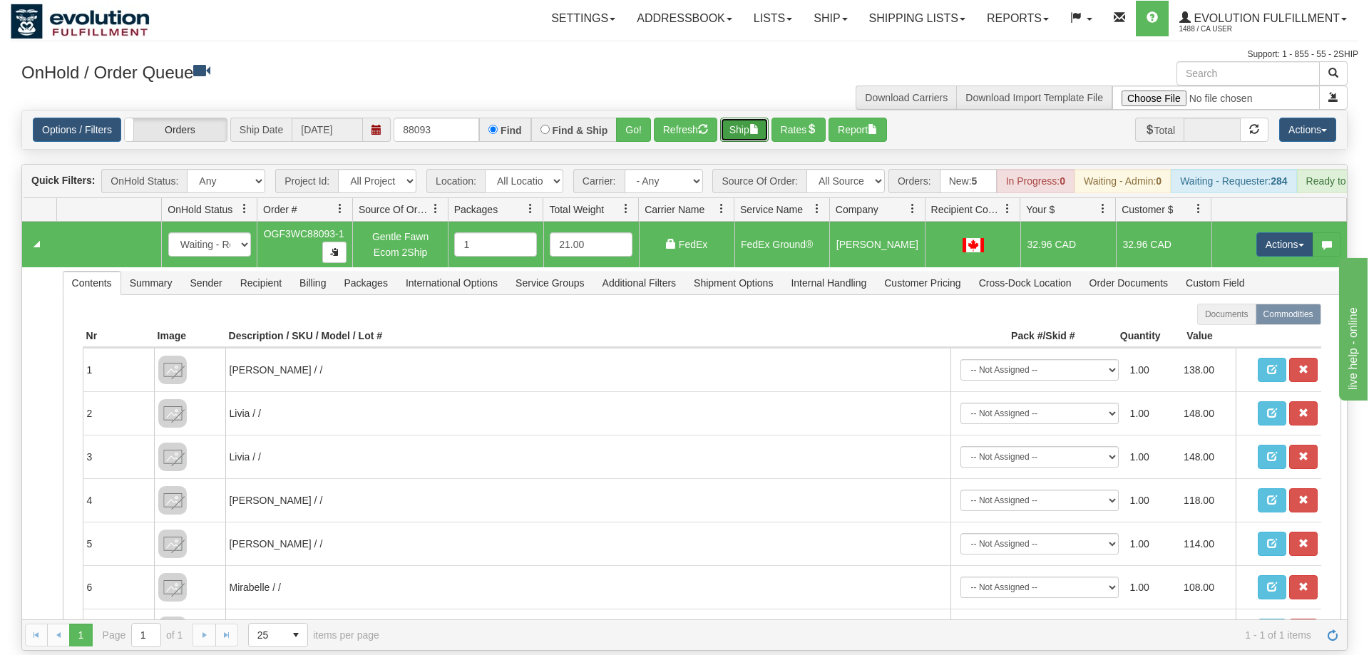
click at [747, 118] on button "Ship" at bounding box center [744, 130] width 48 height 24
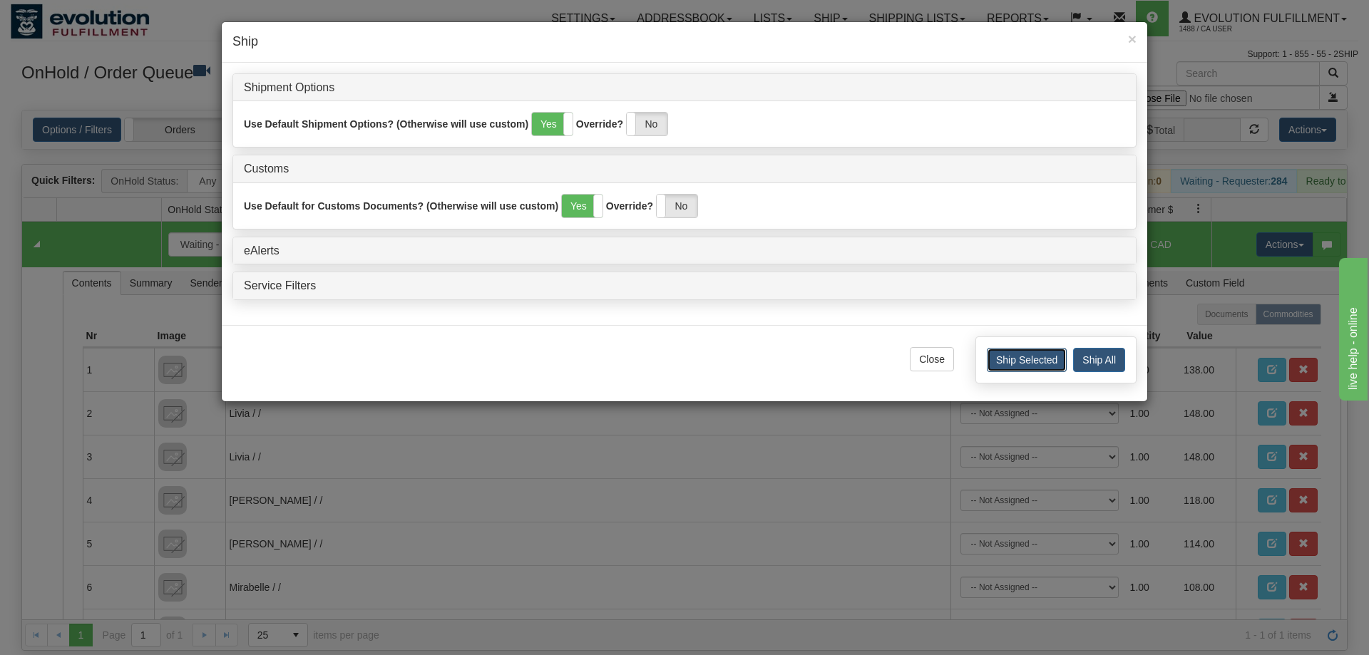
click at [1039, 363] on button "Ship Selected" at bounding box center [1027, 360] width 80 height 24
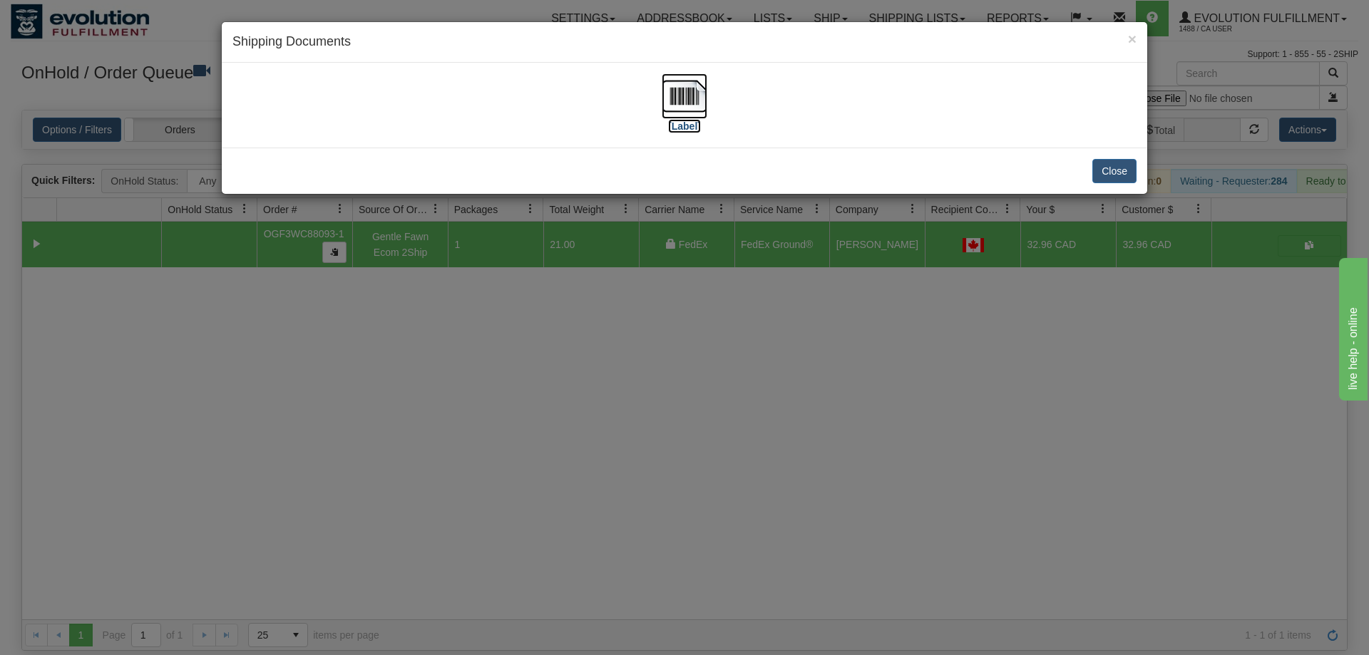
click at [697, 95] on img at bounding box center [685, 96] width 46 height 46
click at [1110, 169] on button "Close" at bounding box center [1115, 171] width 44 height 24
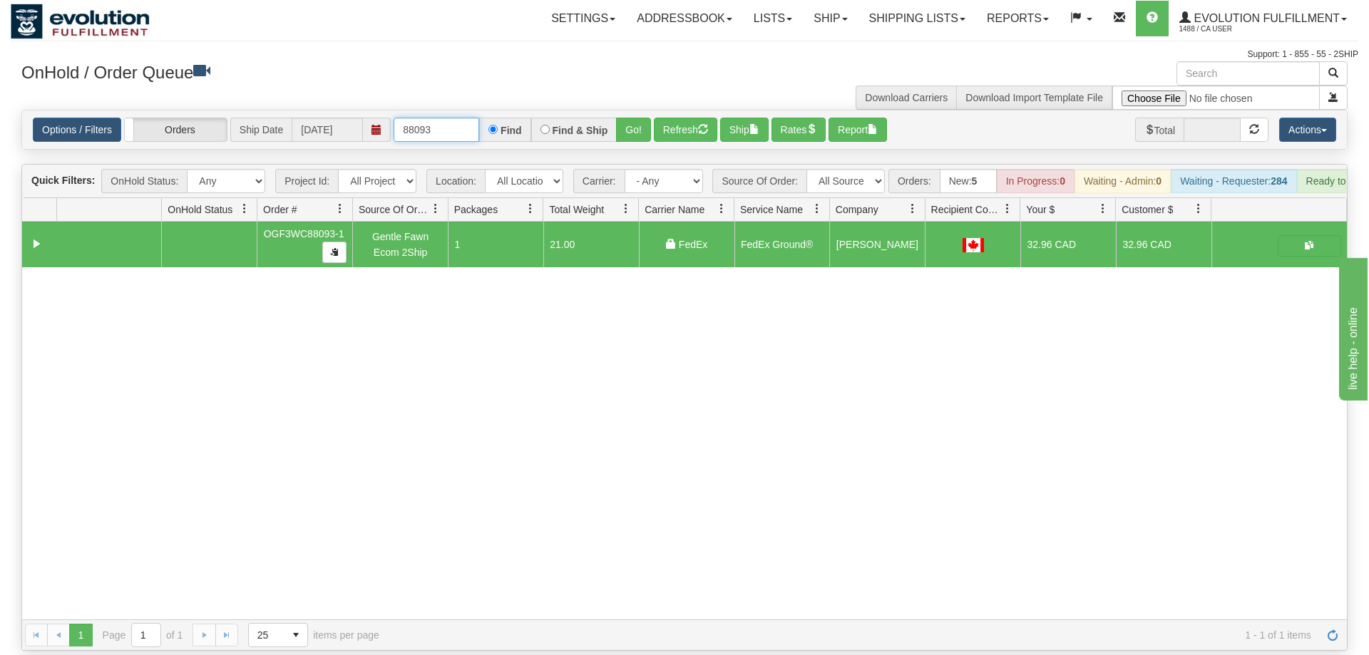
drag, startPoint x: 428, startPoint y: 110, endPoint x: 435, endPoint y: 113, distance: 8.0
click at [436, 118] on input "88093" at bounding box center [437, 130] width 86 height 24
type input "88096"
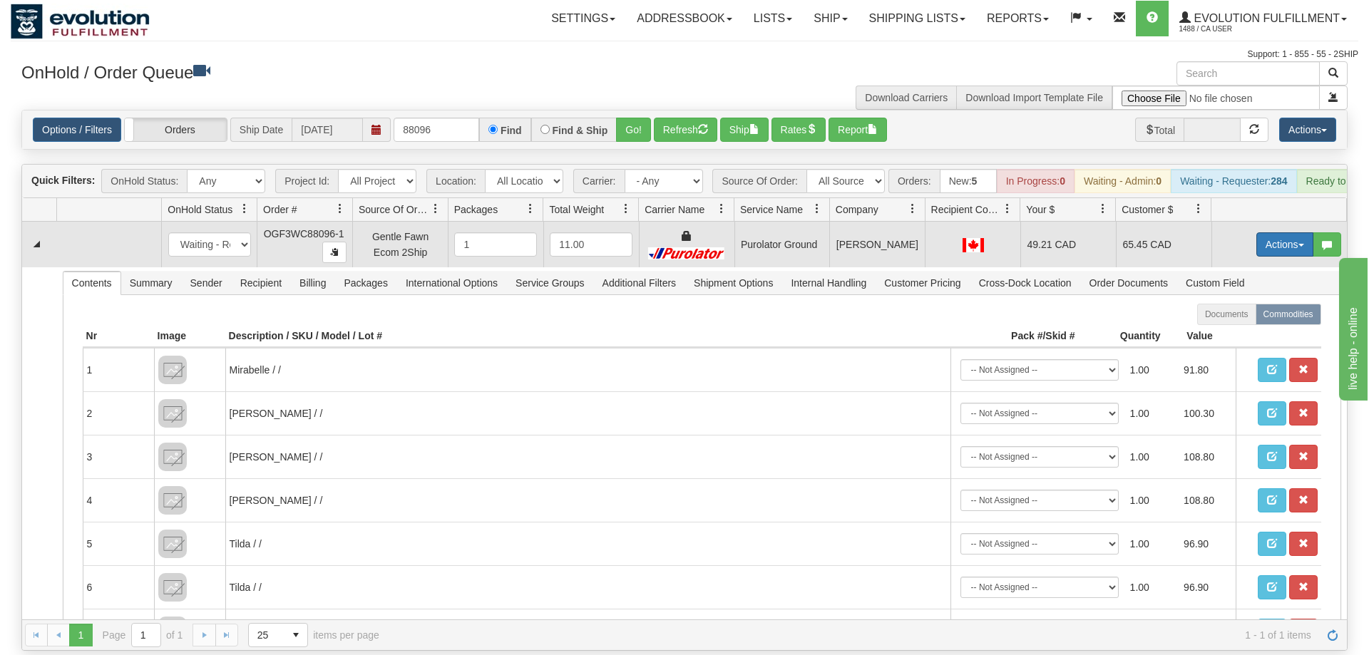
click at [1281, 232] on button "Actions" at bounding box center [1285, 244] width 57 height 24
click at [1296, 303] on span "Rate All Services" at bounding box center [1256, 308] width 86 height 11
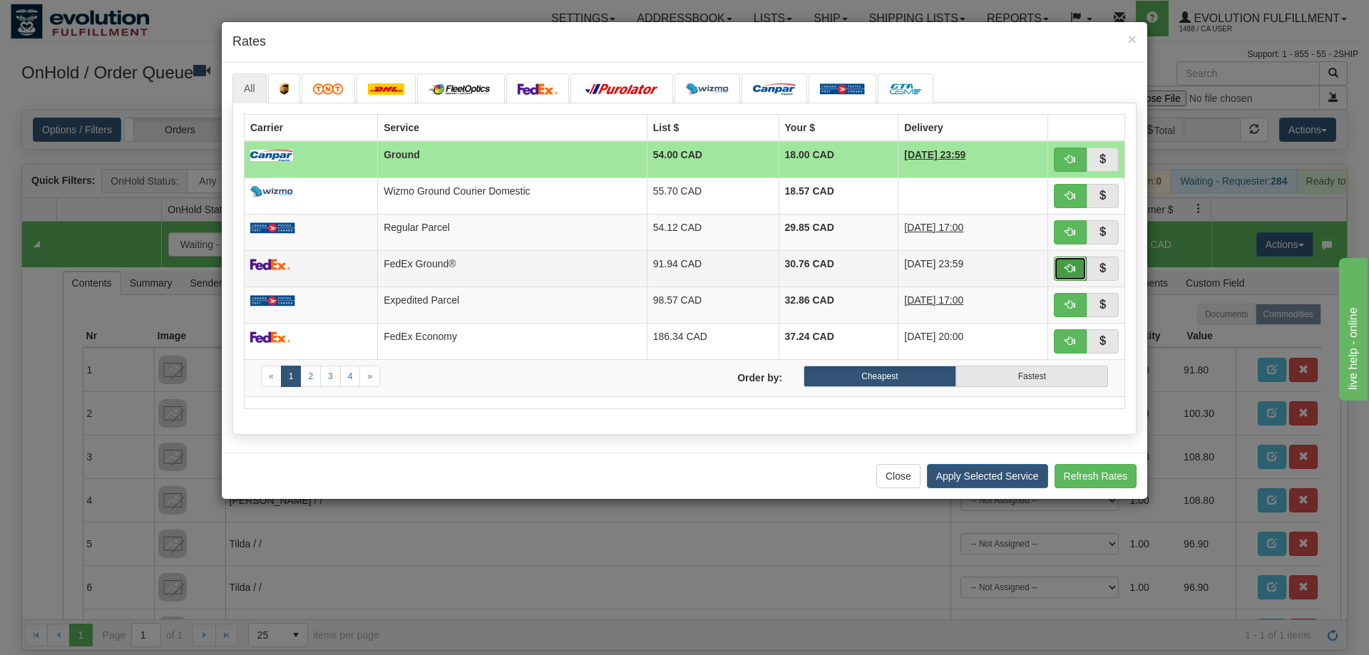
click at [1073, 270] on span "button" at bounding box center [1070, 268] width 10 height 10
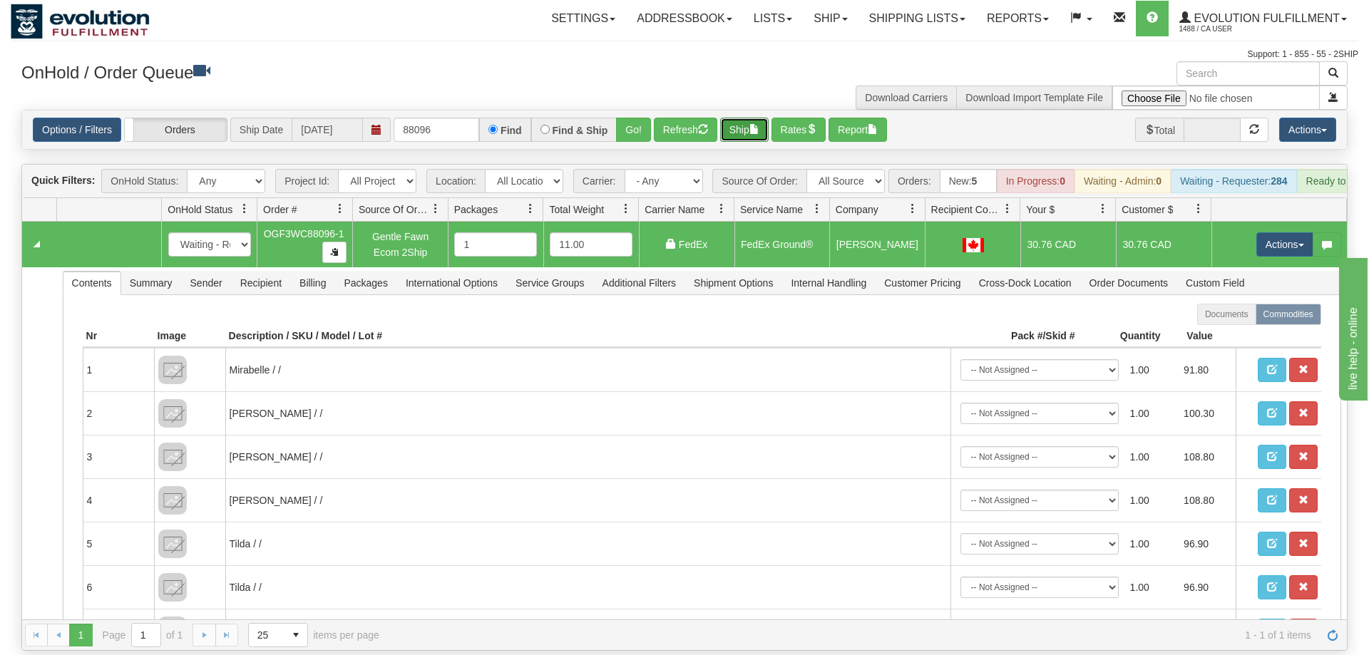
click at [758, 124] on span "button" at bounding box center [754, 129] width 10 height 10
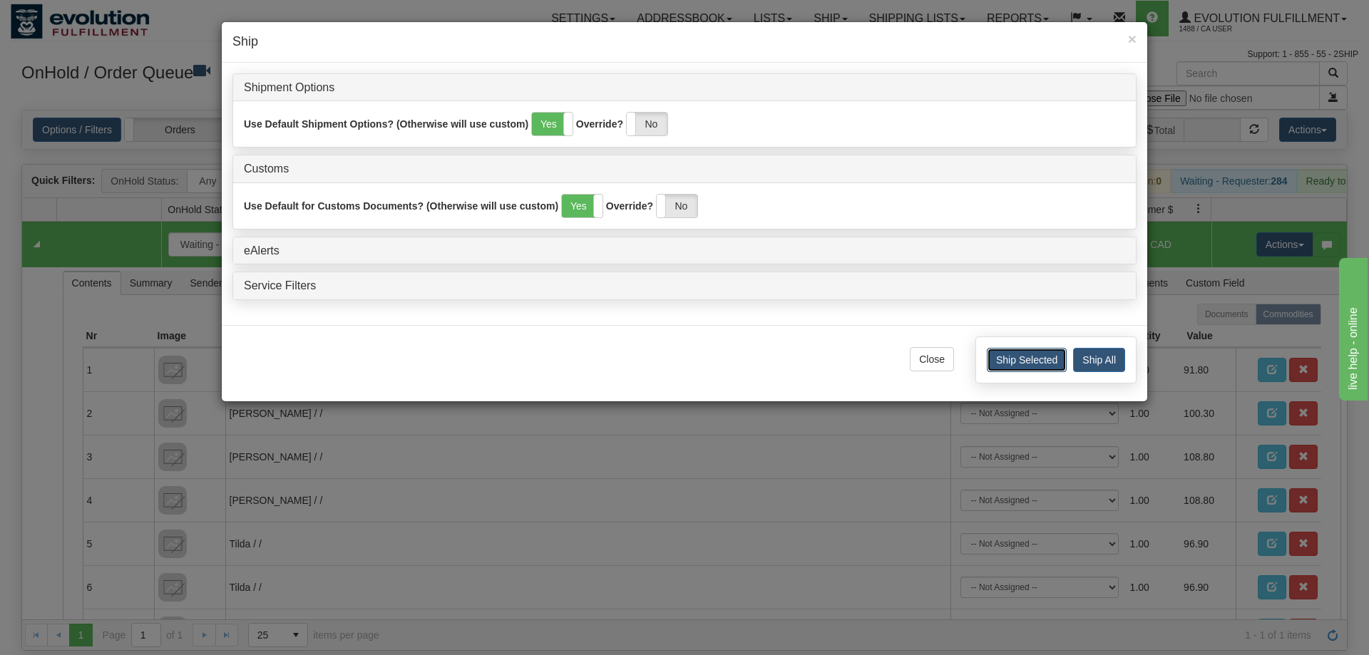
click at [1038, 355] on button "Ship Selected" at bounding box center [1027, 360] width 80 height 24
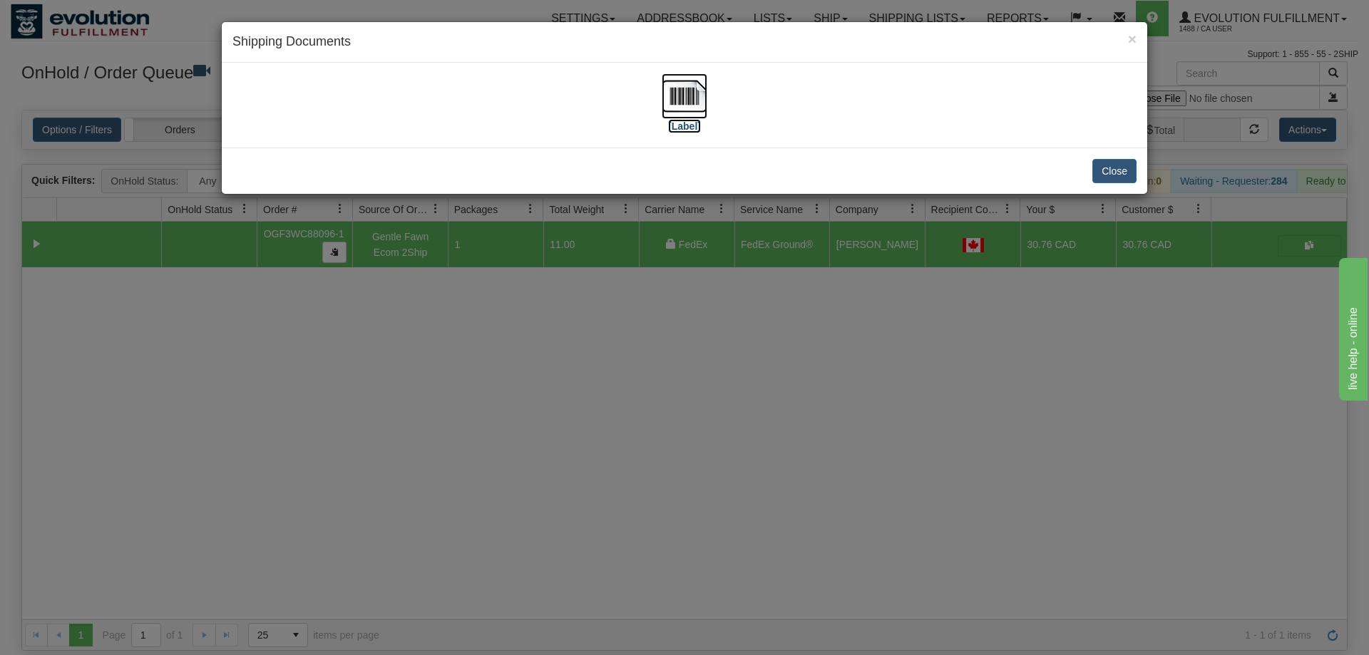
click at [681, 96] on img at bounding box center [685, 96] width 46 height 46
click at [1127, 171] on button "Close" at bounding box center [1115, 171] width 44 height 24
